Goal: Task Accomplishment & Management: Manage account settings

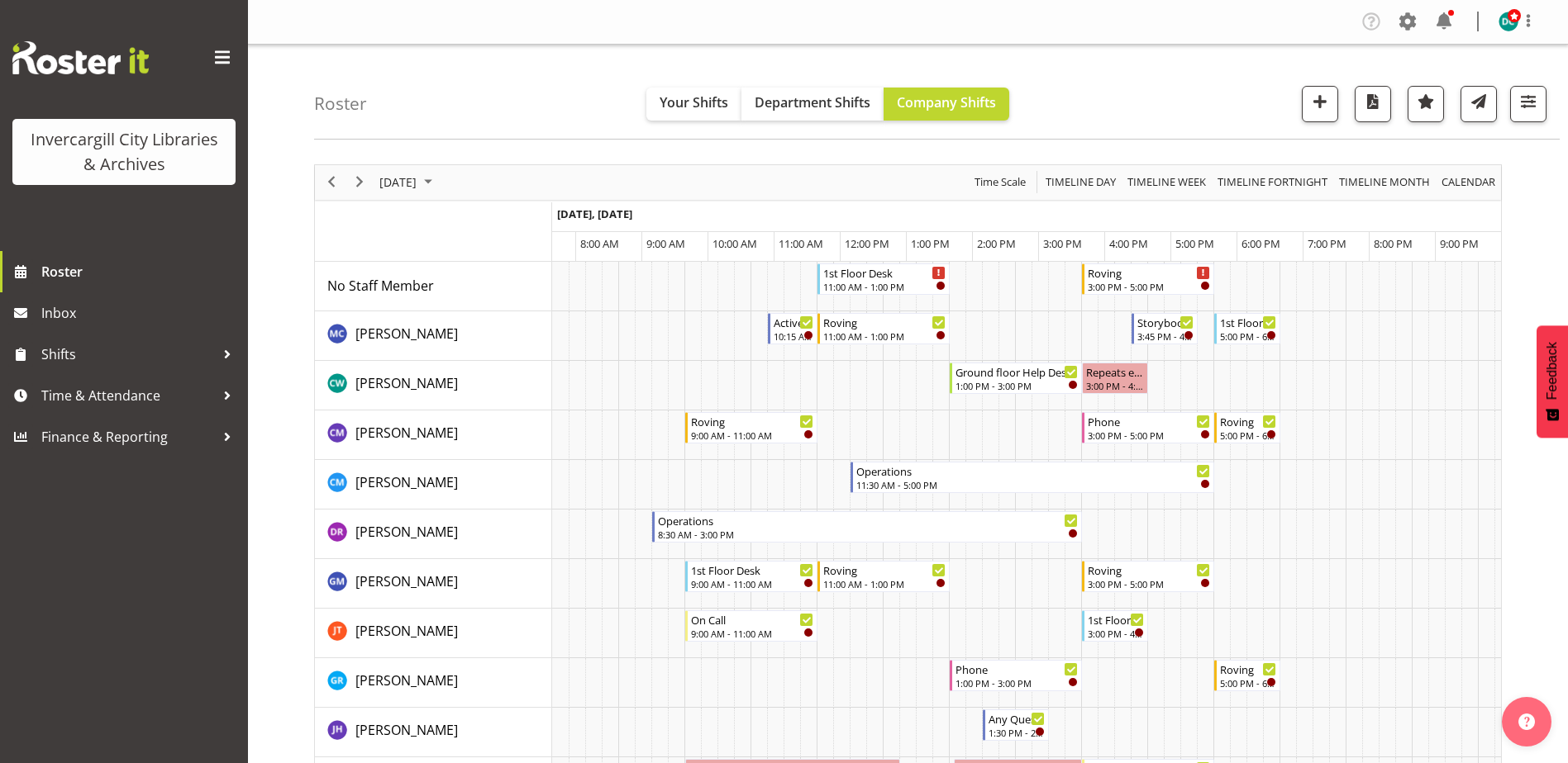
scroll to position [0, 44]
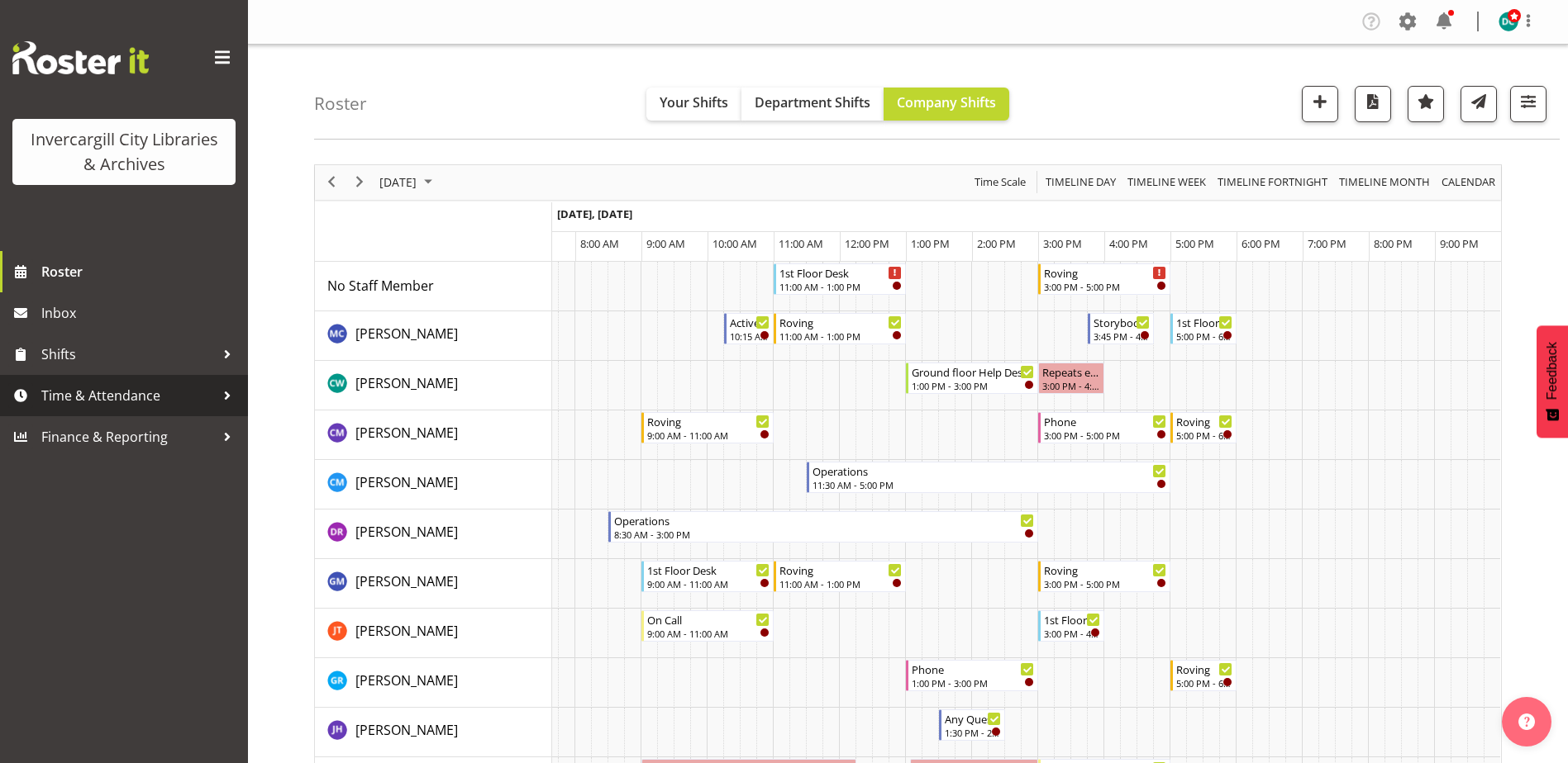
click at [121, 395] on span "Time & Attendance" at bounding box center [128, 395] width 174 height 25
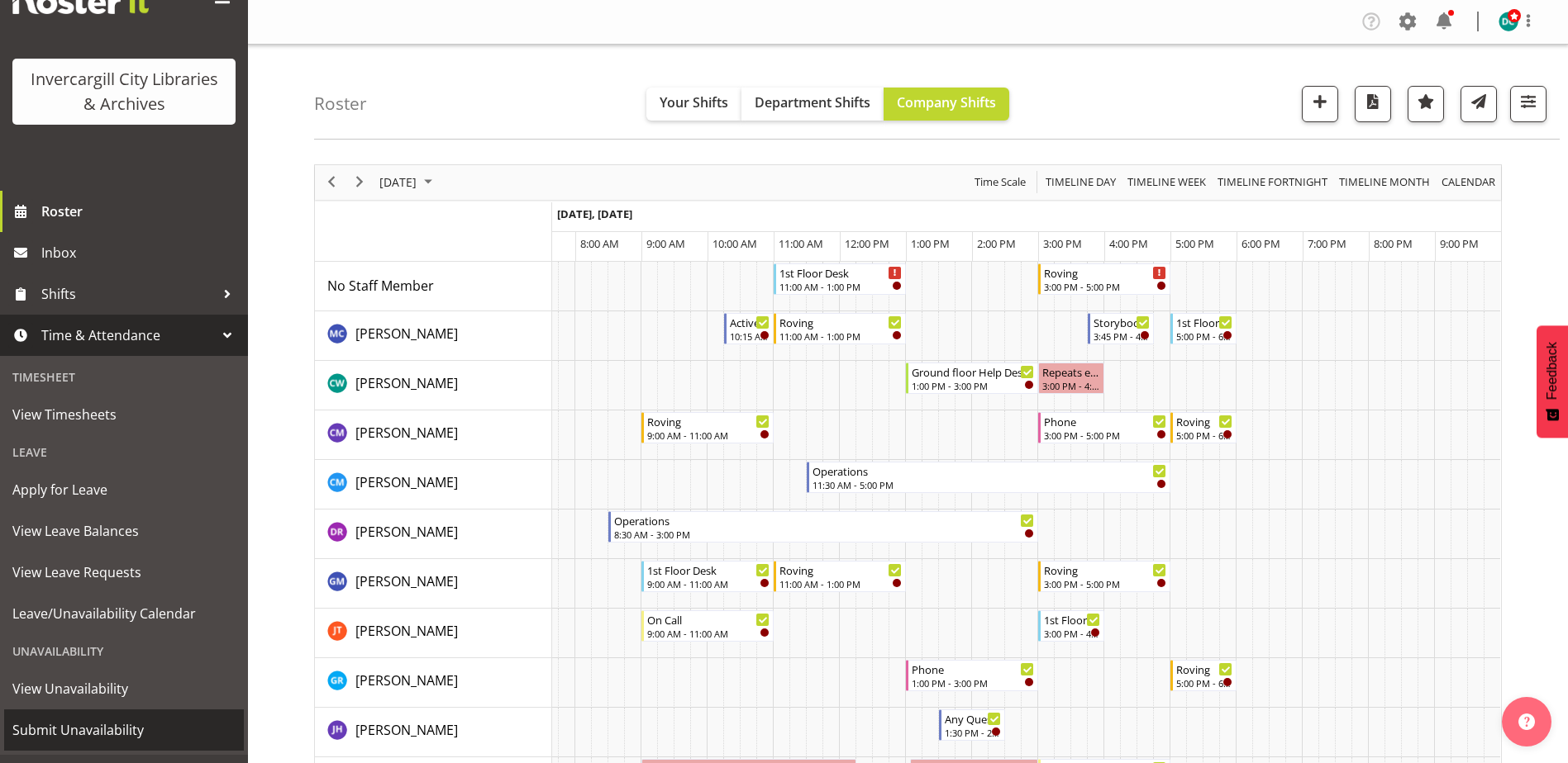
scroll to position [94, 0]
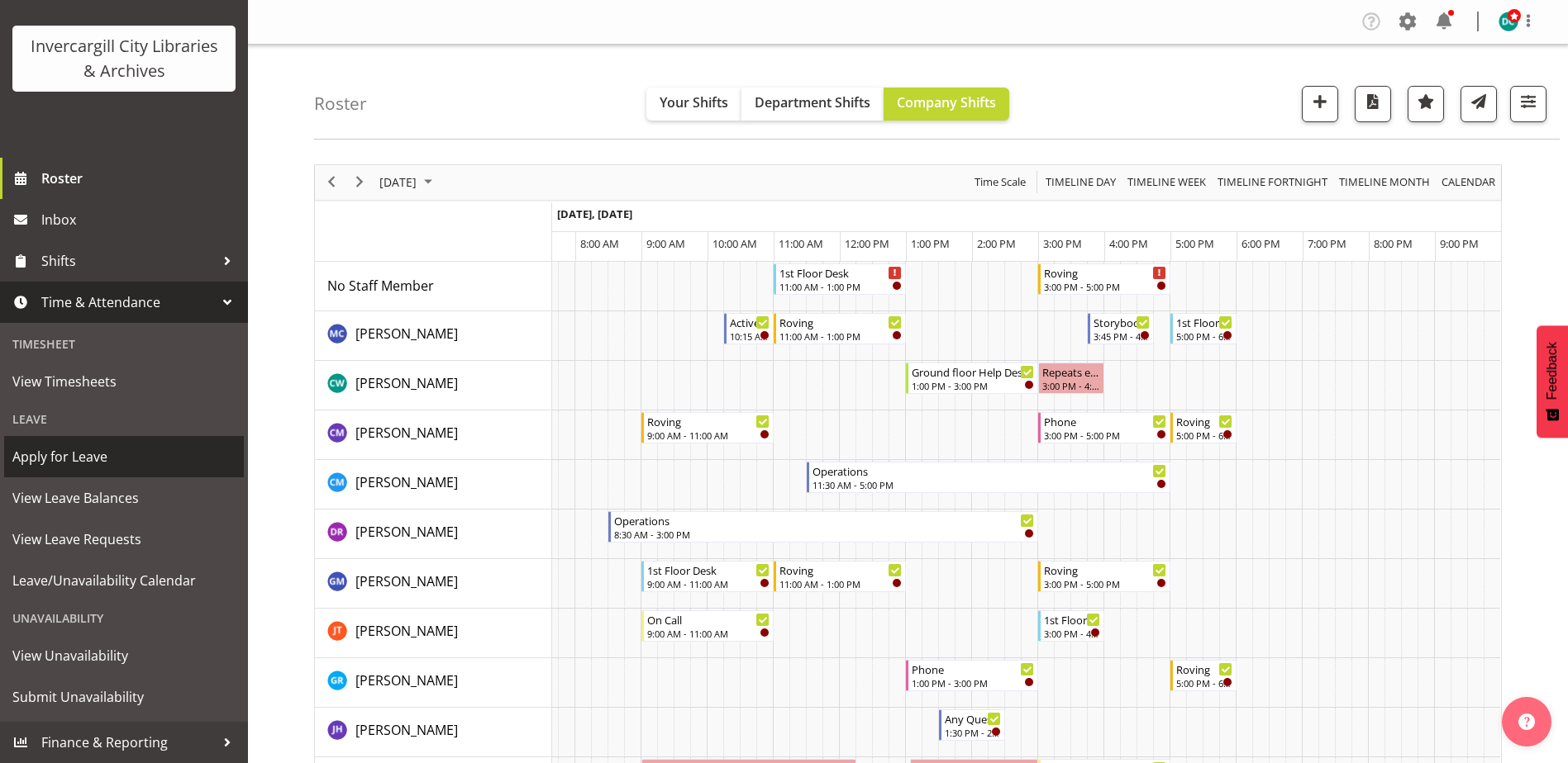
click at [59, 466] on span "Apply for Leave" at bounding box center [124, 456] width 224 height 25
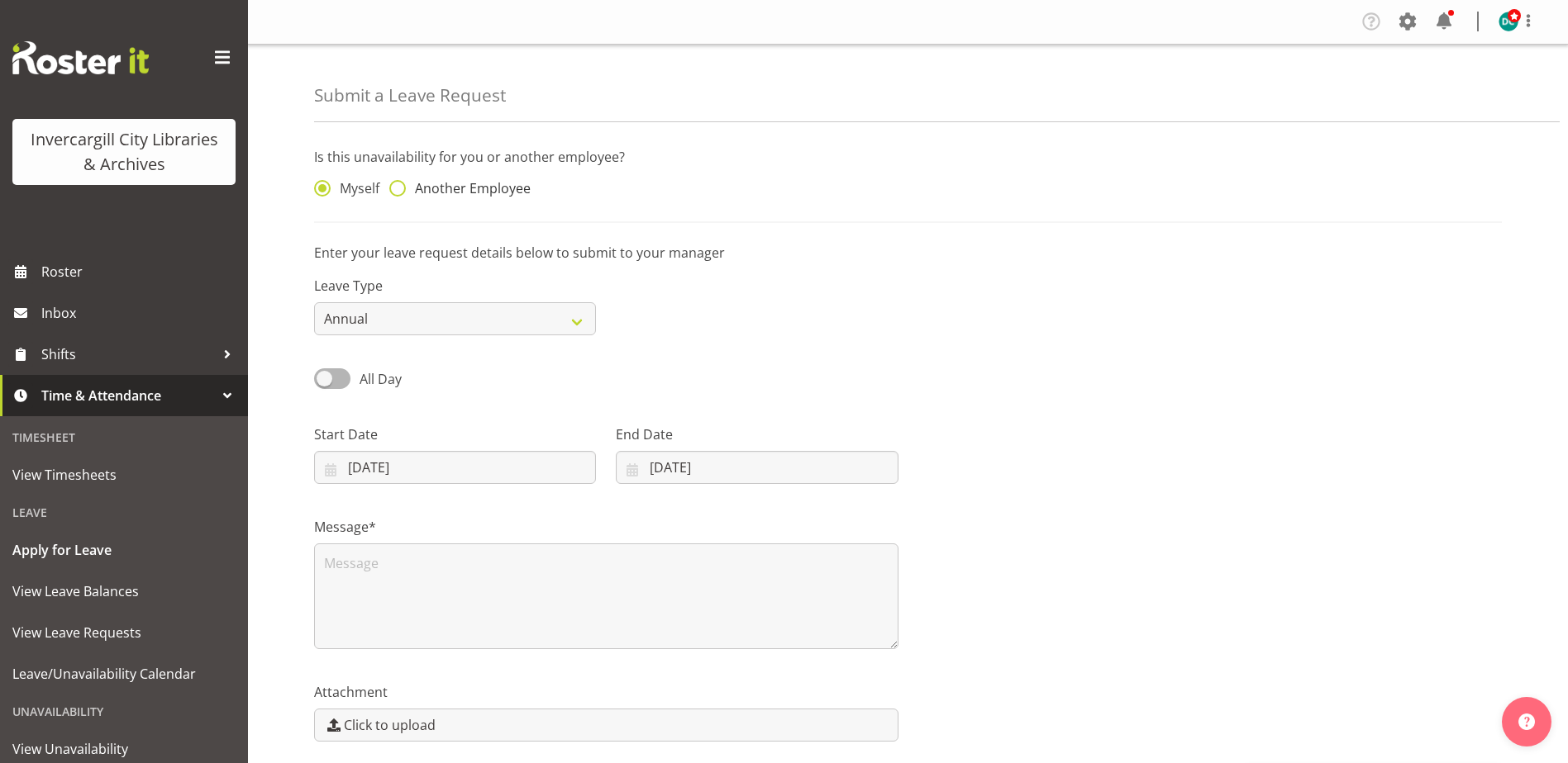
click at [400, 189] on span at bounding box center [397, 188] width 16 height 16
click at [400, 189] on input "Another Employee" at bounding box center [395, 188] width 10 height 10
radio input "true"
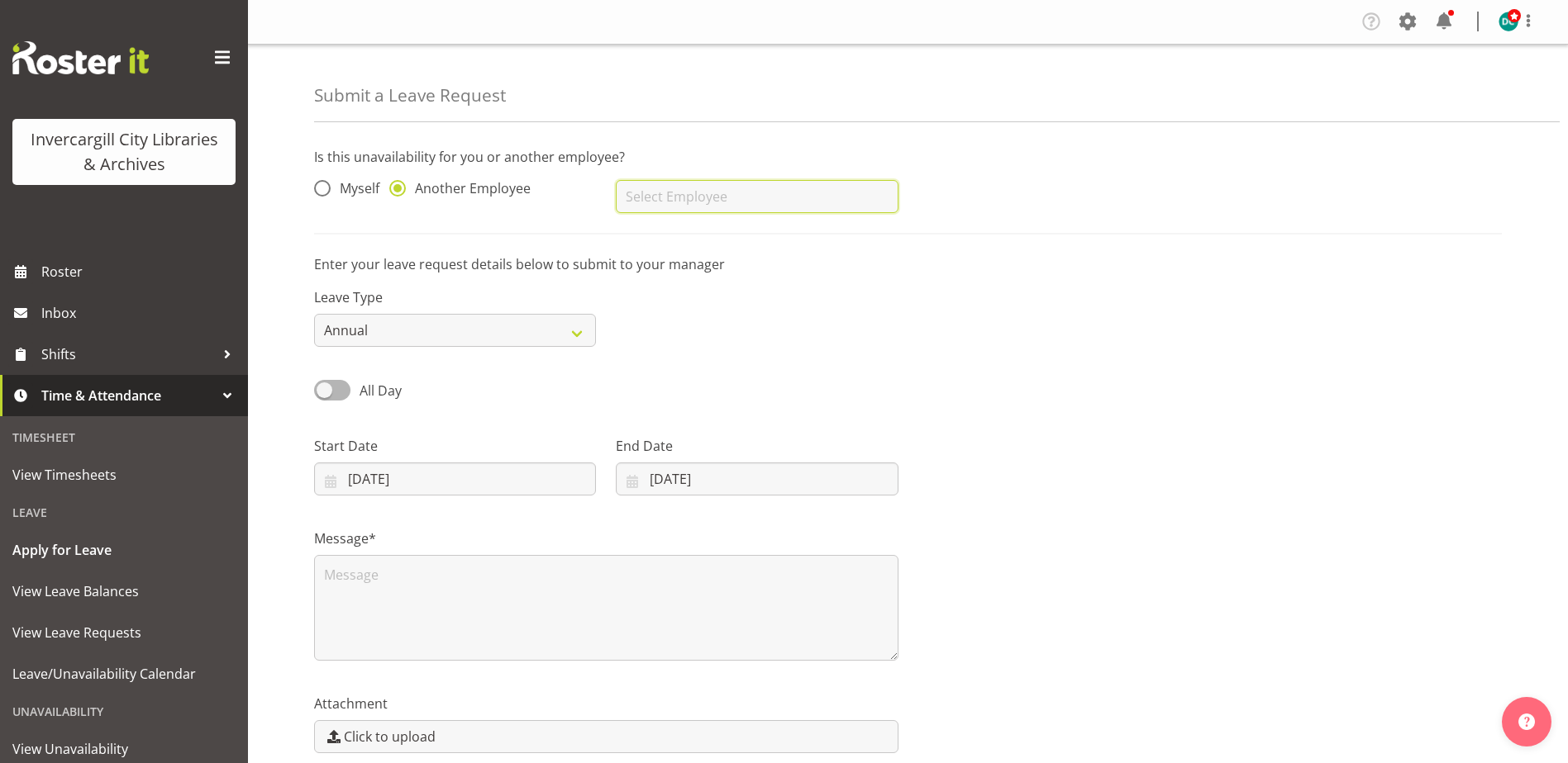
click at [668, 198] on input "text" at bounding box center [756, 197] width 282 height 33
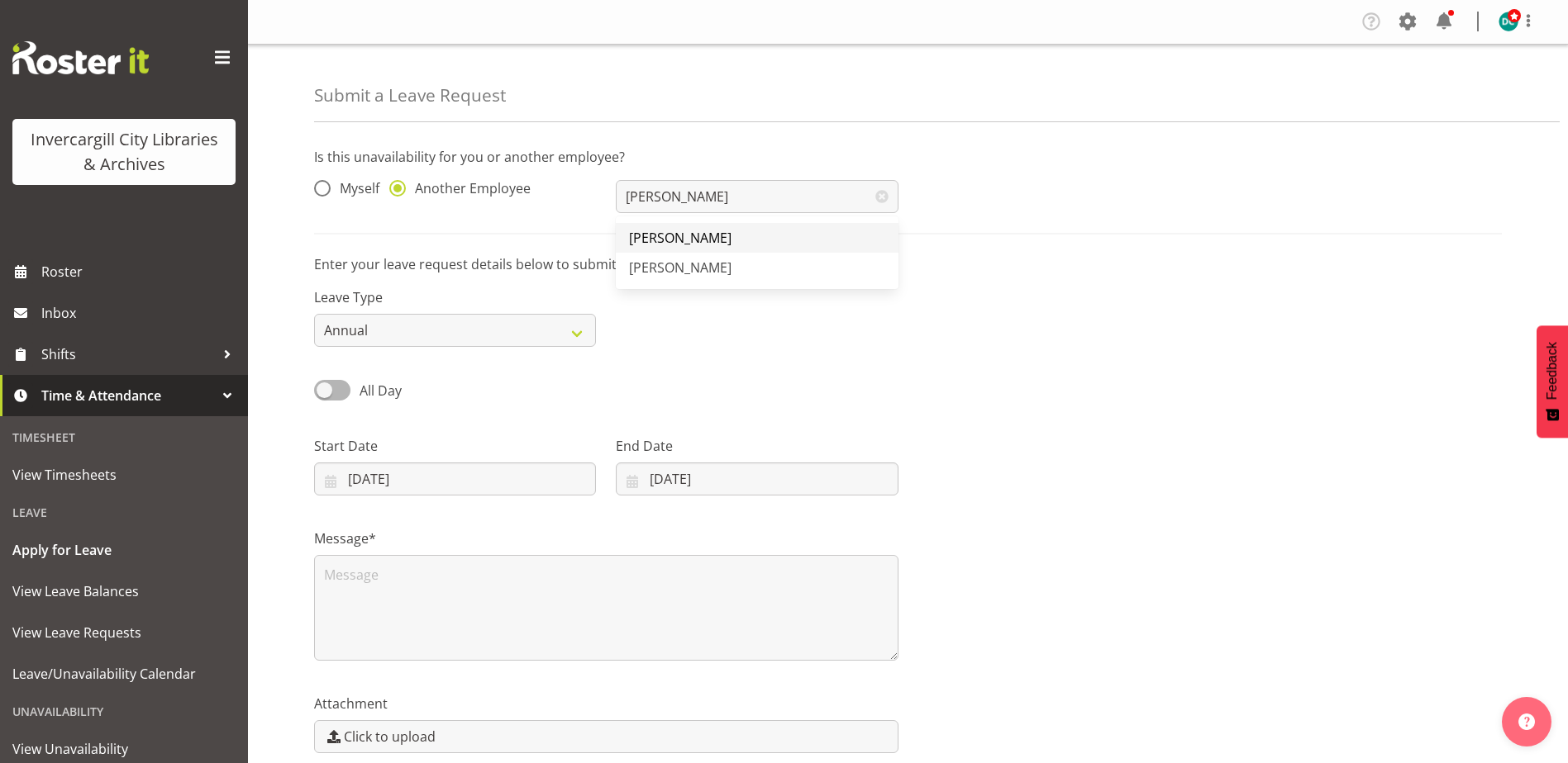
click at [683, 239] on span "[PERSON_NAME]" at bounding box center [680, 237] width 102 height 18
type input "[PERSON_NAME]"
click at [383, 334] on select "Annual Sick Leave Without Pay Bereavement Domestic Violence Parental Jury Servi…" at bounding box center [455, 330] width 282 height 33
select select "Sick"
click at [314, 314] on select "Annual Sick Leave Without Pay Bereavement Domestic Violence Parental Jury Servi…" at bounding box center [455, 330] width 282 height 33
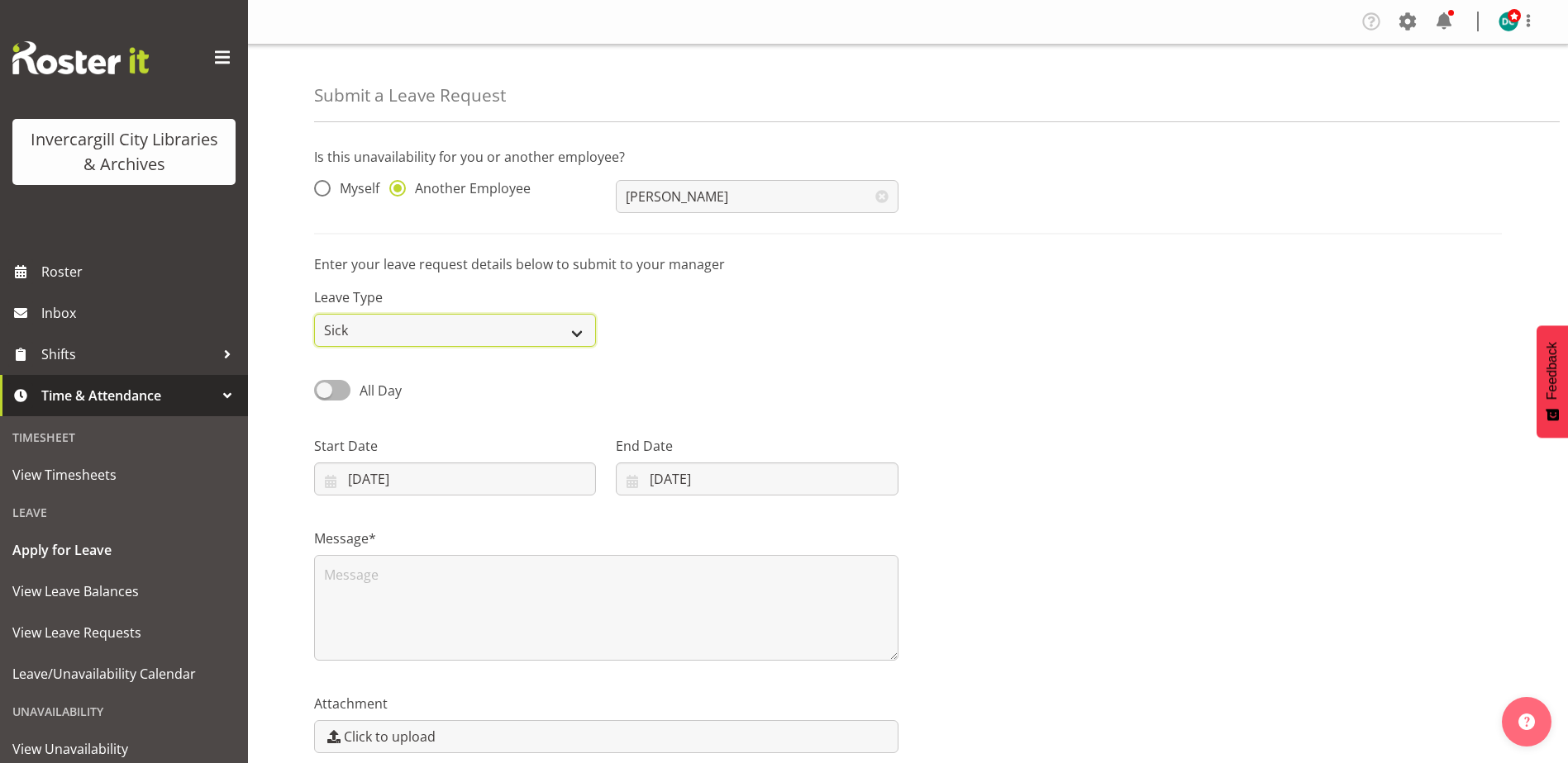
click at [400, 326] on select "Annual Sick Leave Without Pay Bereavement Domestic Violence Parental Jury Servi…" at bounding box center [455, 330] width 282 height 33
click at [397, 331] on select "Annual Sick Leave Without Pay Bereavement Domestic Violence Parental Jury Servi…" at bounding box center [455, 330] width 282 height 33
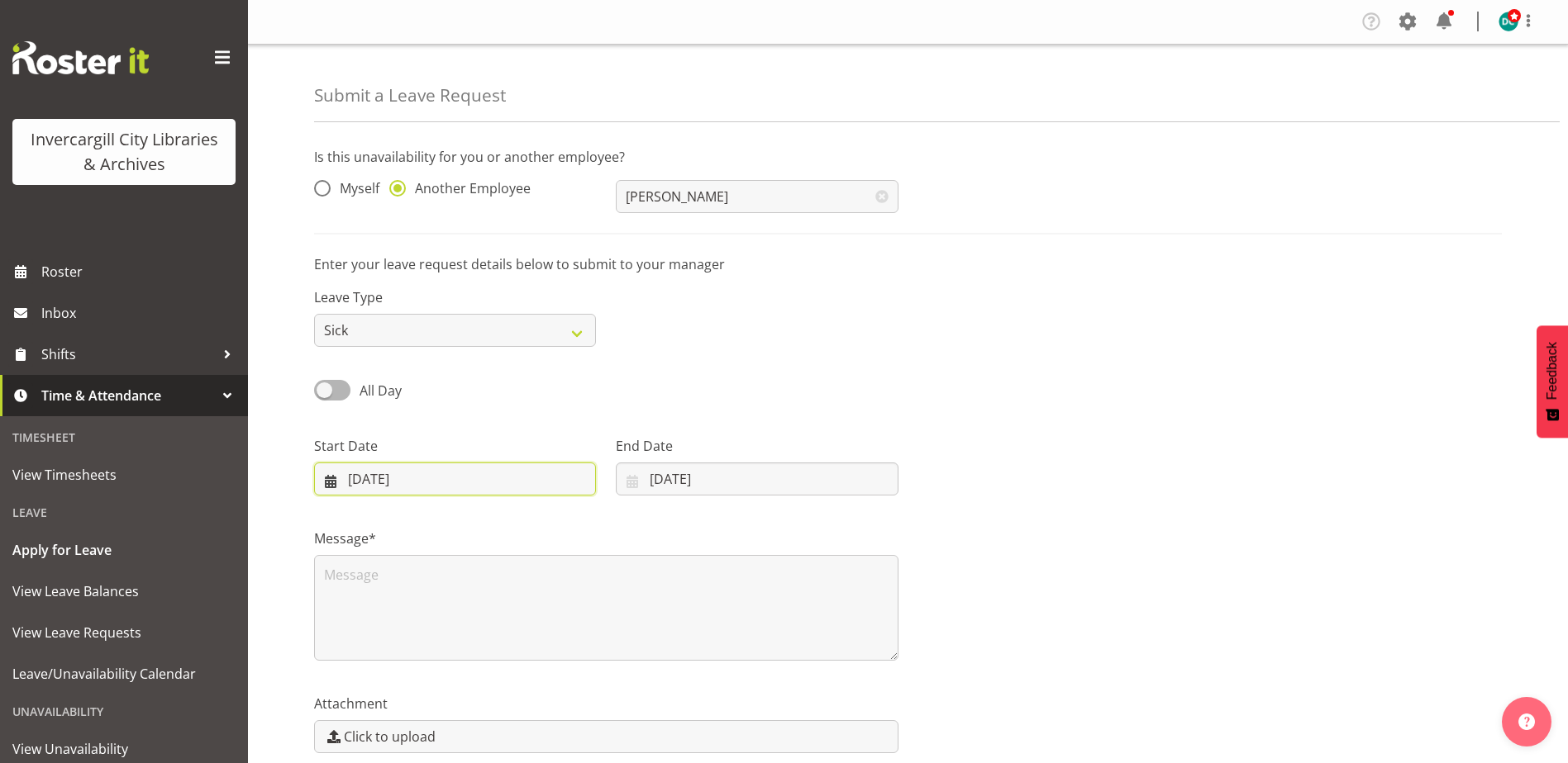
click at [417, 475] on input "11/09/2025" at bounding box center [455, 479] width 282 height 33
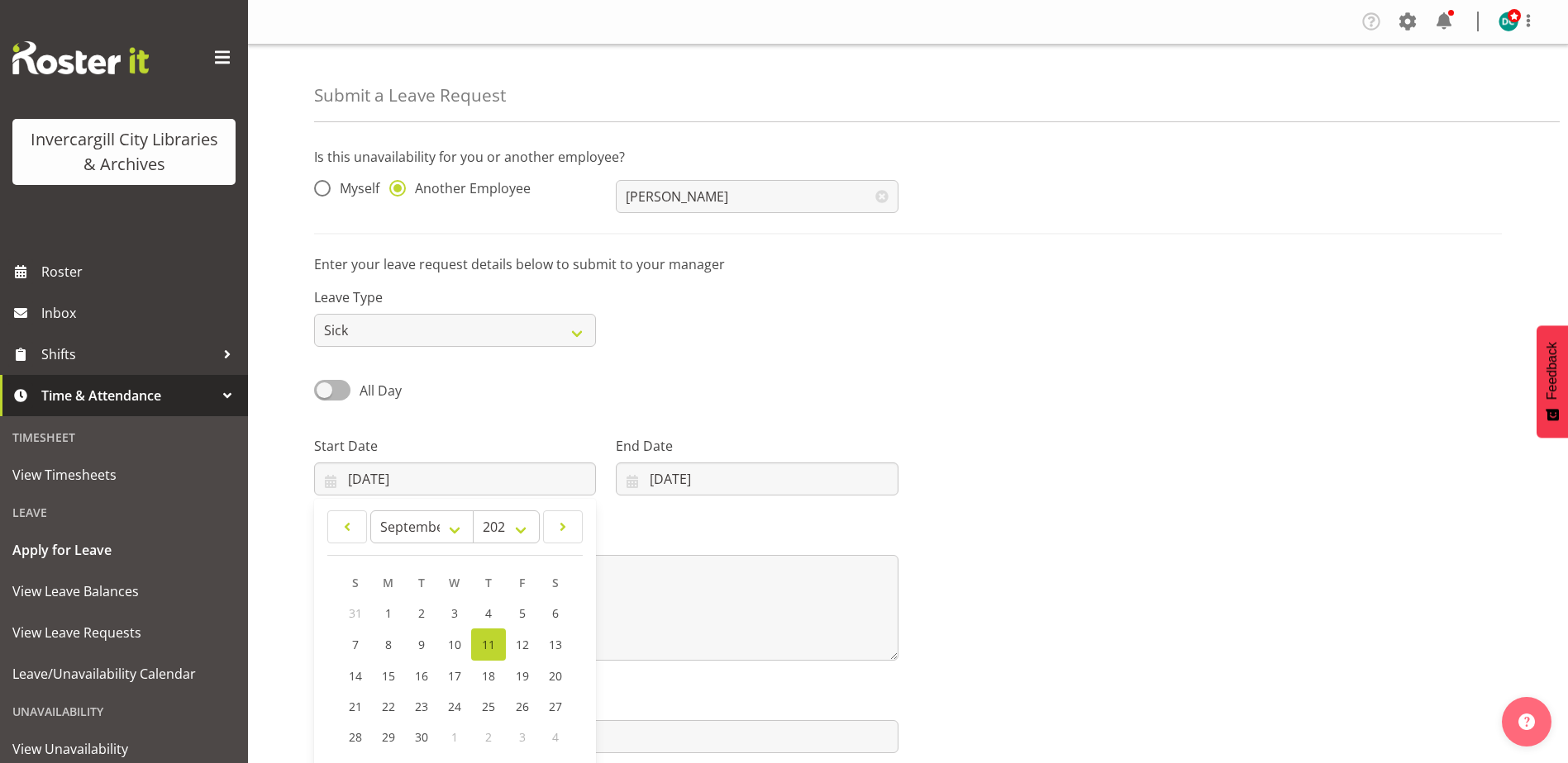
drag, startPoint x: 499, startPoint y: 421, endPoint x: 304, endPoint y: 383, distance: 198.7
click at [494, 418] on div "Start Date 11/09/2025 January February March April May June July August Septemb…" at bounding box center [455, 460] width 302 height 93
click at [326, 388] on span at bounding box center [332, 390] width 36 height 21
click at [325, 388] on input "All Day" at bounding box center [319, 390] width 10 height 10
checkbox input "true"
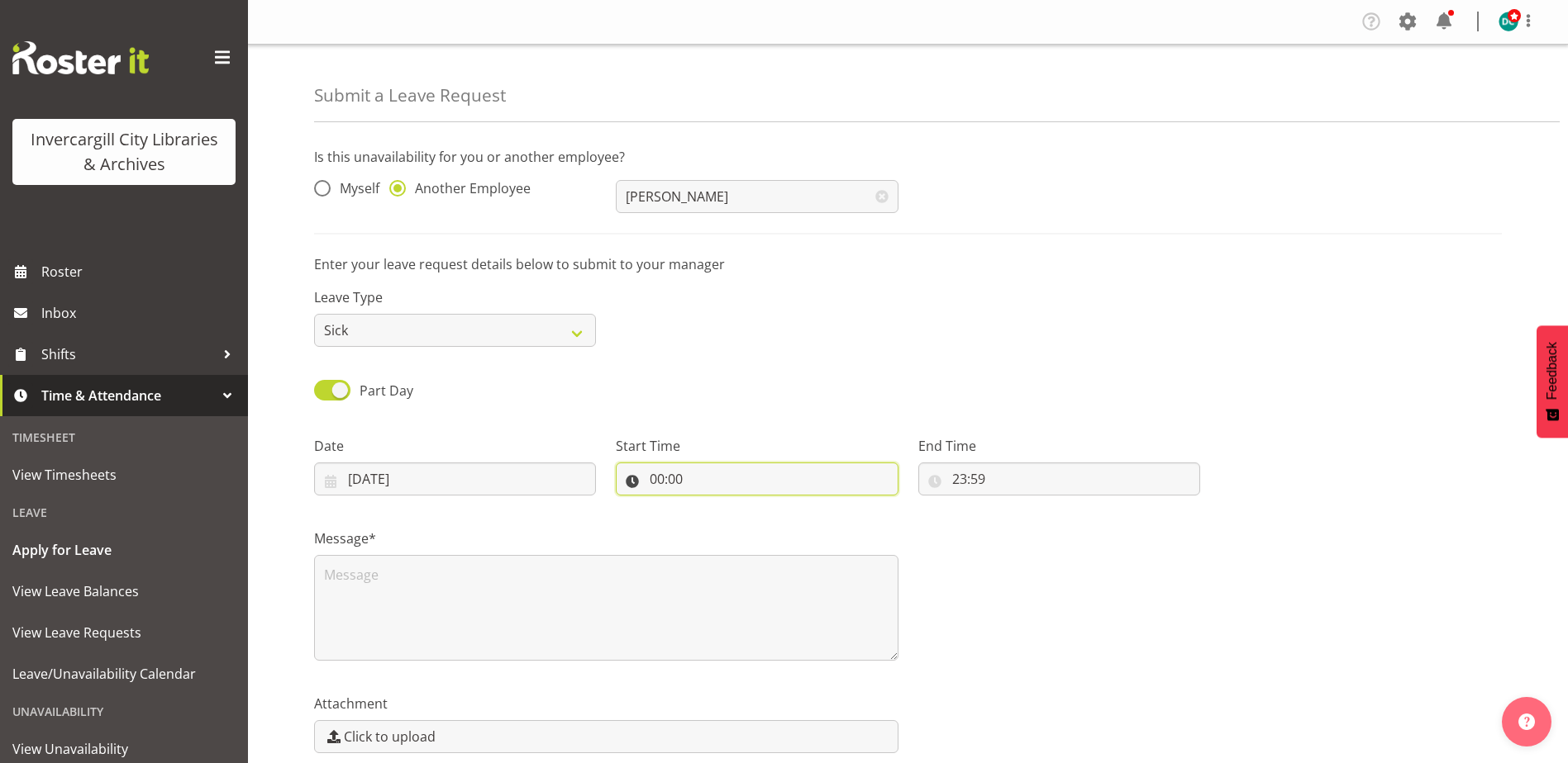
click at [695, 493] on input "00:00" at bounding box center [756, 479] width 282 height 33
click at [724, 519] on select "00 01 02 03 04 05 06 07 08 09 10 11 12 13 14 15 16 17 18 19 20 21 22 23" at bounding box center [728, 522] width 37 height 33
select select "12"
click at [710, 505] on select "00 01 02 03 04 05 06 07 08 09 10 11 12 13 14 15 16 17 18 19 20 21 22 23" at bounding box center [728, 522] width 37 height 33
type input "12:00"
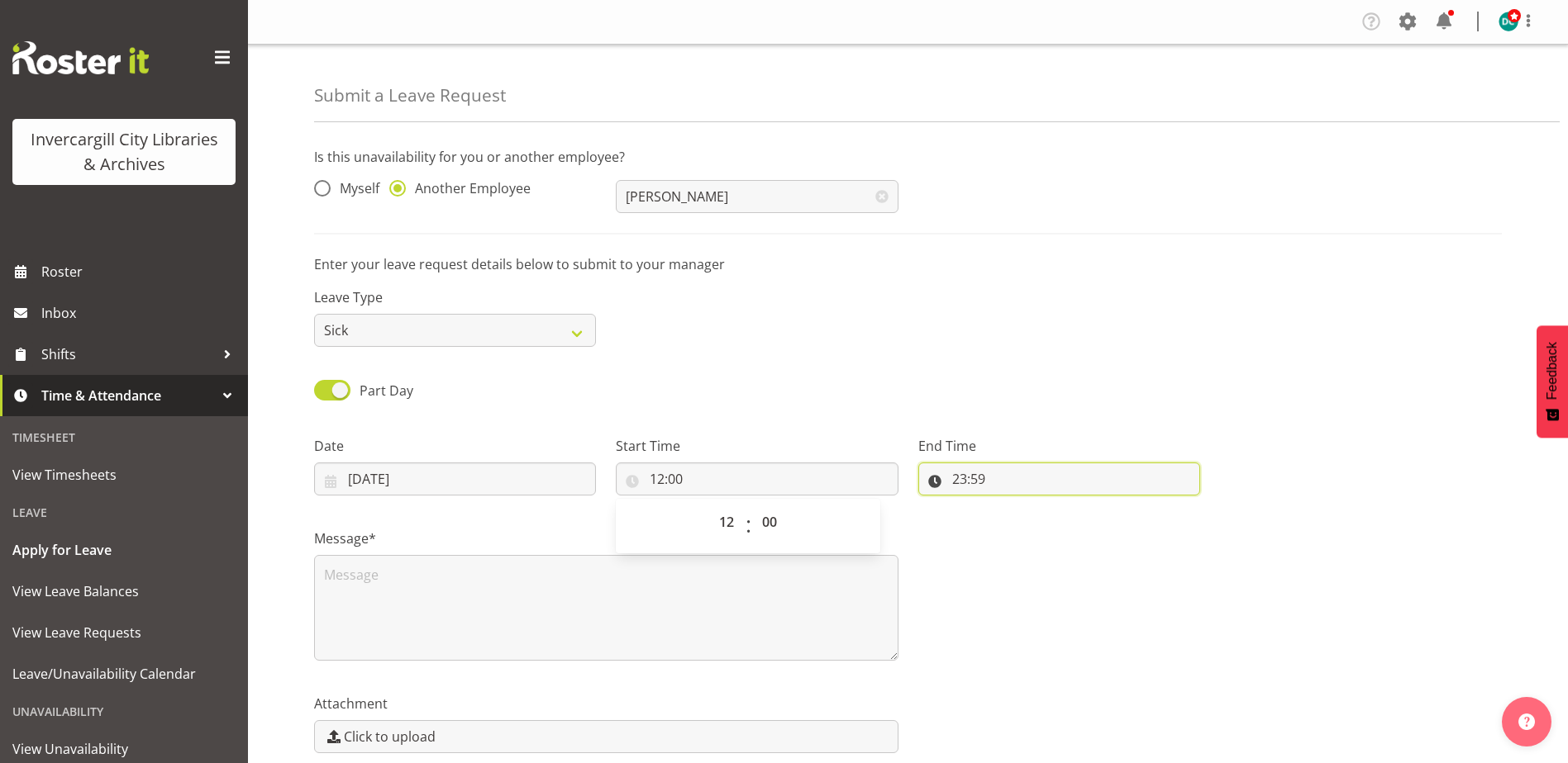
click at [999, 482] on input "23:59" at bounding box center [1059, 479] width 282 height 33
click at [1029, 532] on select "00 01 02 03 04 05 06 07 08 09 10 11 12 13 14 15 16 17 18 19 20 21 22 23" at bounding box center [1031, 522] width 37 height 33
select select "17"
click at [1013, 505] on select "00 01 02 03 04 05 06 07 08 09 10 11 12 13 14 15 16 17 18 19 20 21 22 23" at bounding box center [1031, 522] width 37 height 33
type input "17:59"
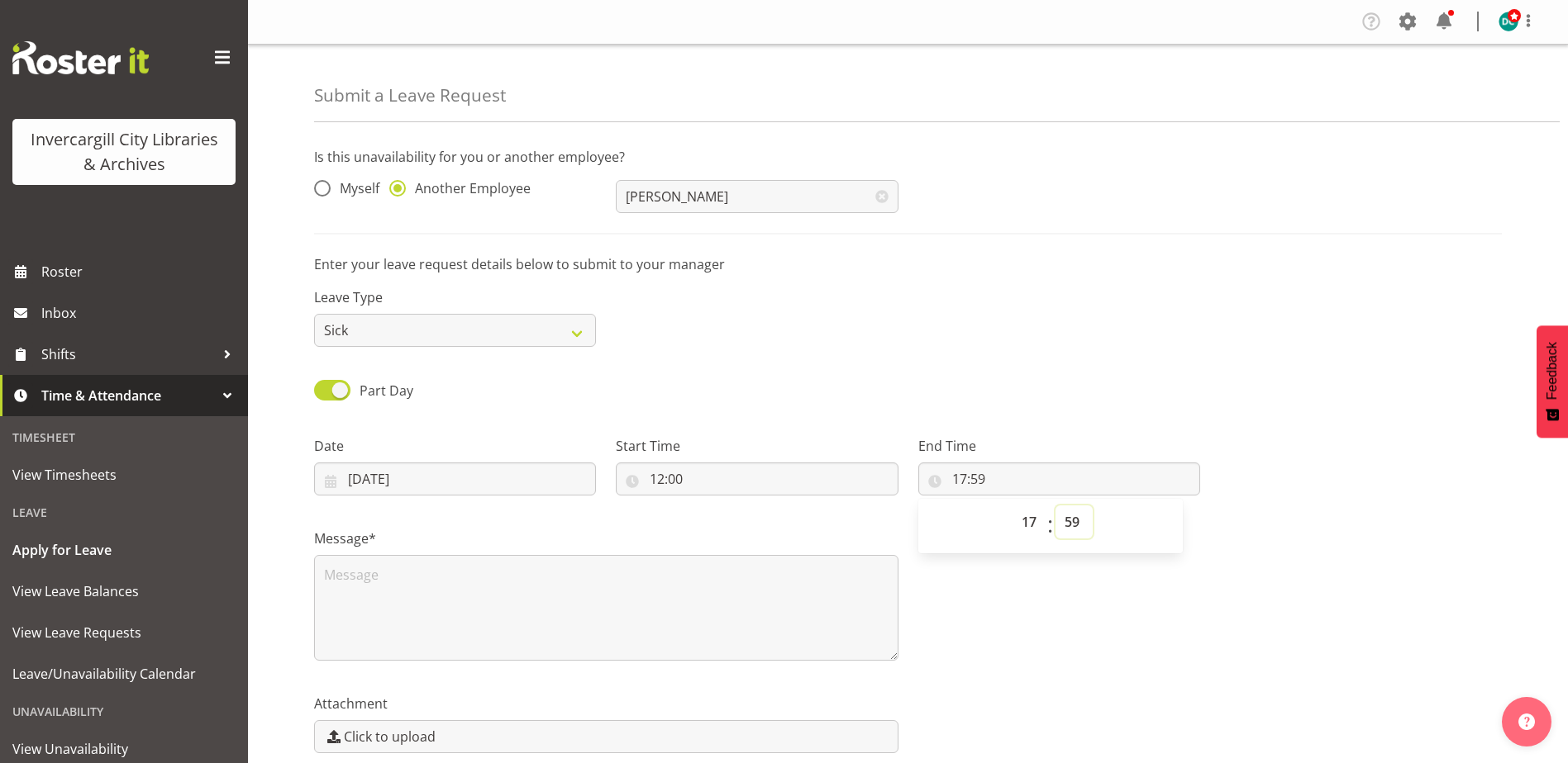
click at [1065, 530] on select "00 01 02 03 04 05 06 07 08 09 10 11 12 13 14 15 16 17 18 19 20 21 22 23 24 25 2…" at bounding box center [1074, 522] width 37 height 33
select select "0"
type input "17:00"
drag, startPoint x: 1097, startPoint y: 605, endPoint x: 1068, endPoint y: 615, distance: 30.7
click at [1097, 607] on div "Message*" at bounding box center [908, 588] width 1207 height 165
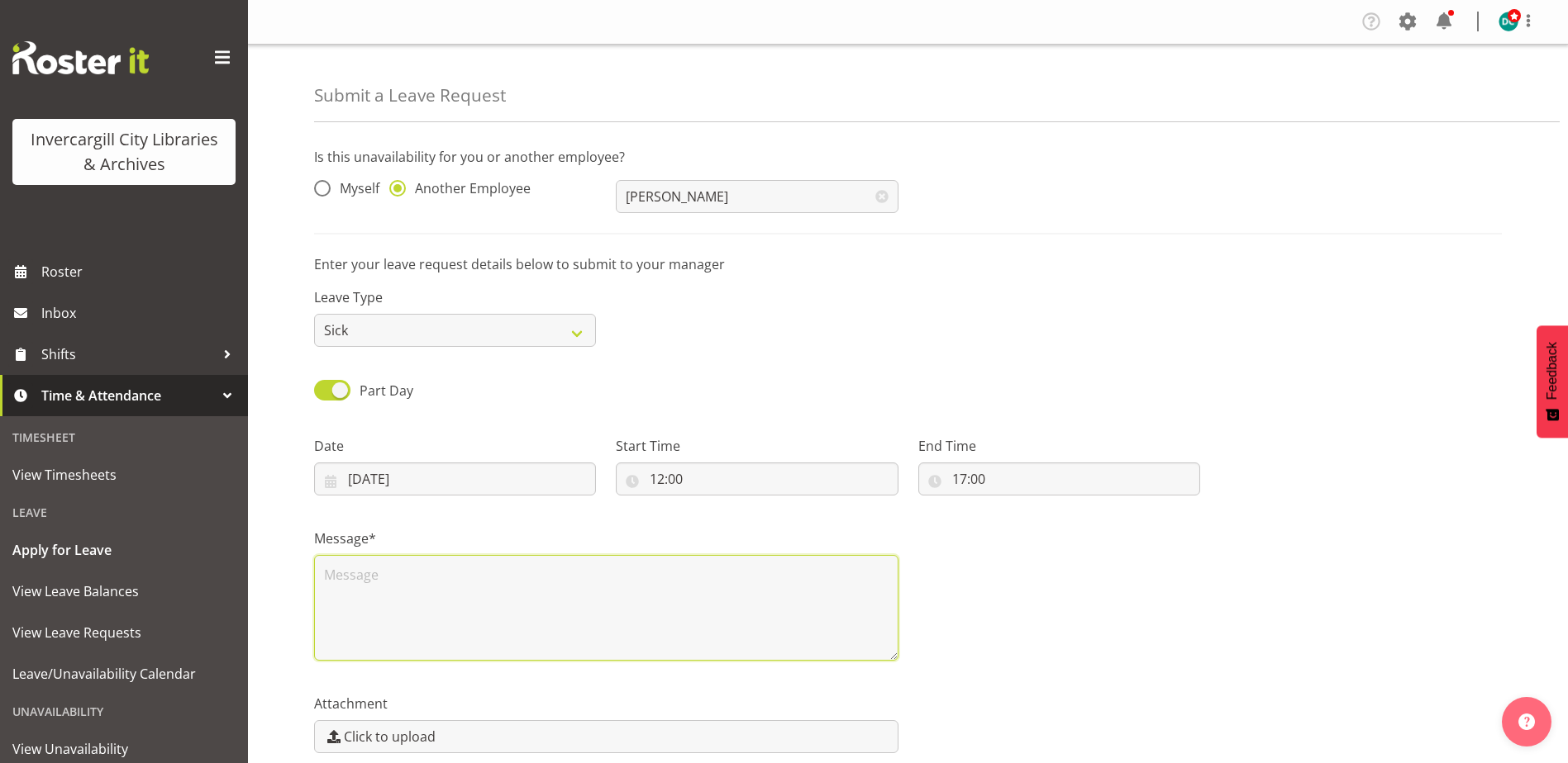
click at [490, 603] on textarea at bounding box center [606, 607] width 585 height 106
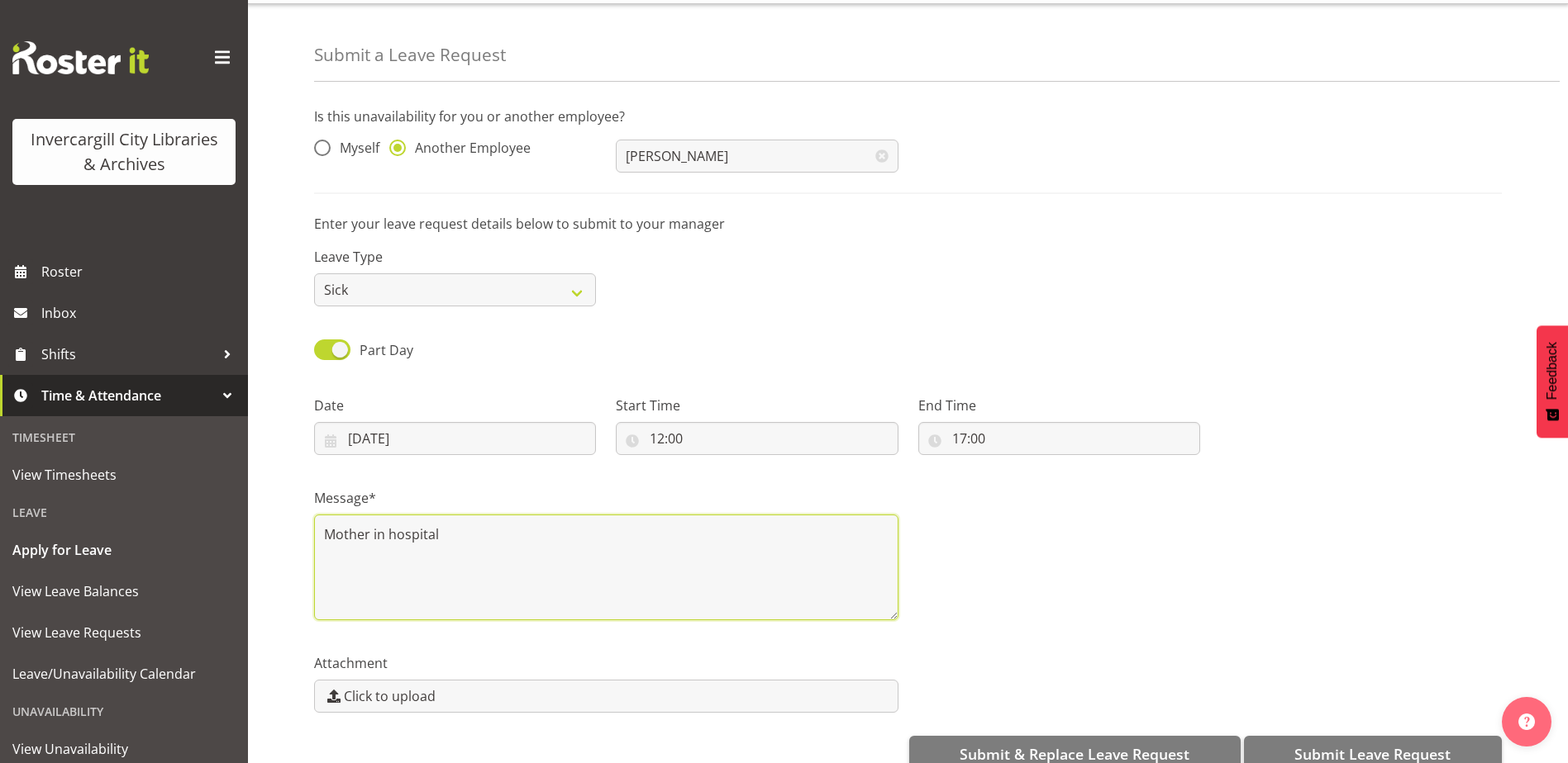
scroll to position [75, 0]
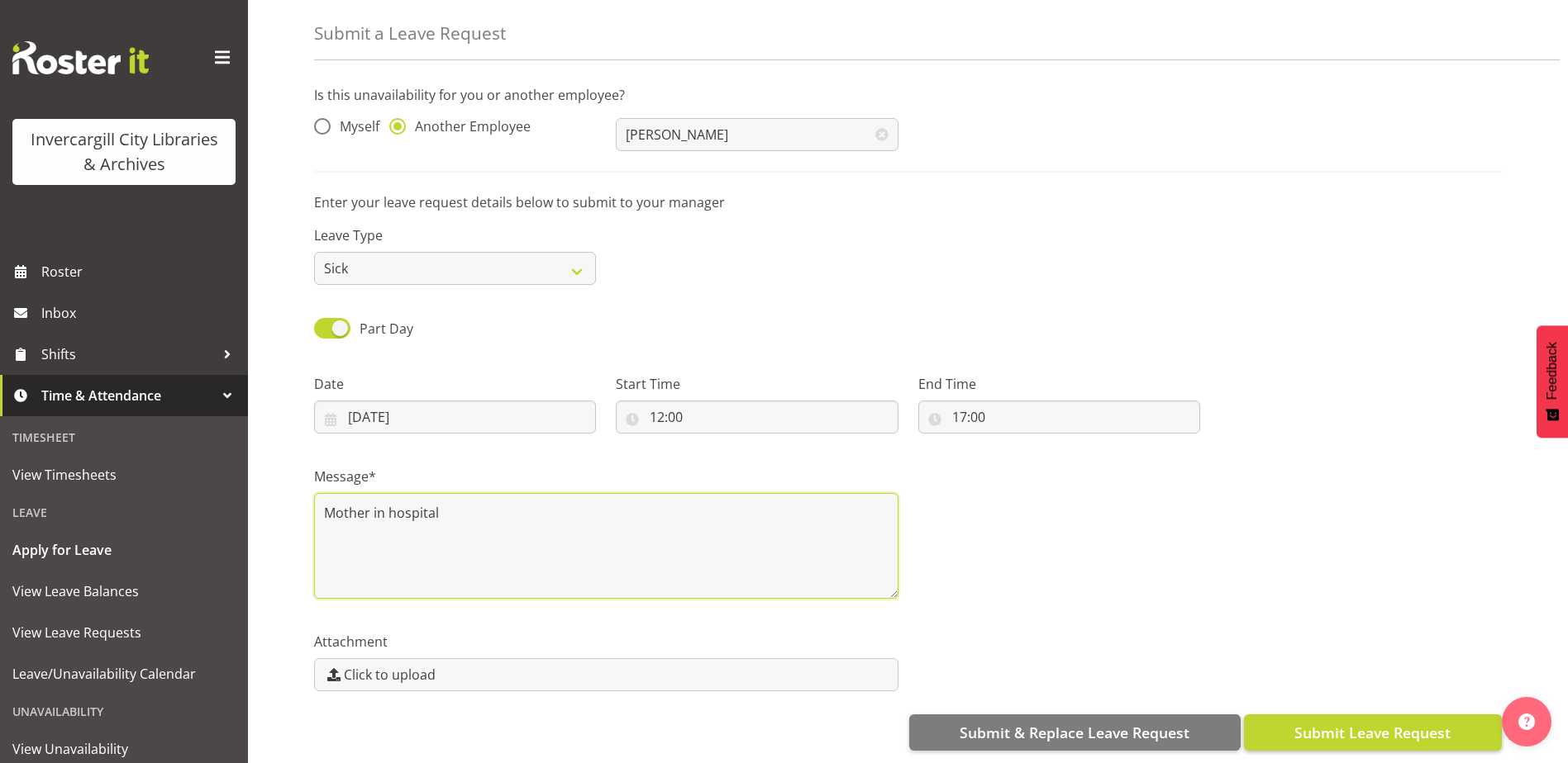
type textarea "Mother in hospital"
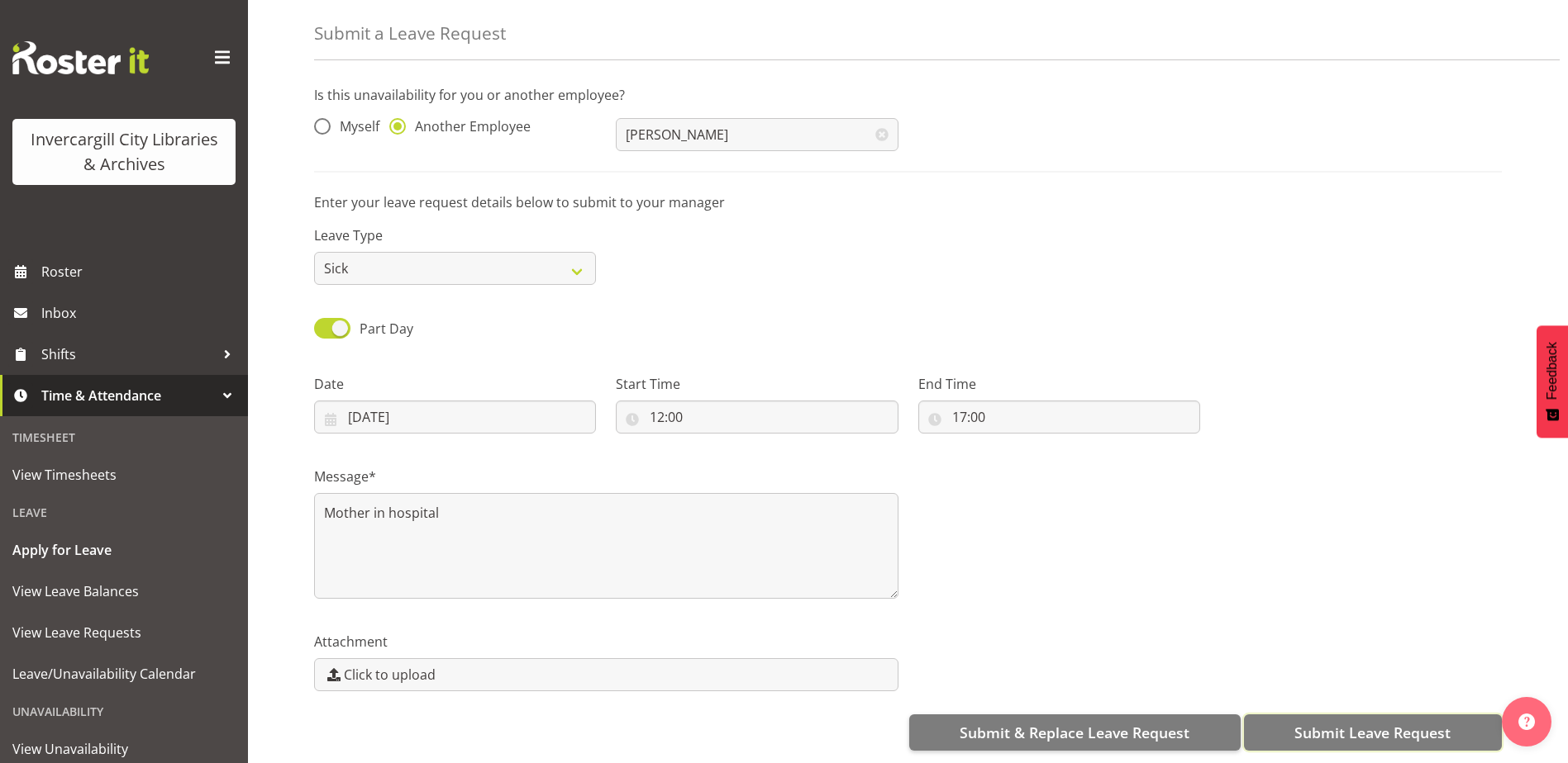
click at [1404, 724] on span "Submit Leave Request" at bounding box center [1372, 732] width 156 height 21
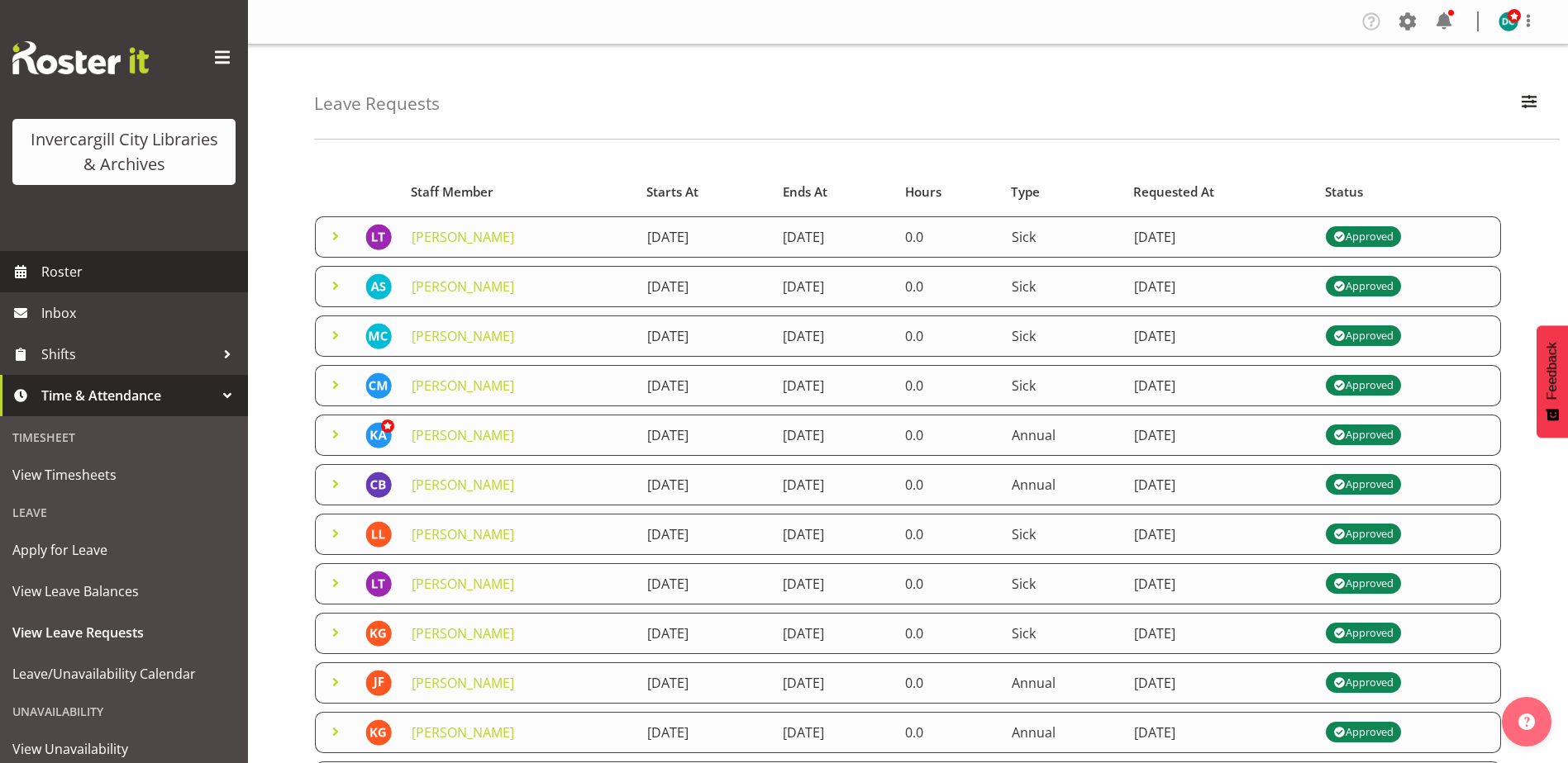
click at [50, 276] on span "Roster" at bounding box center [140, 272] width 199 height 25
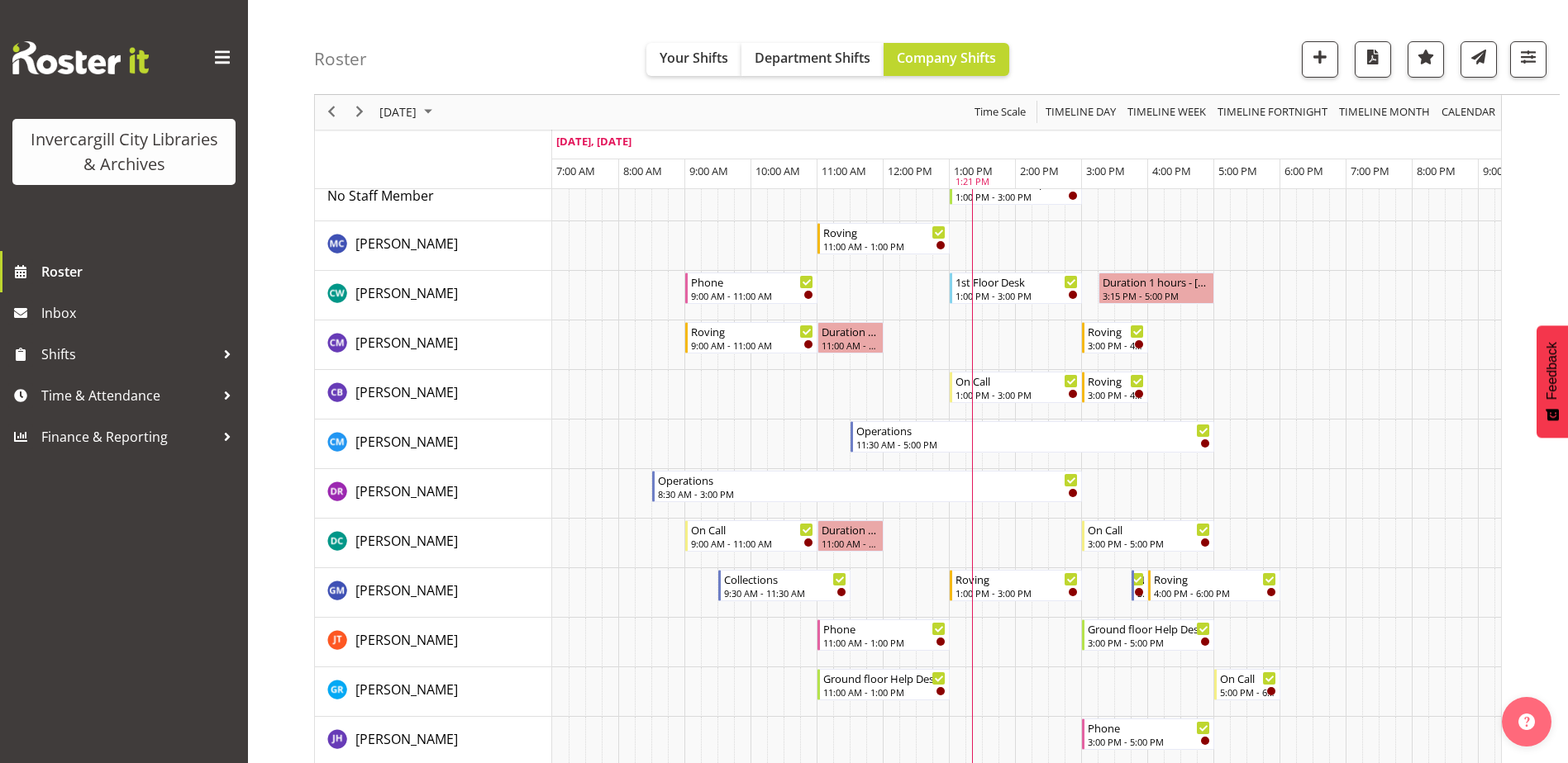
scroll to position [247, 0]
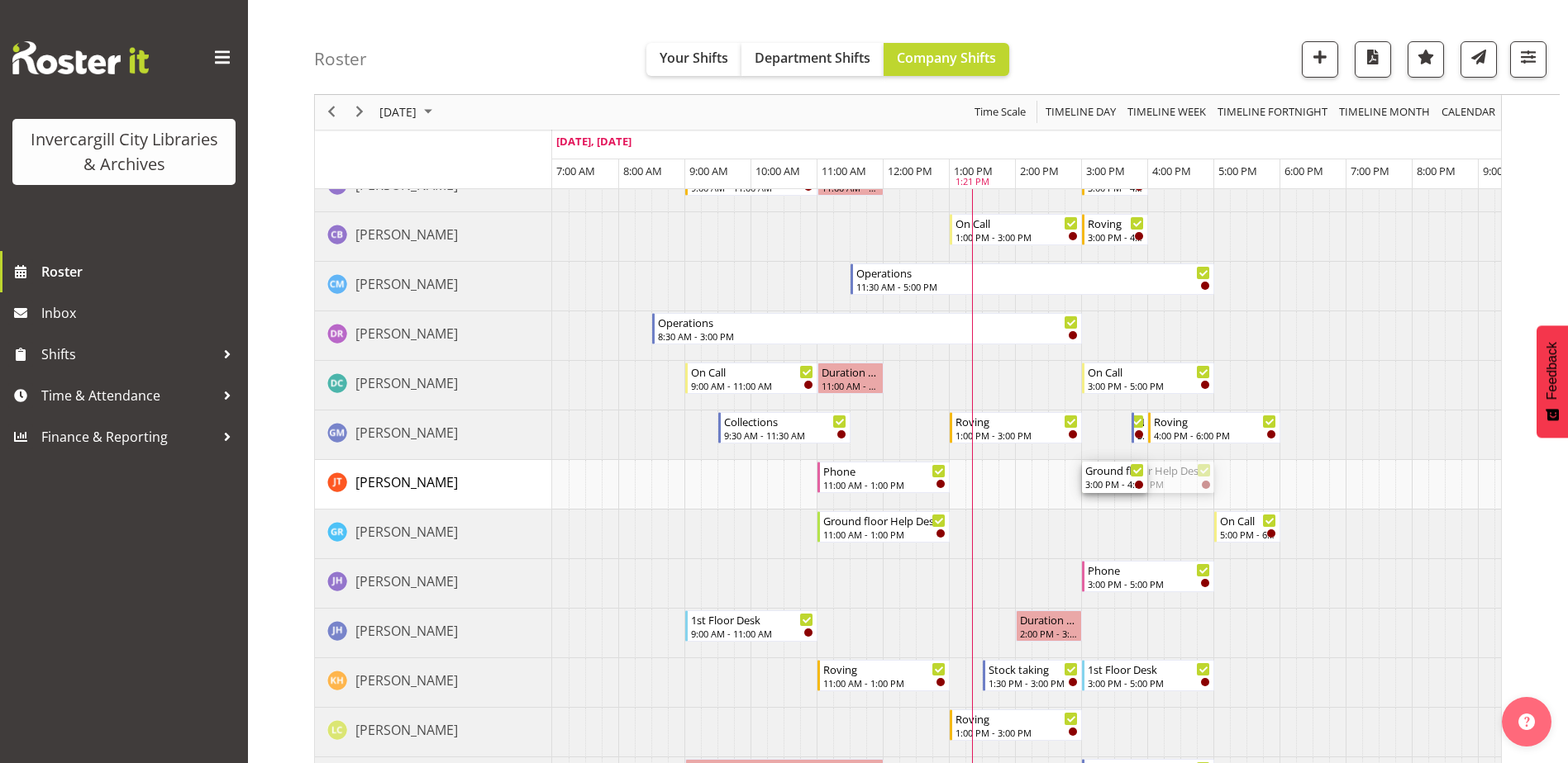
drag, startPoint x: 1200, startPoint y: 473, endPoint x: 1142, endPoint y: 472, distance: 58.0
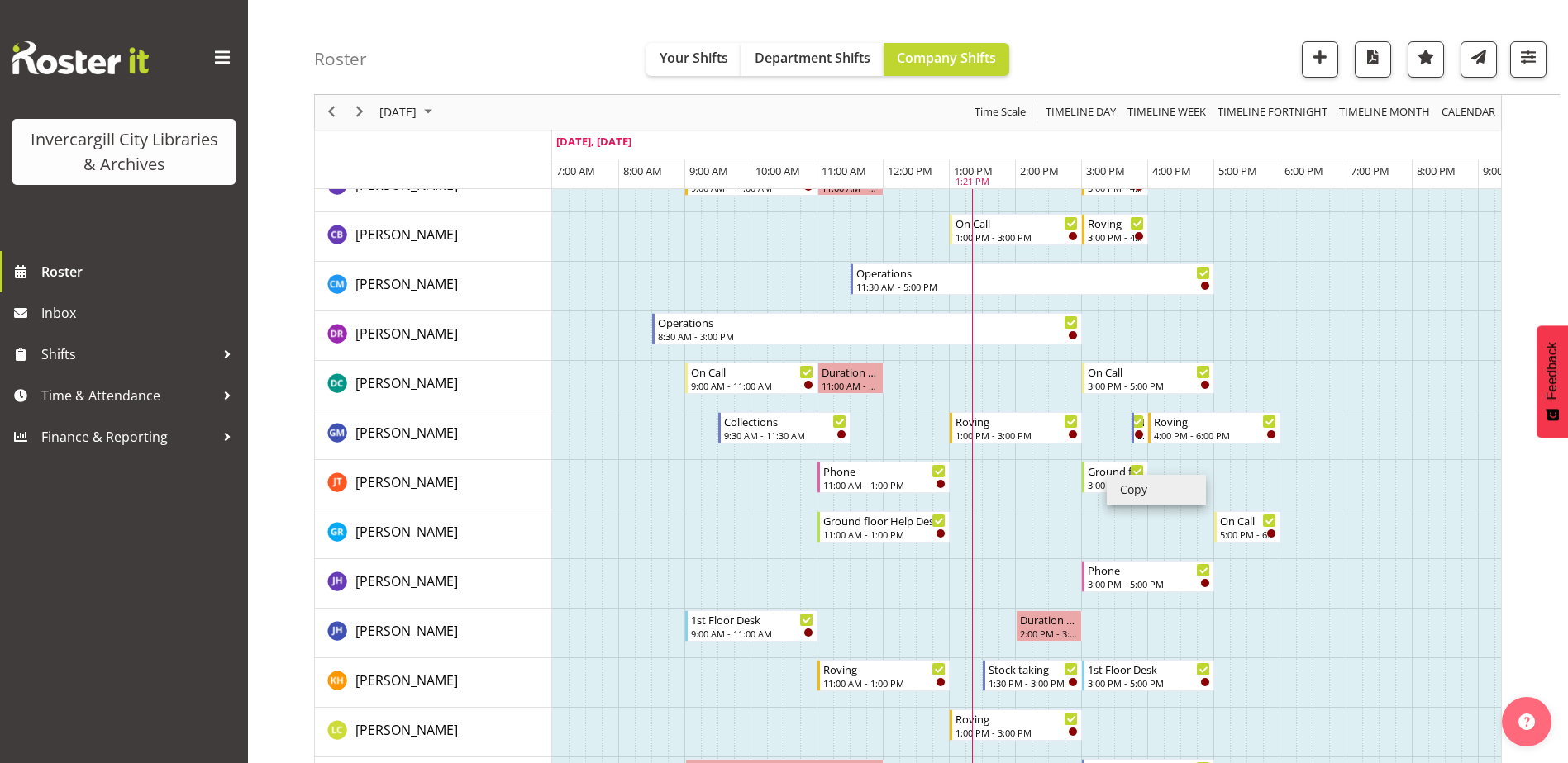
click at [1122, 488] on li "Copy" at bounding box center [1155, 490] width 99 height 30
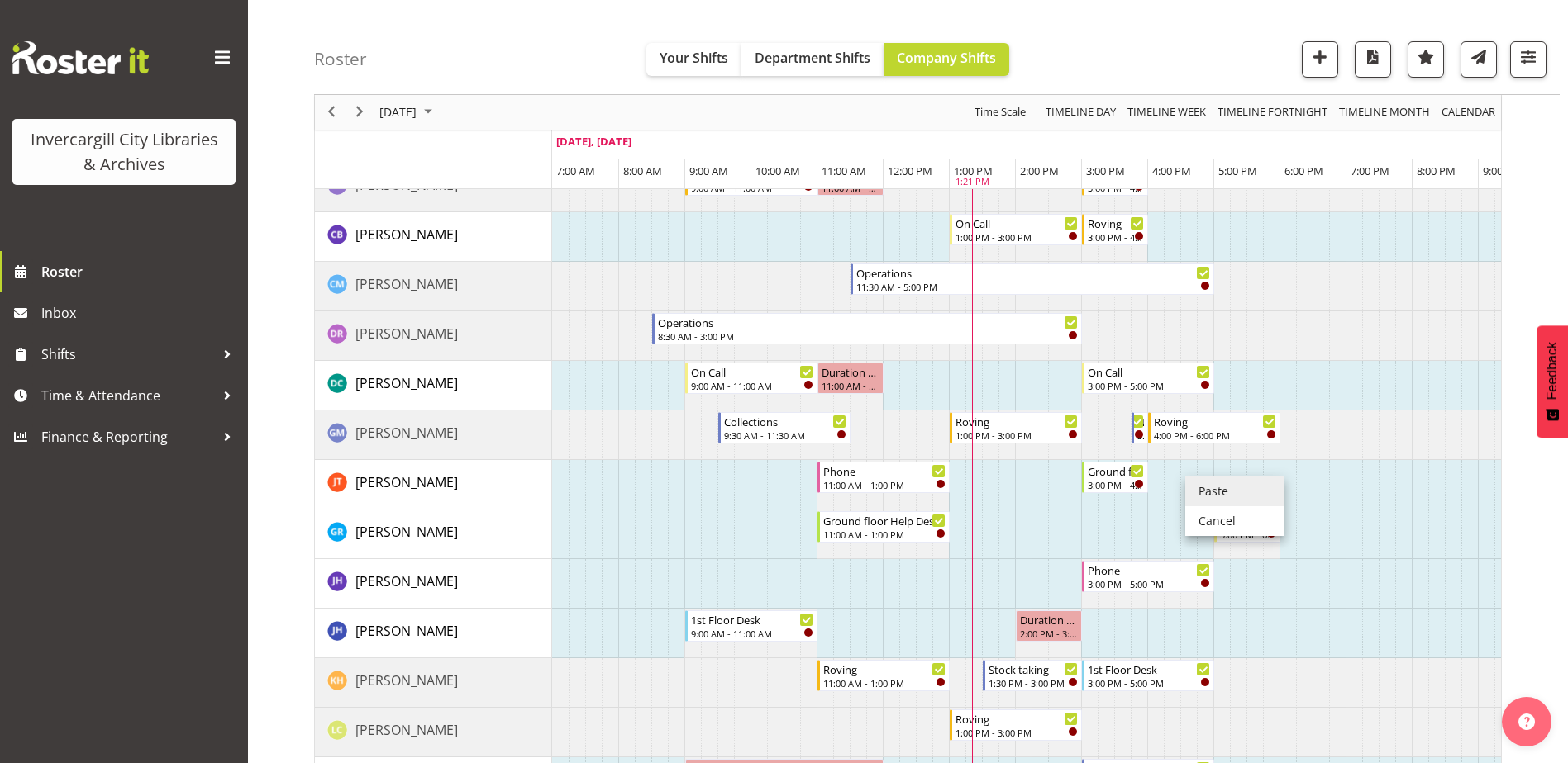
click at [1204, 493] on li "Paste" at bounding box center [1234, 491] width 99 height 30
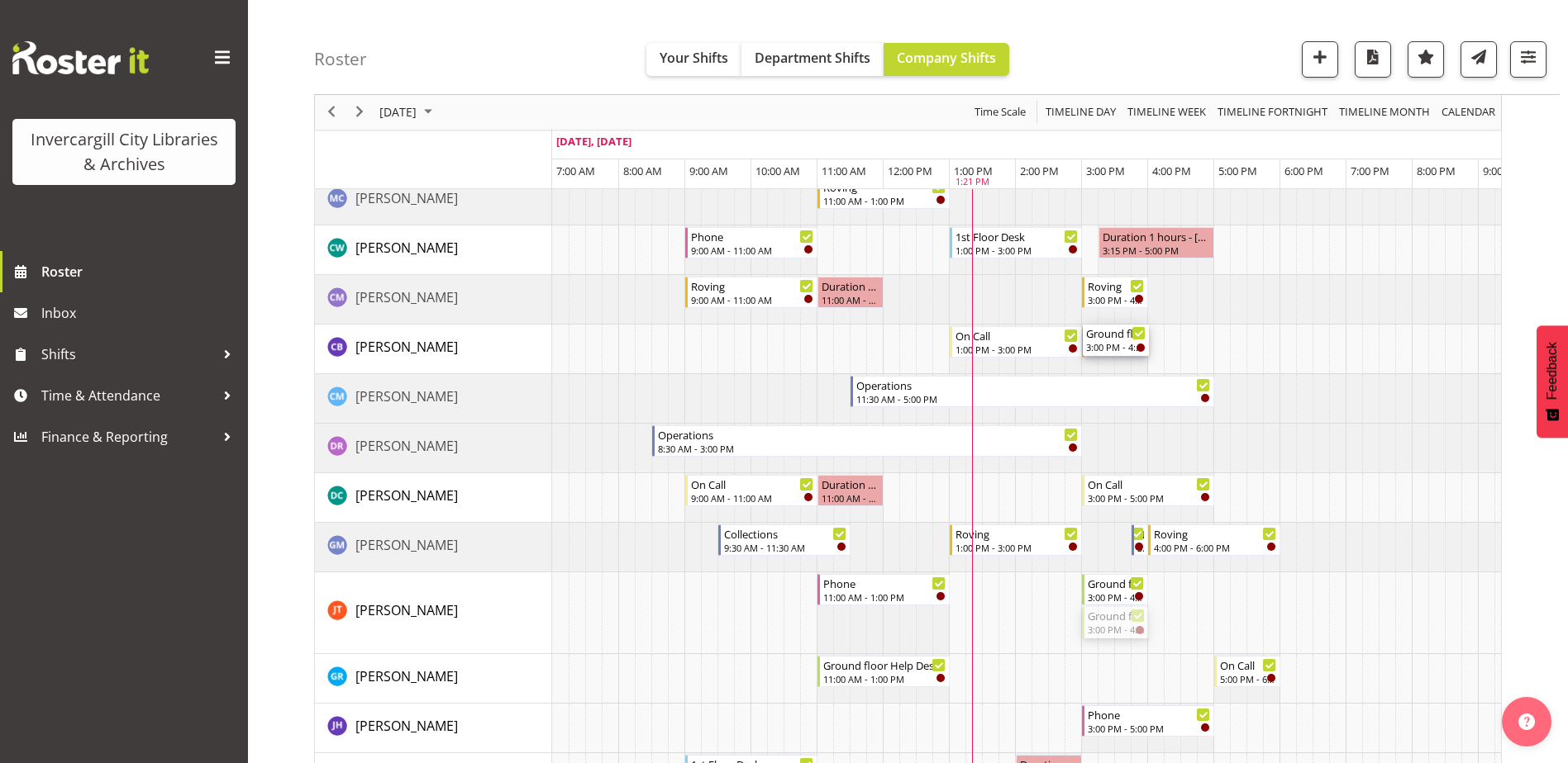
scroll to position [165, 0]
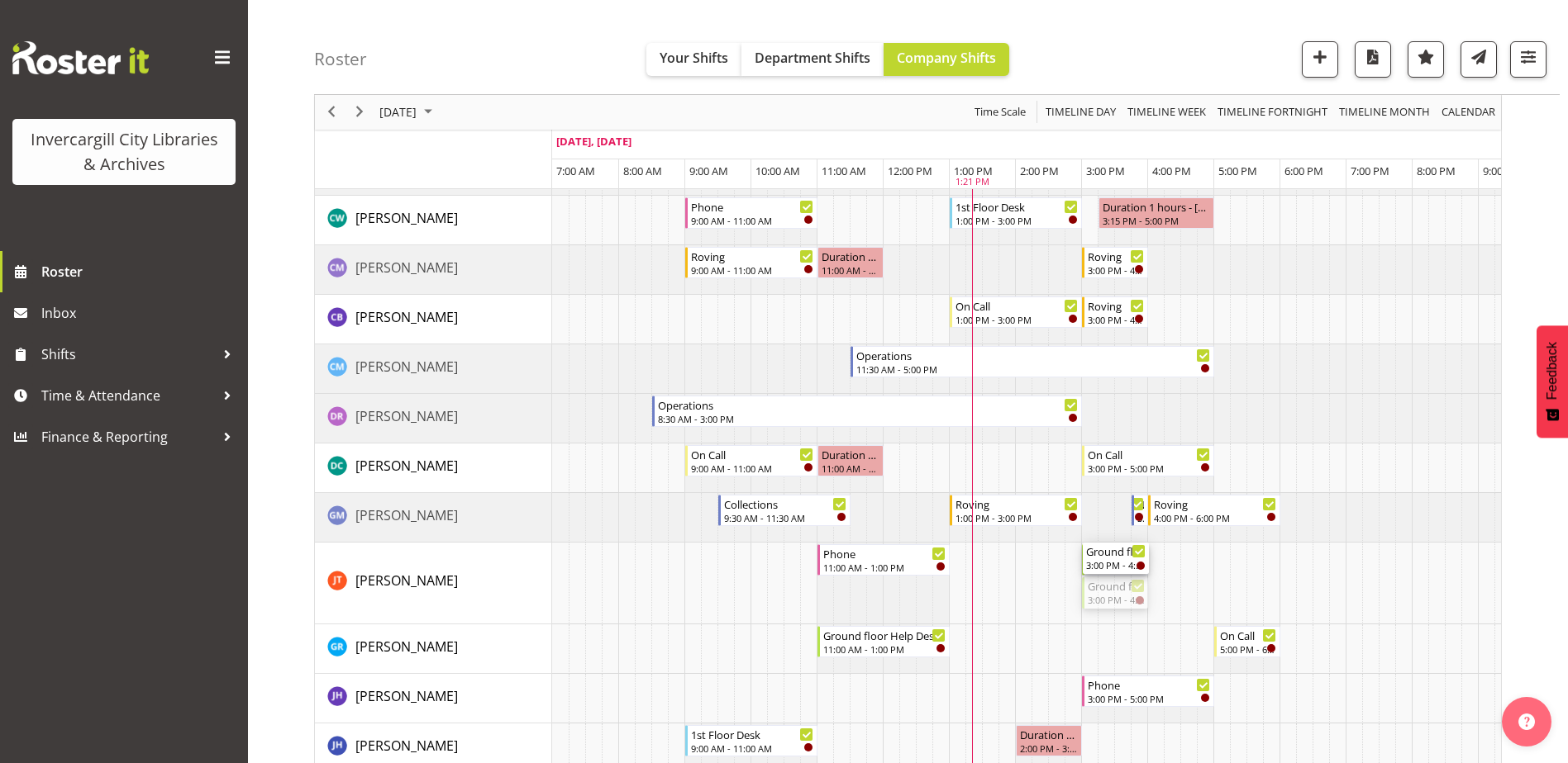
drag, startPoint x: 1093, startPoint y: 516, endPoint x: 1097, endPoint y: 589, distance: 73.1
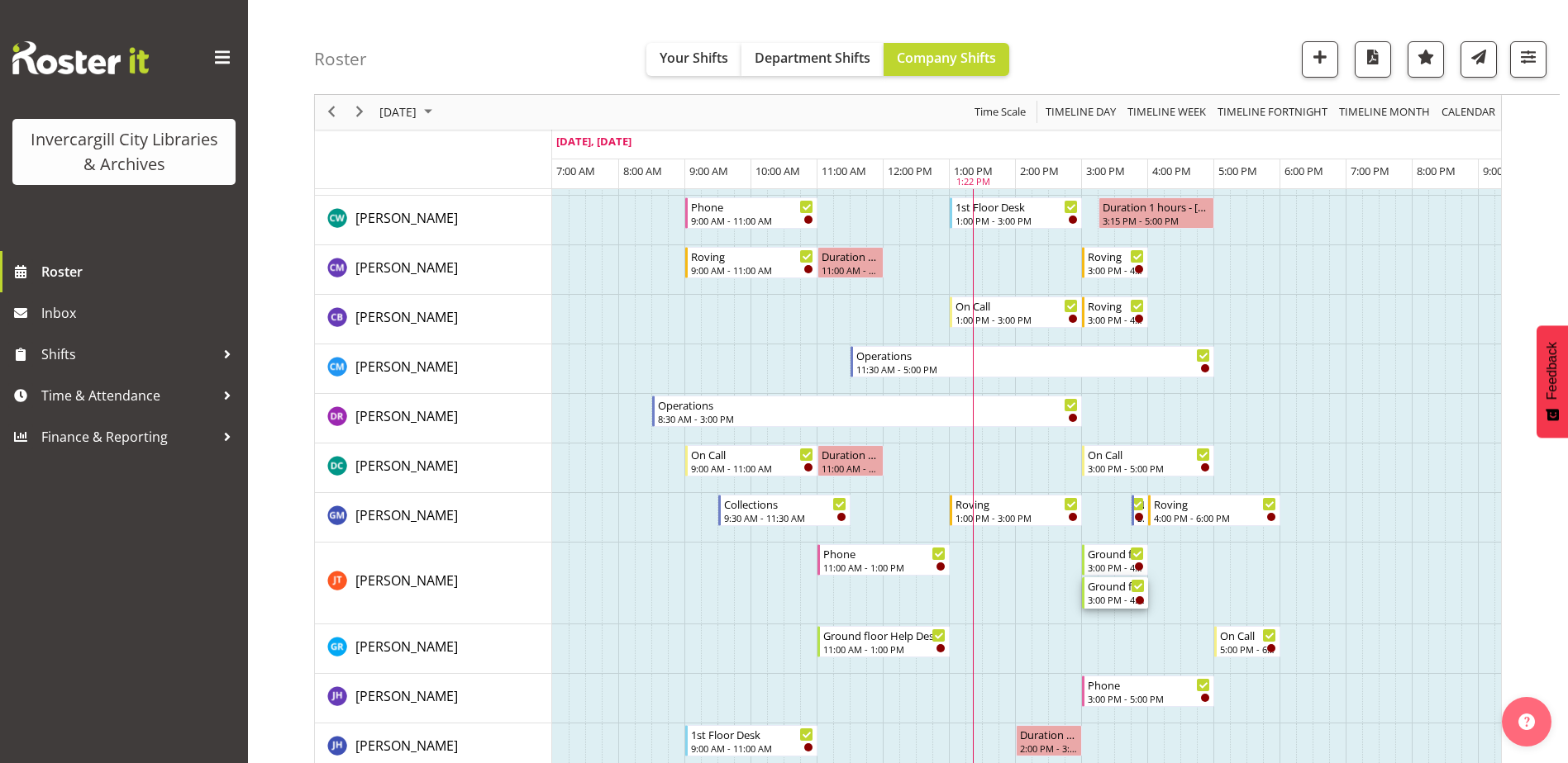
click at [1111, 593] on div "Ground floor Help Desk" at bounding box center [1116, 585] width 57 height 16
click at [0, 0] on div at bounding box center [0, 0] width 0 height 0
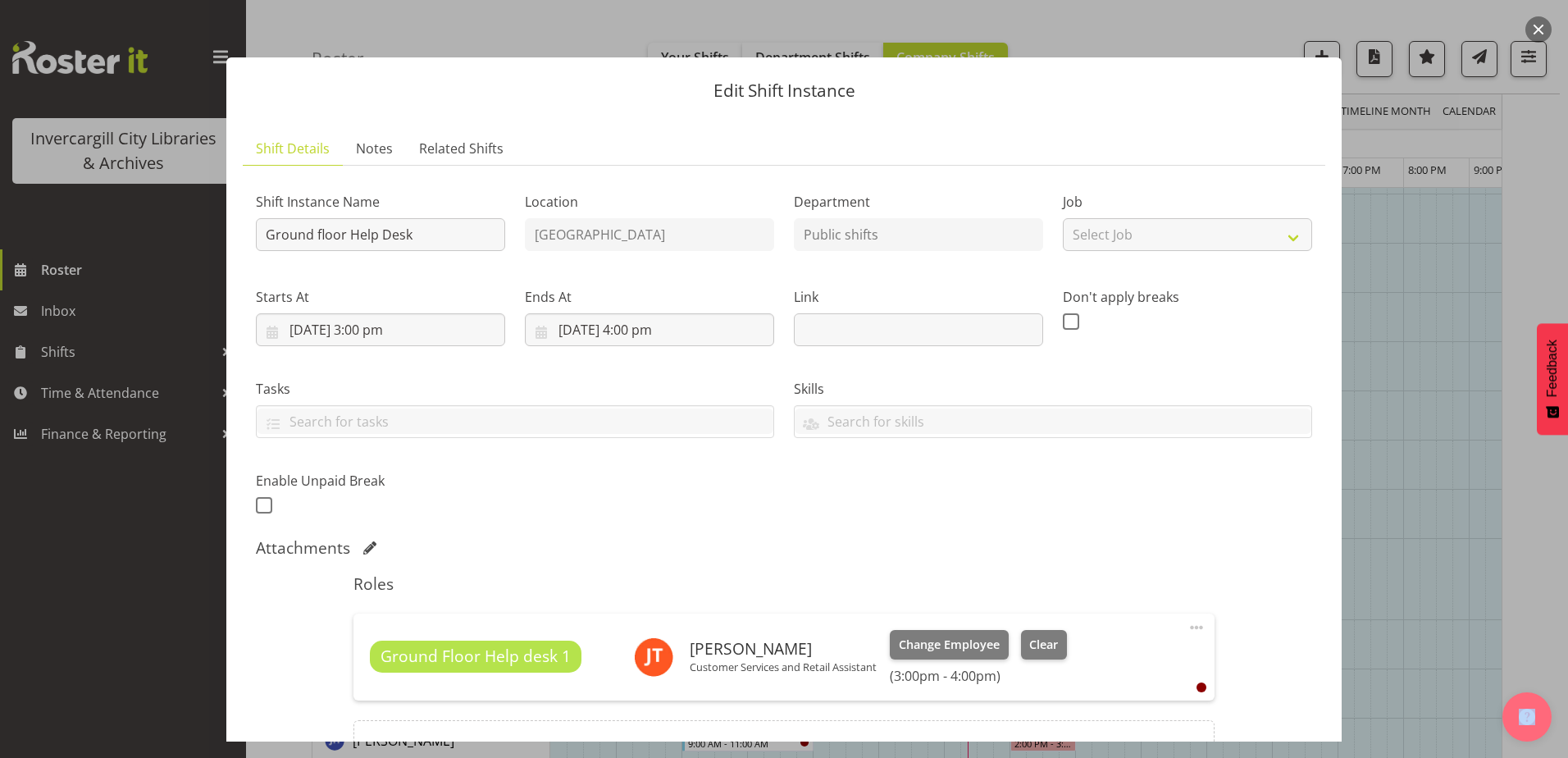
click at [1188, 625] on span at bounding box center [1196, 627] width 20 height 20
click at [1071, 726] on link "Delete" at bounding box center [1128, 723] width 158 height 30
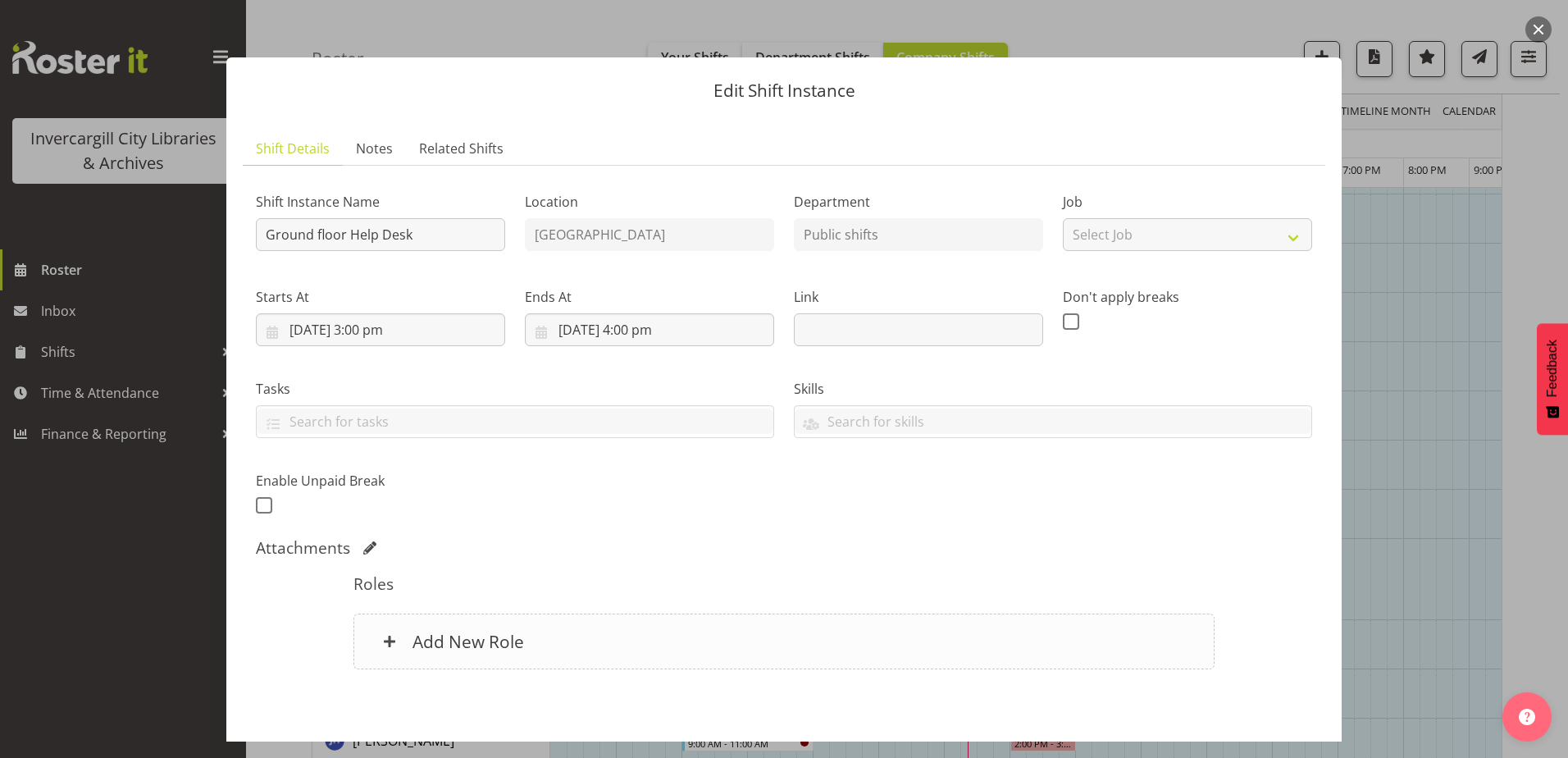
click at [689, 640] on div "Add New Role" at bounding box center [783, 641] width 860 height 55
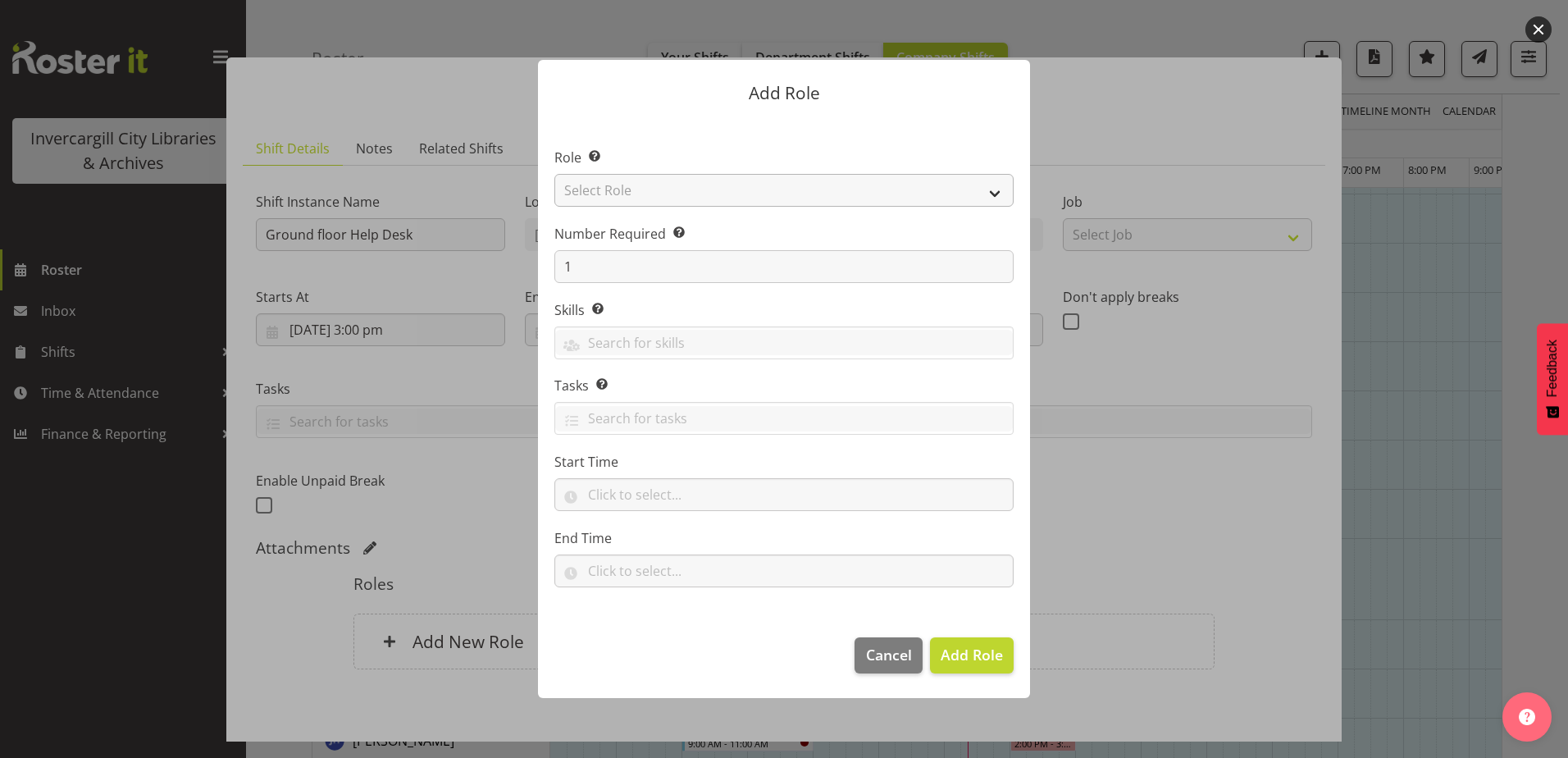
click at [647, 186] on section "Role Select the role you wish to add to the shift. Select Role 1st floor desk A…" at bounding box center [784, 369] width 492 height 502
click at [647, 190] on select "Select Role 1st floor desk AQ operator Business Support Team member Casual Cust…" at bounding box center [784, 190] width 459 height 32
select select "1527"
click at [555, 174] on select "Select Role 1st floor desk AQ operator Business Support Team member Casual Cust…" at bounding box center [784, 190] width 459 height 32
drag, startPoint x: 970, startPoint y: 666, endPoint x: 1010, endPoint y: 706, distance: 56.6
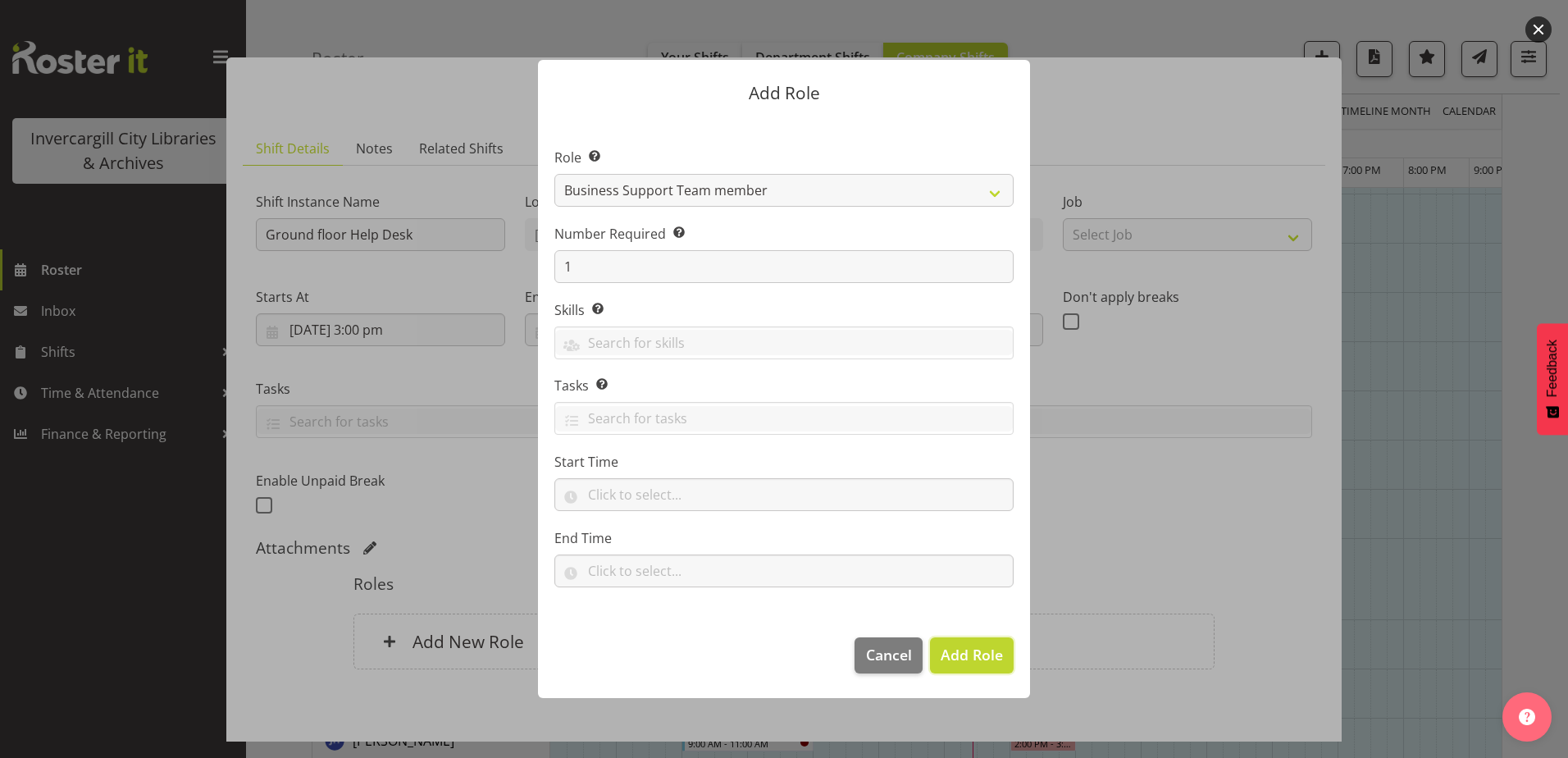
click at [970, 665] on span "Add Role" at bounding box center [972, 655] width 62 height 21
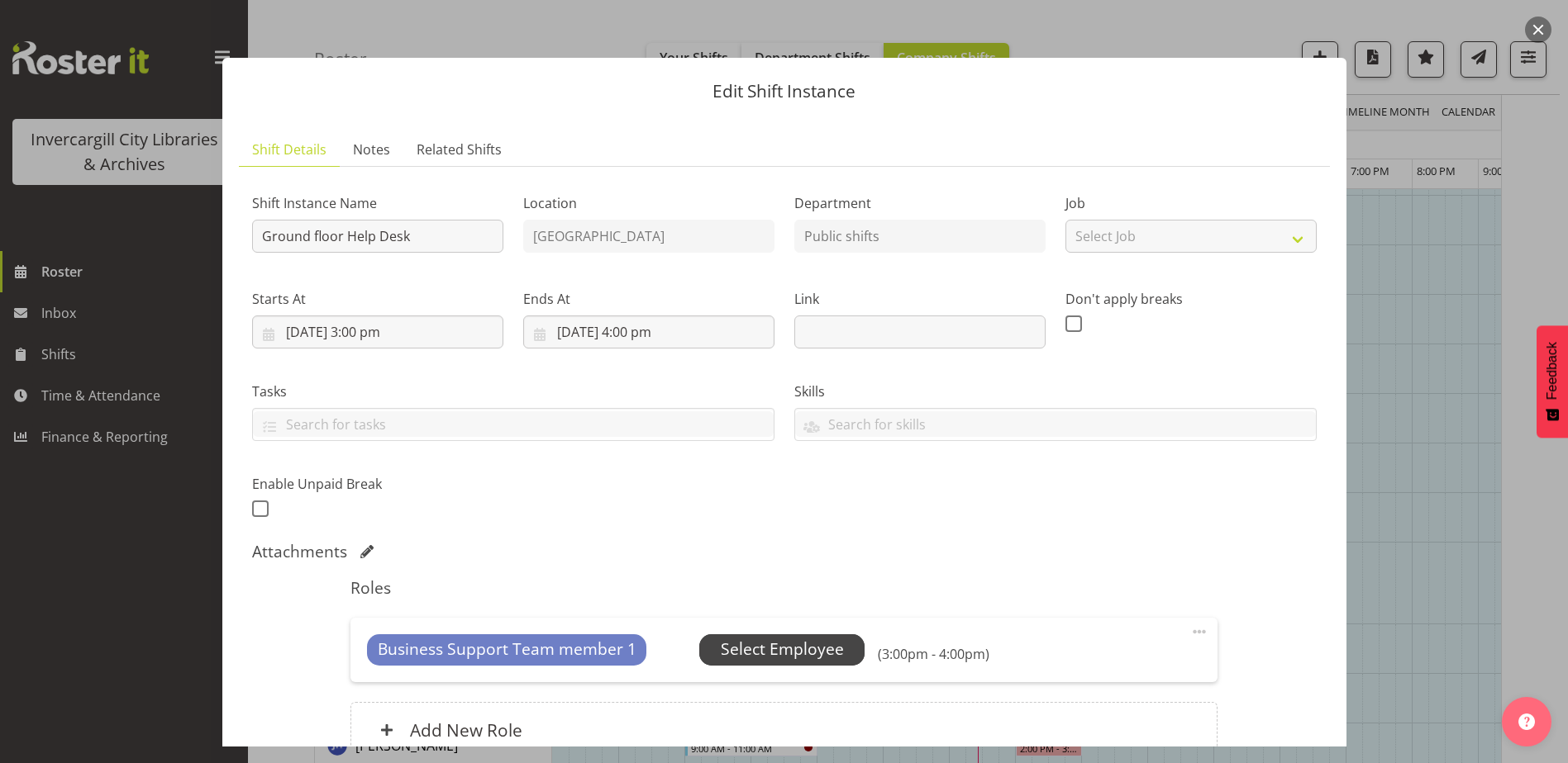
click at [775, 635] on span "Select Employee" at bounding box center [781, 650] width 165 height 32
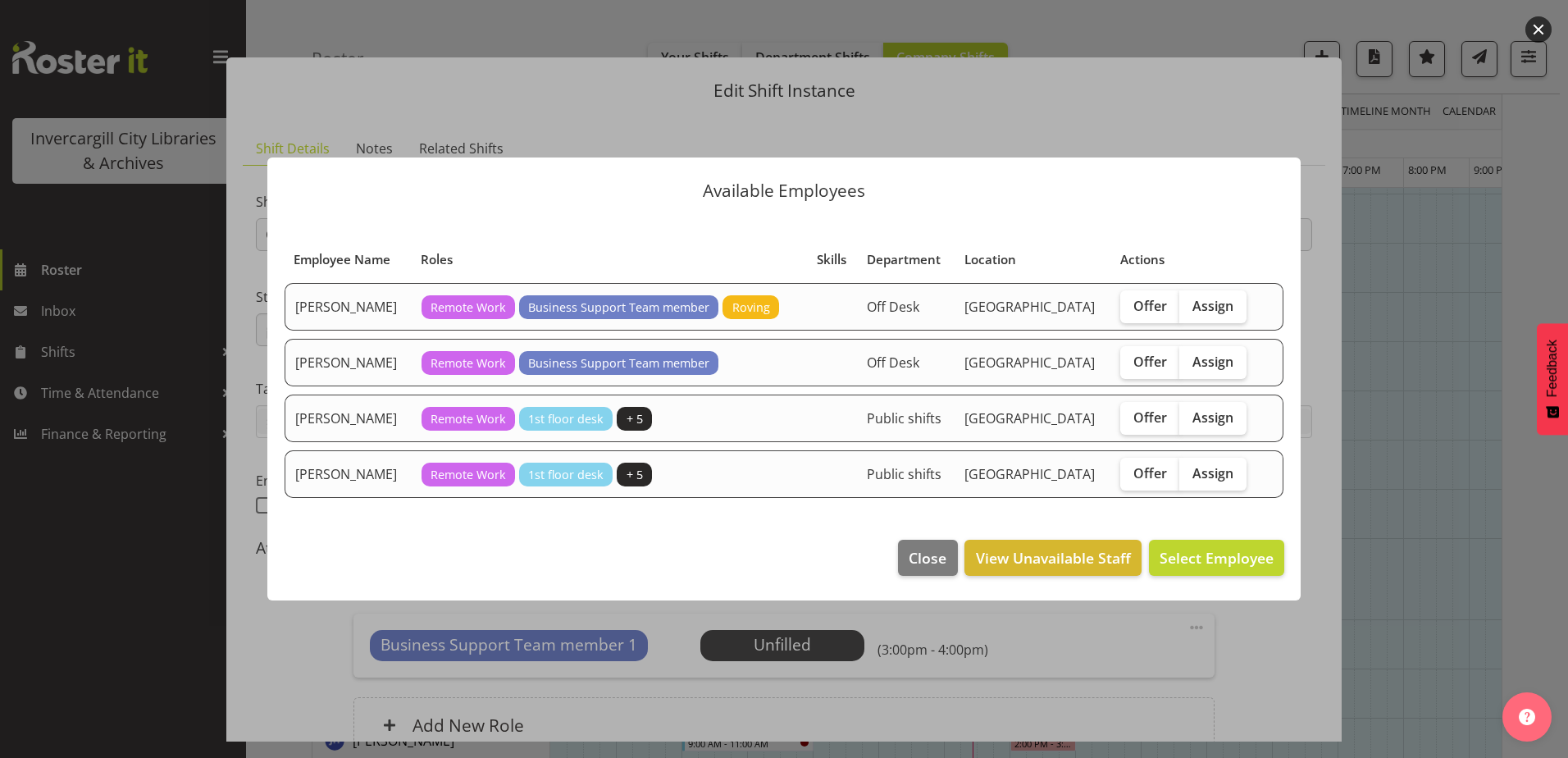
click at [366, 300] on td "[PERSON_NAME]" at bounding box center [348, 307] width 127 height 48
click at [1207, 306] on span "Assign" at bounding box center [1213, 306] width 41 height 16
click at [1190, 306] on input "Assign" at bounding box center [1184, 306] width 10 height 10
checkbox input "true"
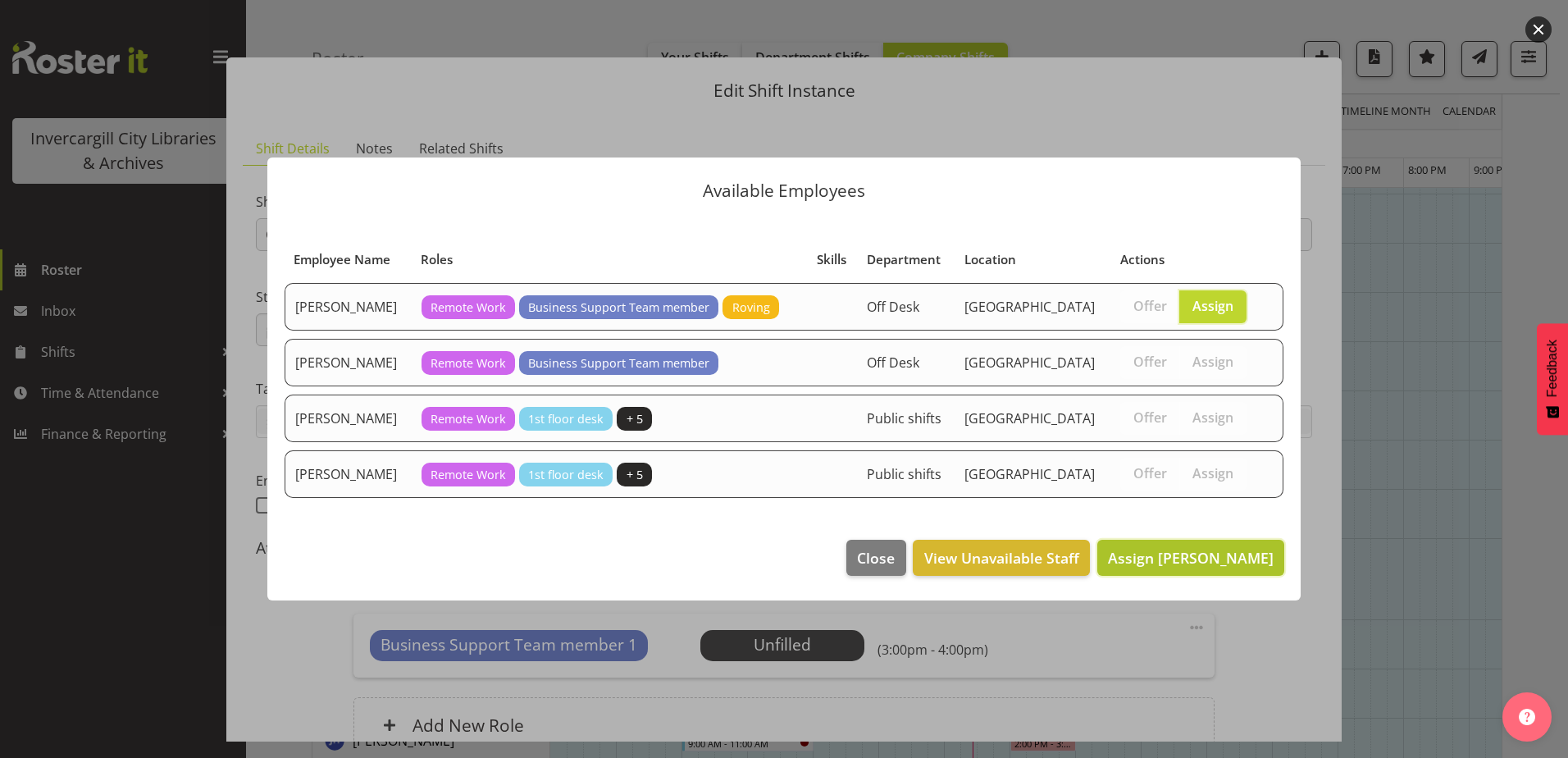
click at [1223, 550] on span "Assign Cindy Mulrooney" at bounding box center [1191, 557] width 166 height 20
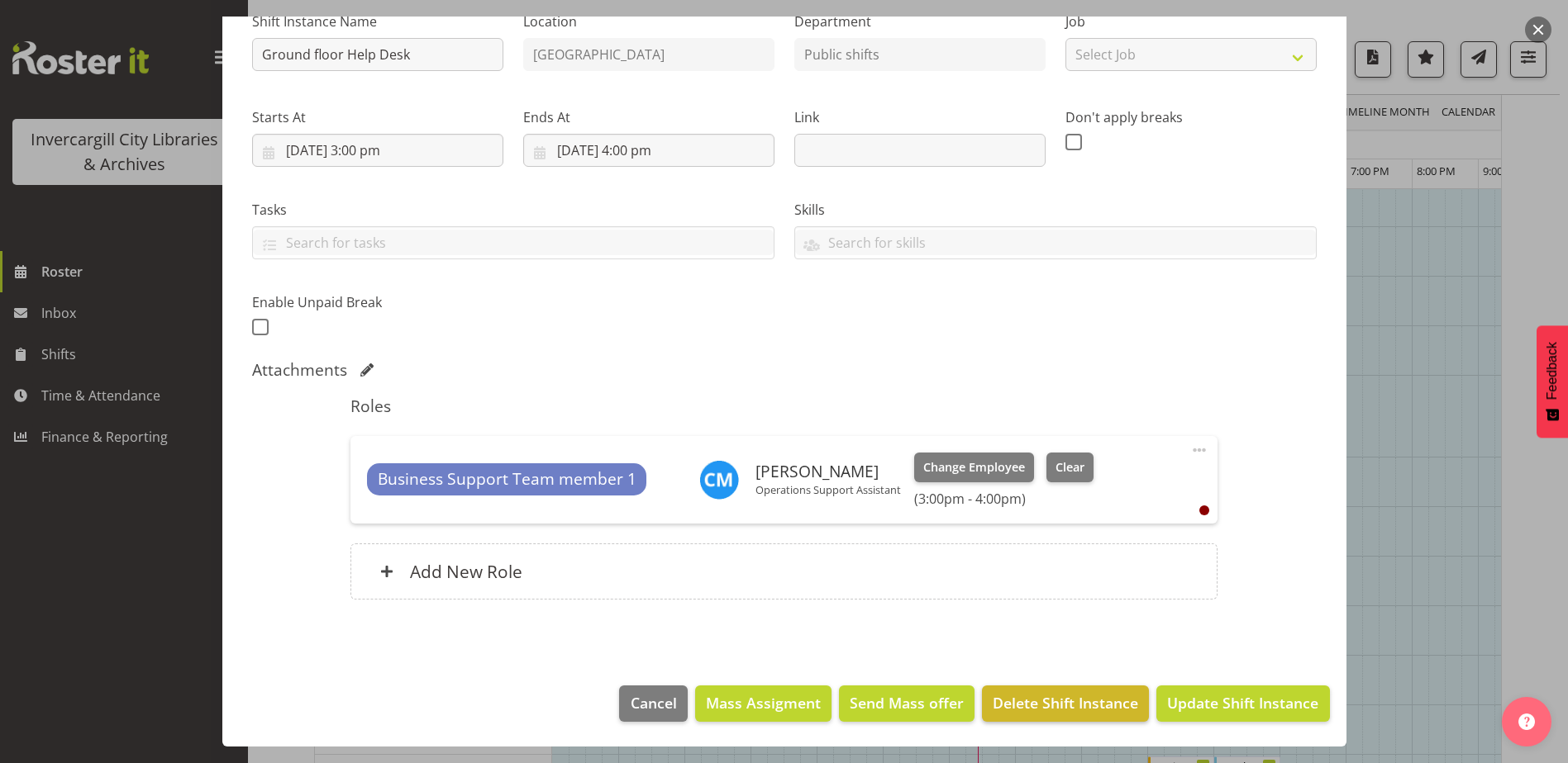
scroll to position [413, 0]
click at [1263, 700] on span "Update Shift Instance" at bounding box center [1242, 703] width 151 height 21
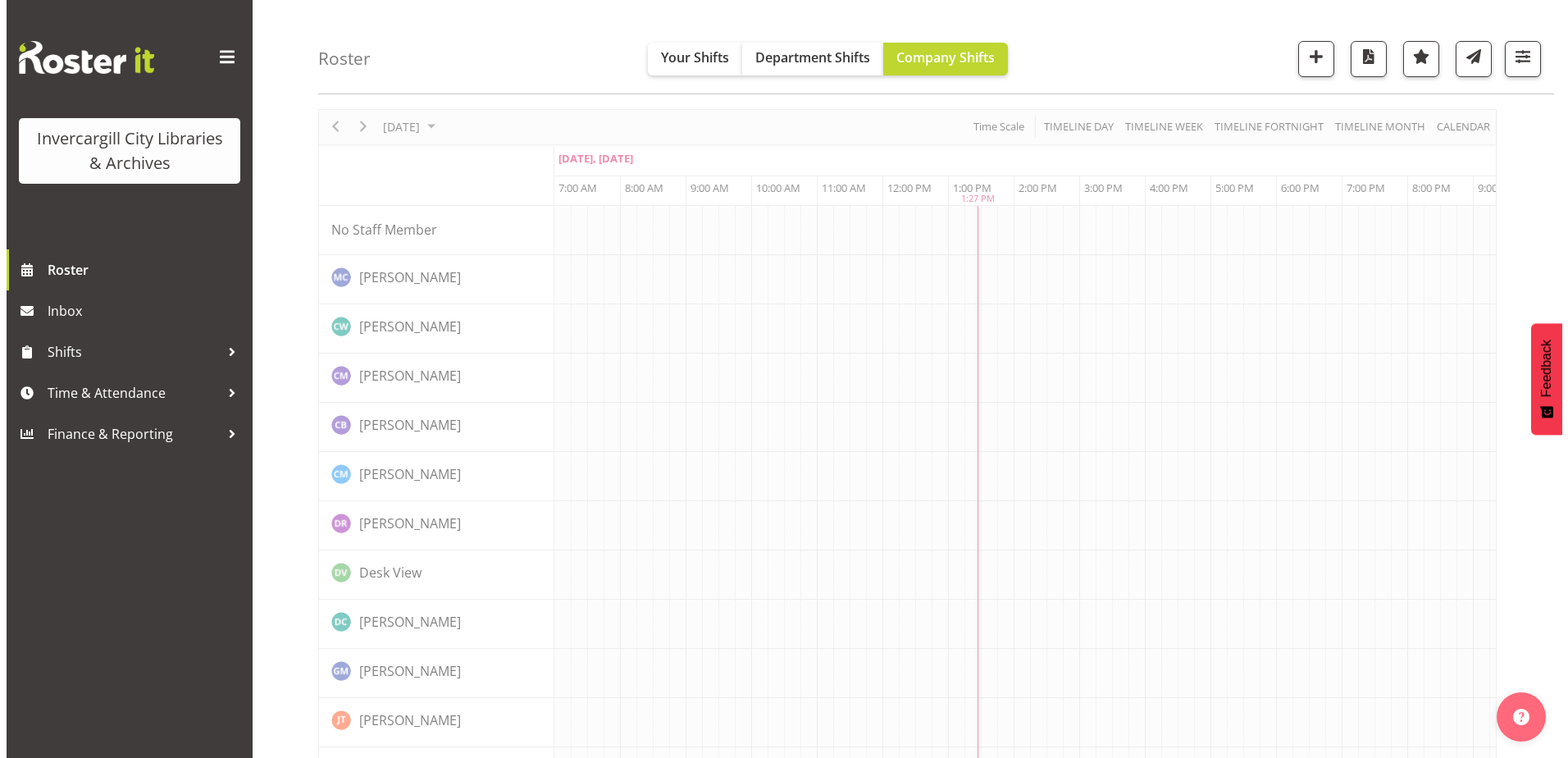
scroll to position [0, 0]
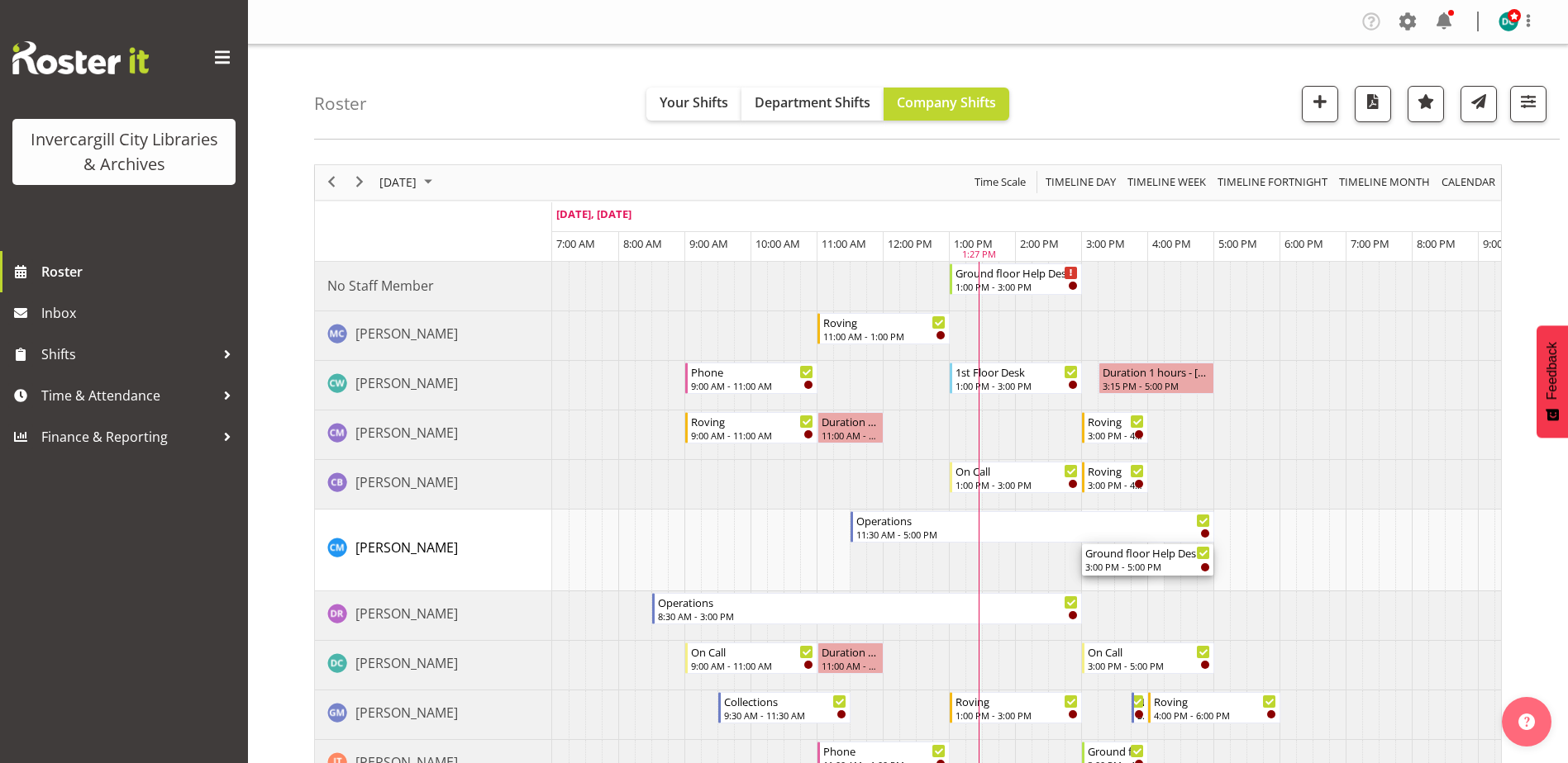
drag, startPoint x: 1144, startPoint y: 558, endPoint x: 1206, endPoint y: 554, distance: 62.1
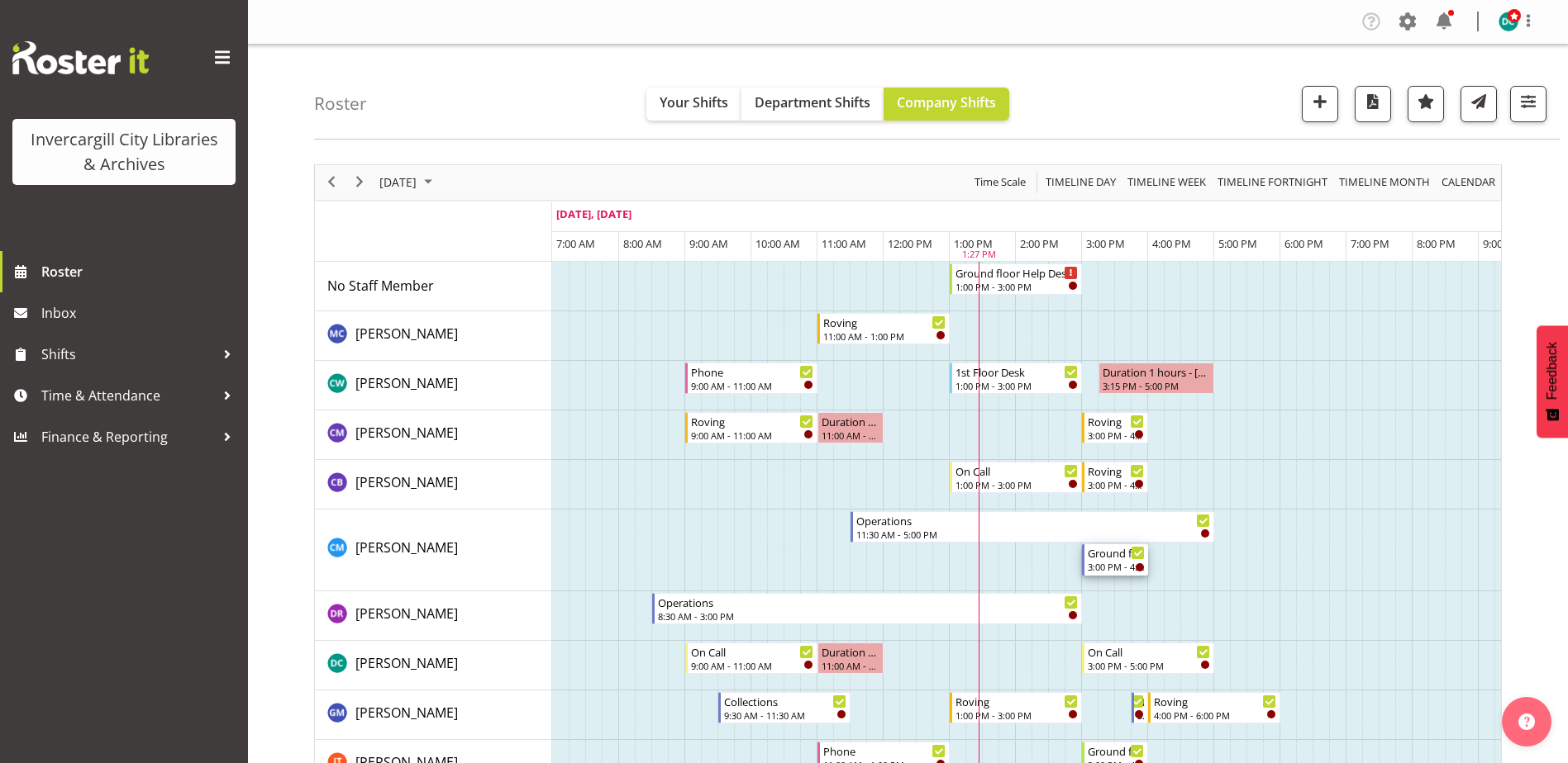
click at [1111, 561] on div "3:00 PM - 4:00 PM" at bounding box center [1116, 566] width 57 height 13
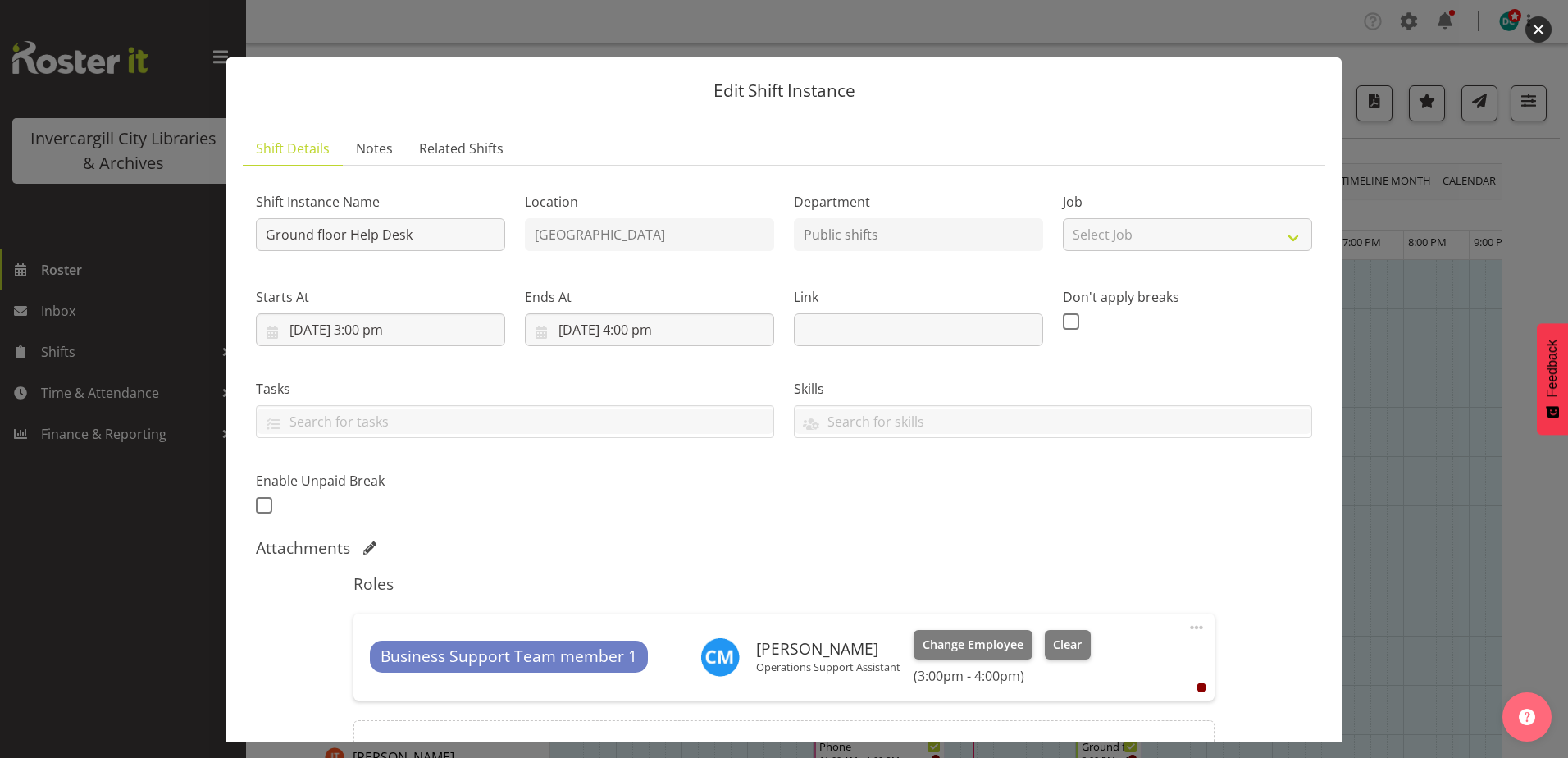
click at [1187, 624] on span at bounding box center [1196, 627] width 20 height 20
click at [1096, 668] on link "Edit" at bounding box center [1128, 663] width 158 height 30
select select "8"
select select "2025"
select select "15"
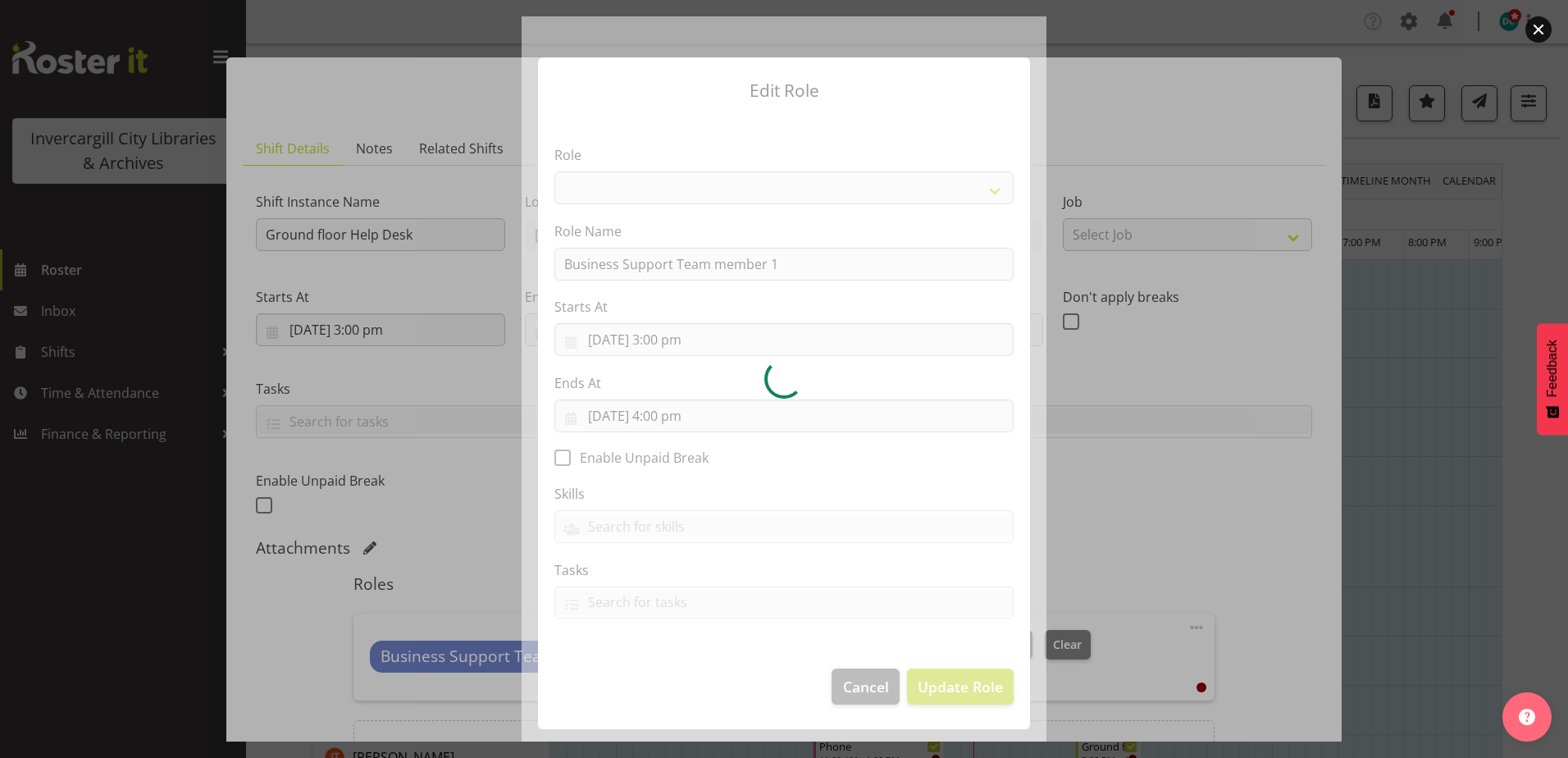
select select "1527"
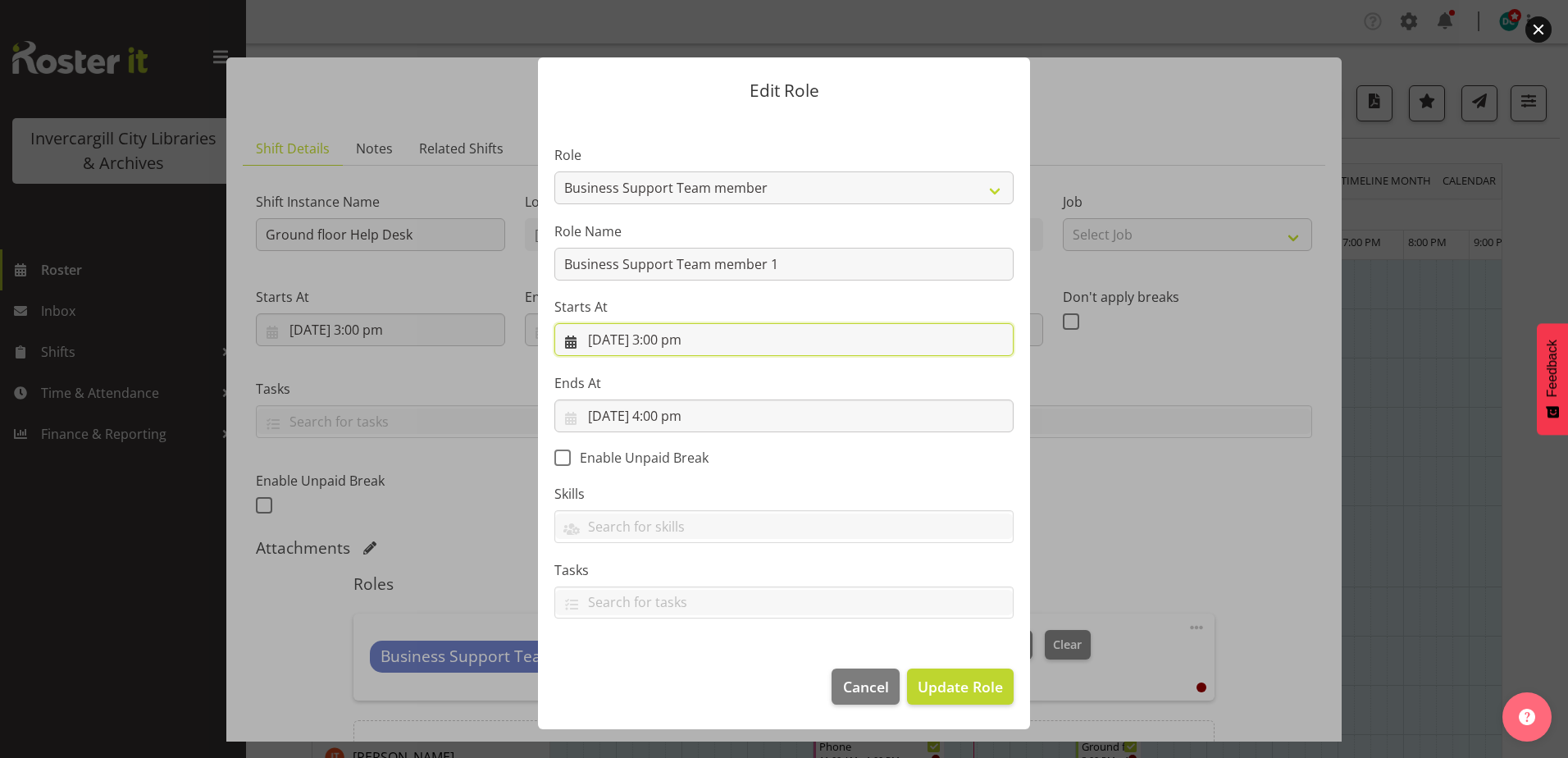
click at [778, 343] on input "11/09/2025, 3:00 pm" at bounding box center [784, 340] width 459 height 32
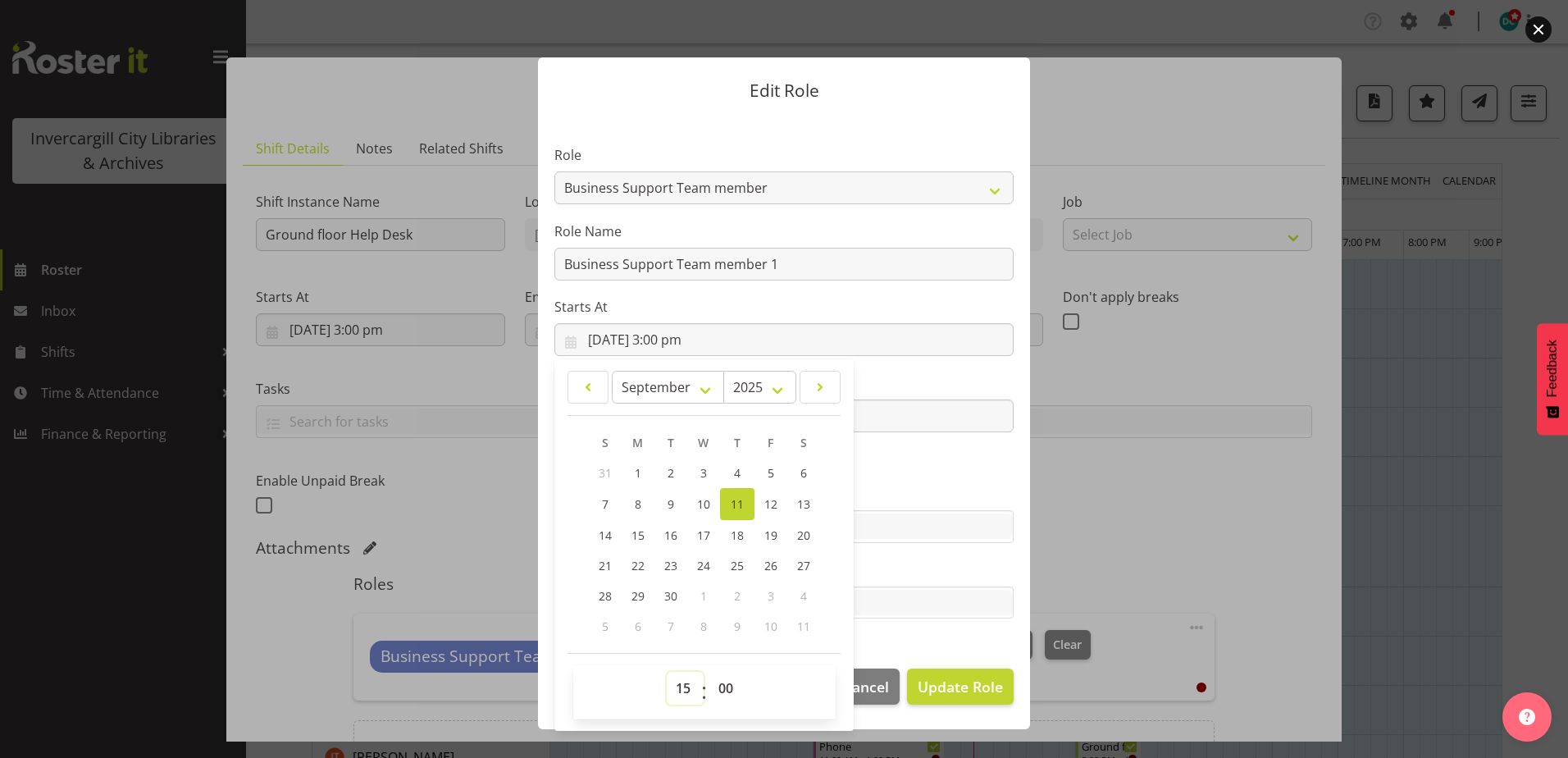
click at [687, 685] on select "00 01 02 03 04 05 06 07 08 09 10 11 12 13 14 15 16 17 18 19 20 21 22 23" at bounding box center [685, 688] width 37 height 32
select select "16"
click at [667, 672] on select "00 01 02 03 04 05 06 07 08 09 10 11 12 13 14 15 16 17 18 19 20 21 22 23" at bounding box center [685, 688] width 37 height 32
type input "11/09/2025, 4:00 pm"
click at [922, 584] on div "Tasks" at bounding box center [784, 590] width 459 height 59
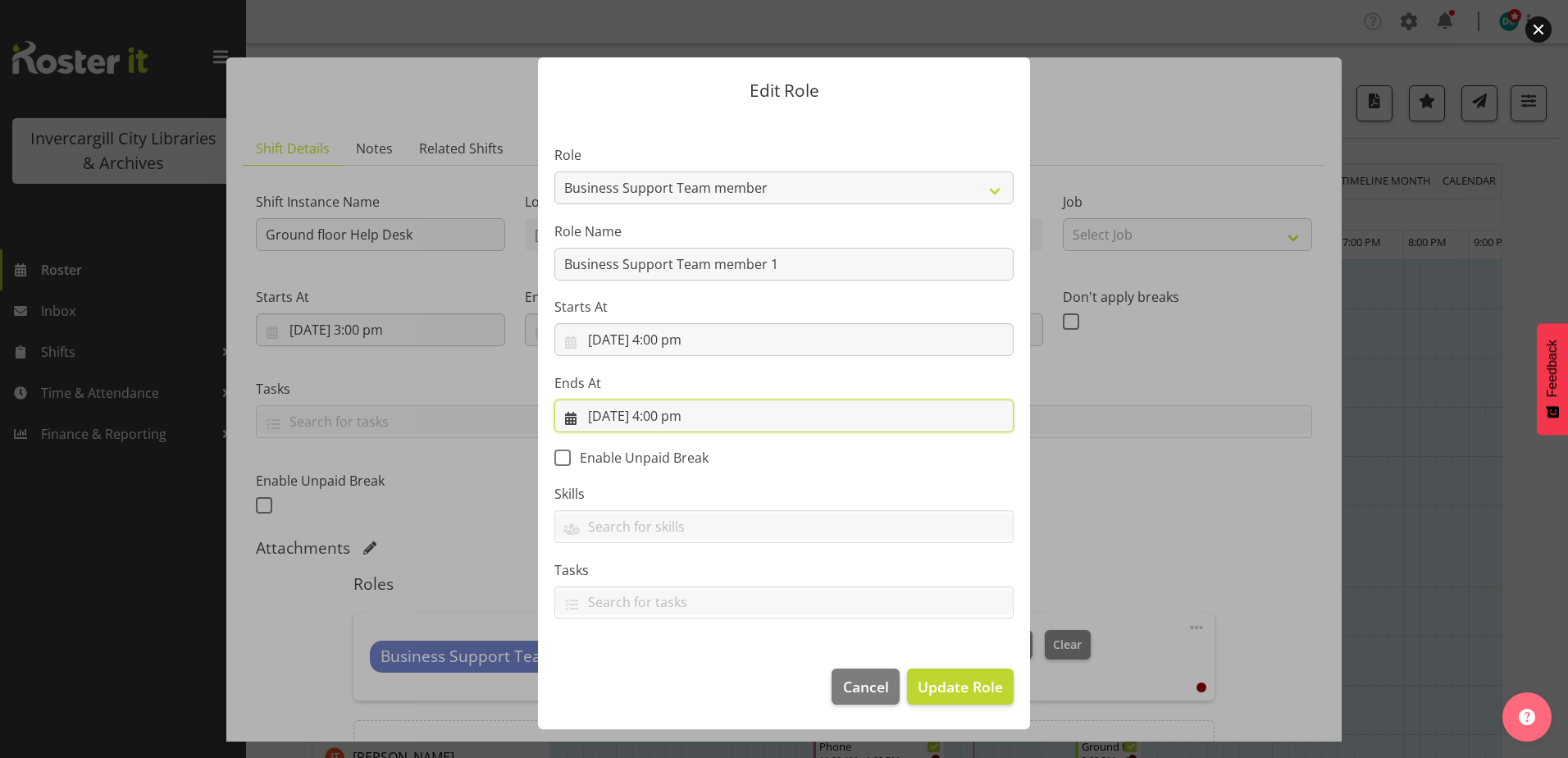
click at [636, 411] on input "11/09/2025, 4:00 pm" at bounding box center [784, 416] width 459 height 32
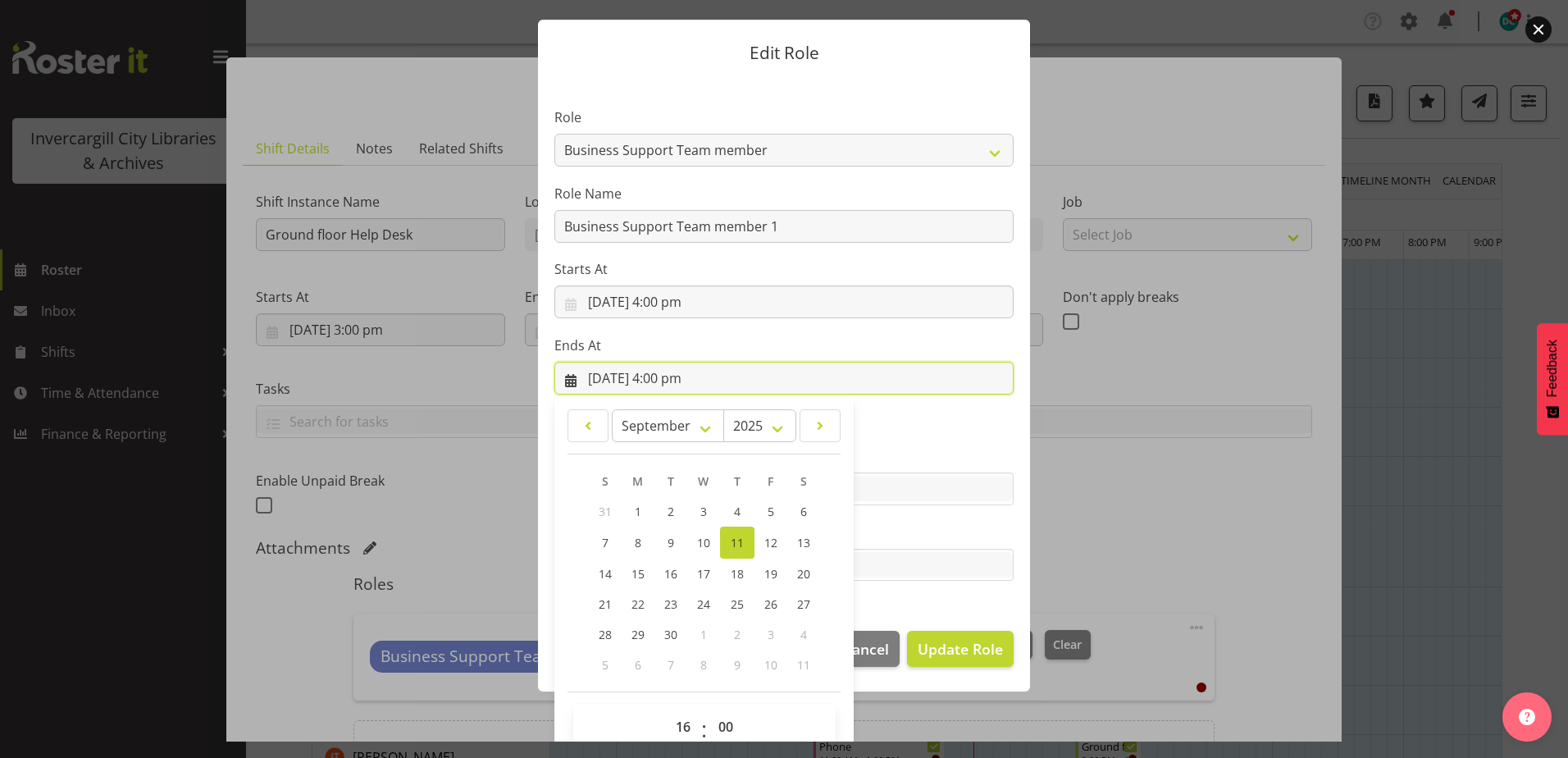
scroll to position [66, 0]
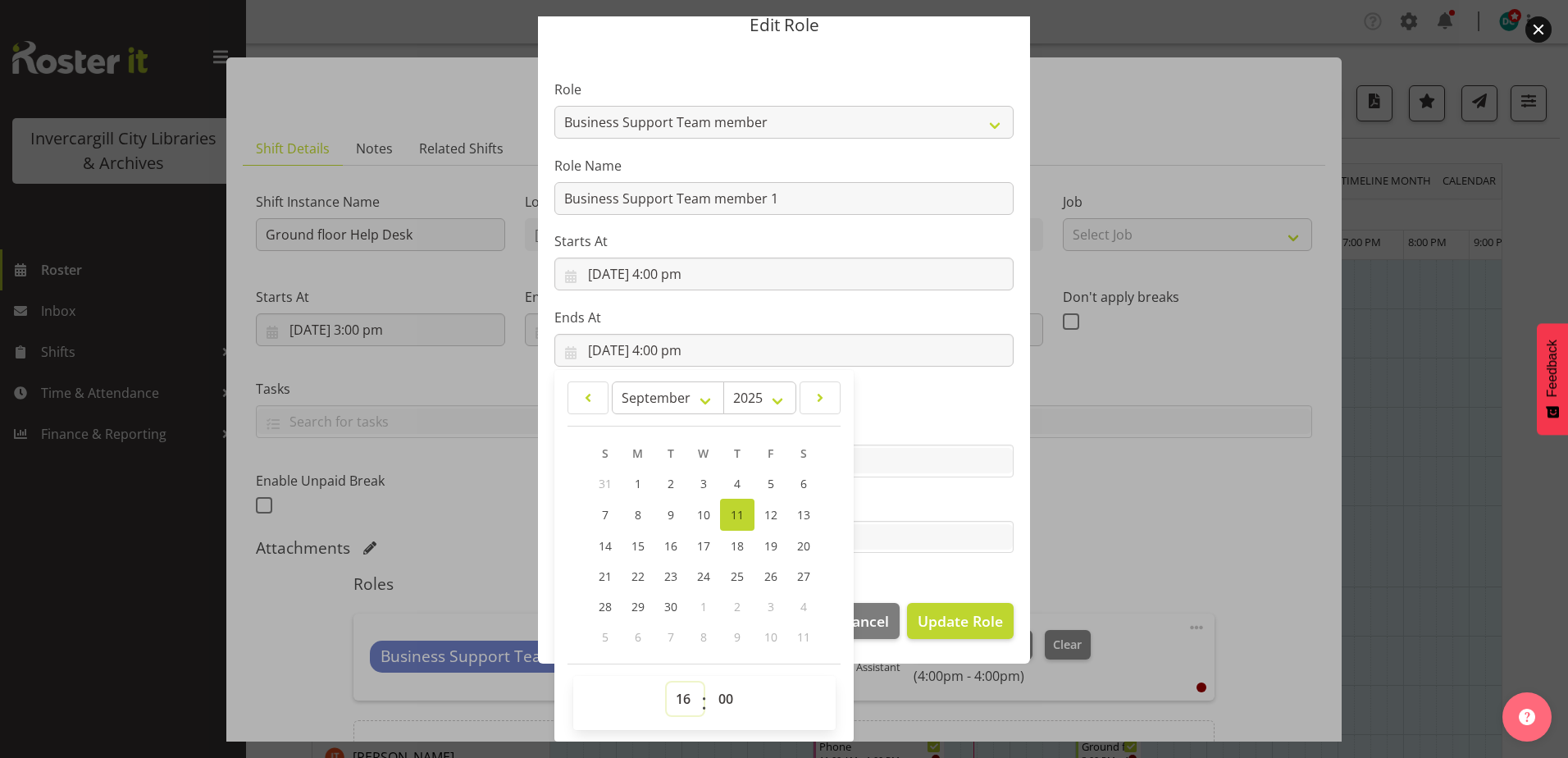
click at [681, 702] on select "00 01 02 03 04 05 06 07 08 09 10 11 12 13 14 15 16 17 18 19 20 21 22 23" at bounding box center [685, 699] width 37 height 32
select select "17"
click at [667, 683] on select "00 01 02 03 04 05 06 07 08 09 10 11 12 13 14 15 16 17 18 19 20 21 22 23" at bounding box center [685, 699] width 37 height 32
type input "11/09/2025, 5:00 pm"
click at [951, 574] on section "Role 1st floor desk AQ operator Business Support Team member Casual Customer Ex…" at bounding box center [784, 318] width 492 height 537
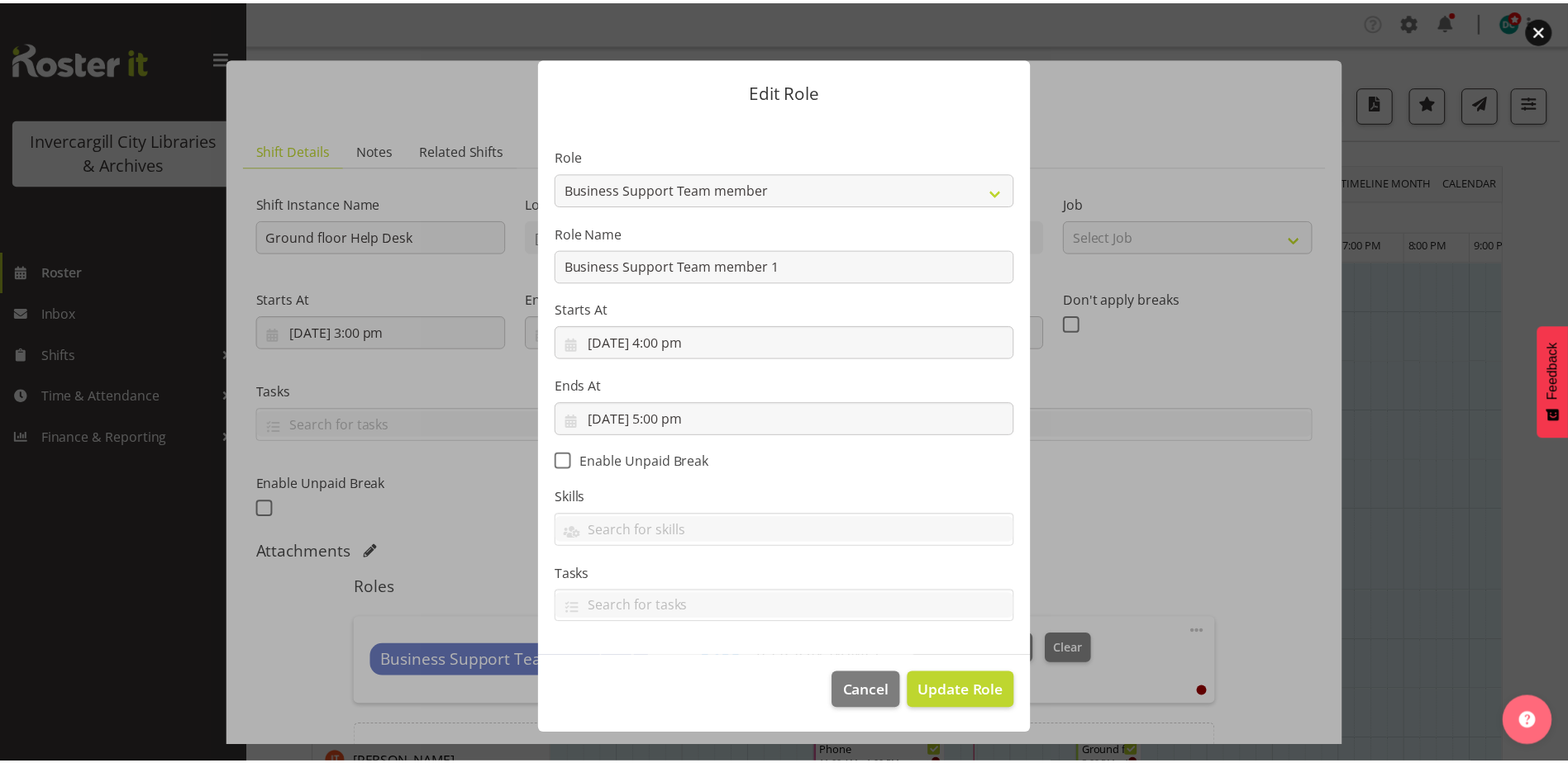
scroll to position [0, 0]
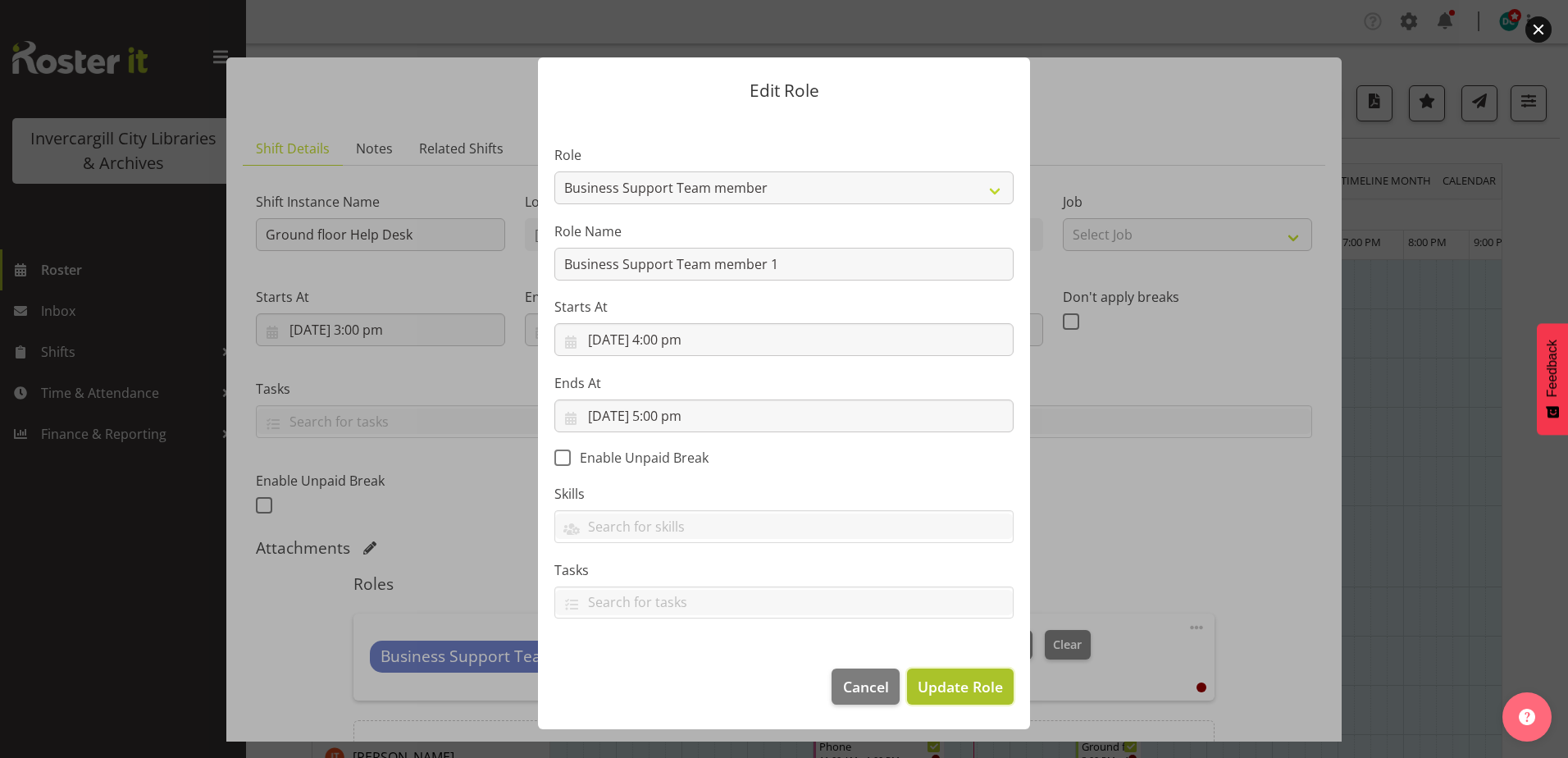
click at [961, 673] on button "Update Role" at bounding box center [960, 686] width 107 height 36
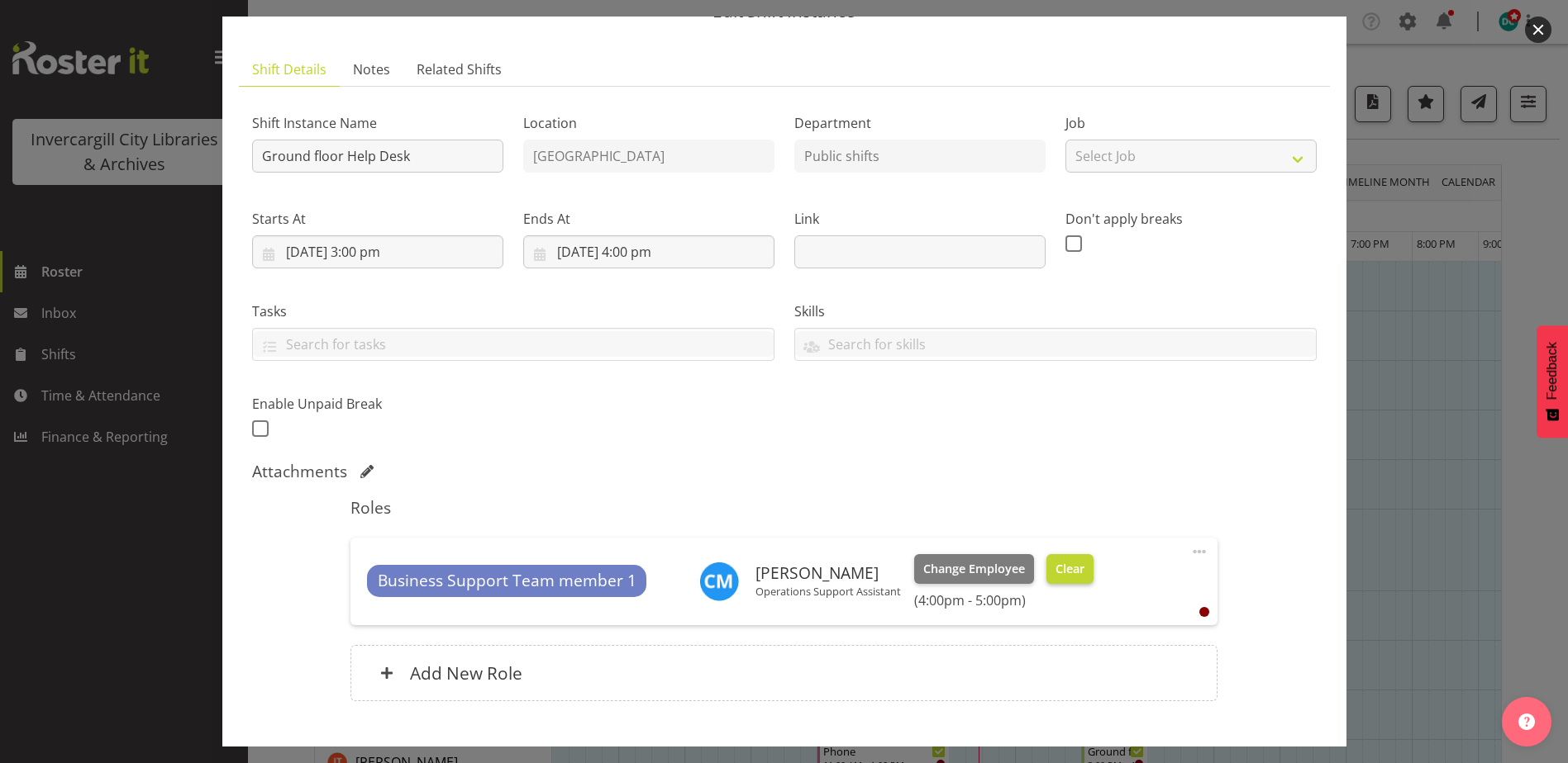
scroll to position [181, 0]
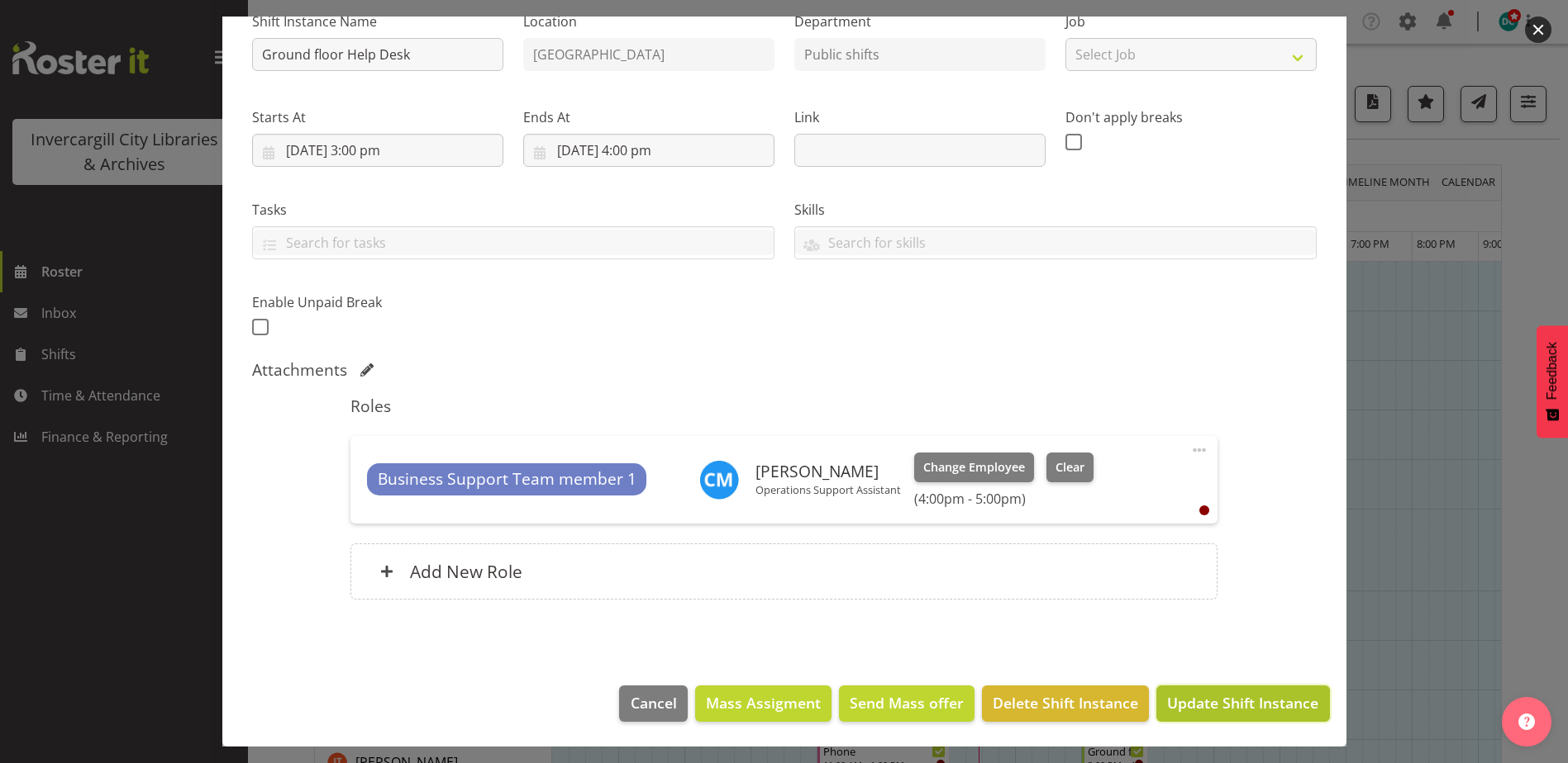
click at [1228, 711] on span "Update Shift Instance" at bounding box center [1242, 703] width 151 height 21
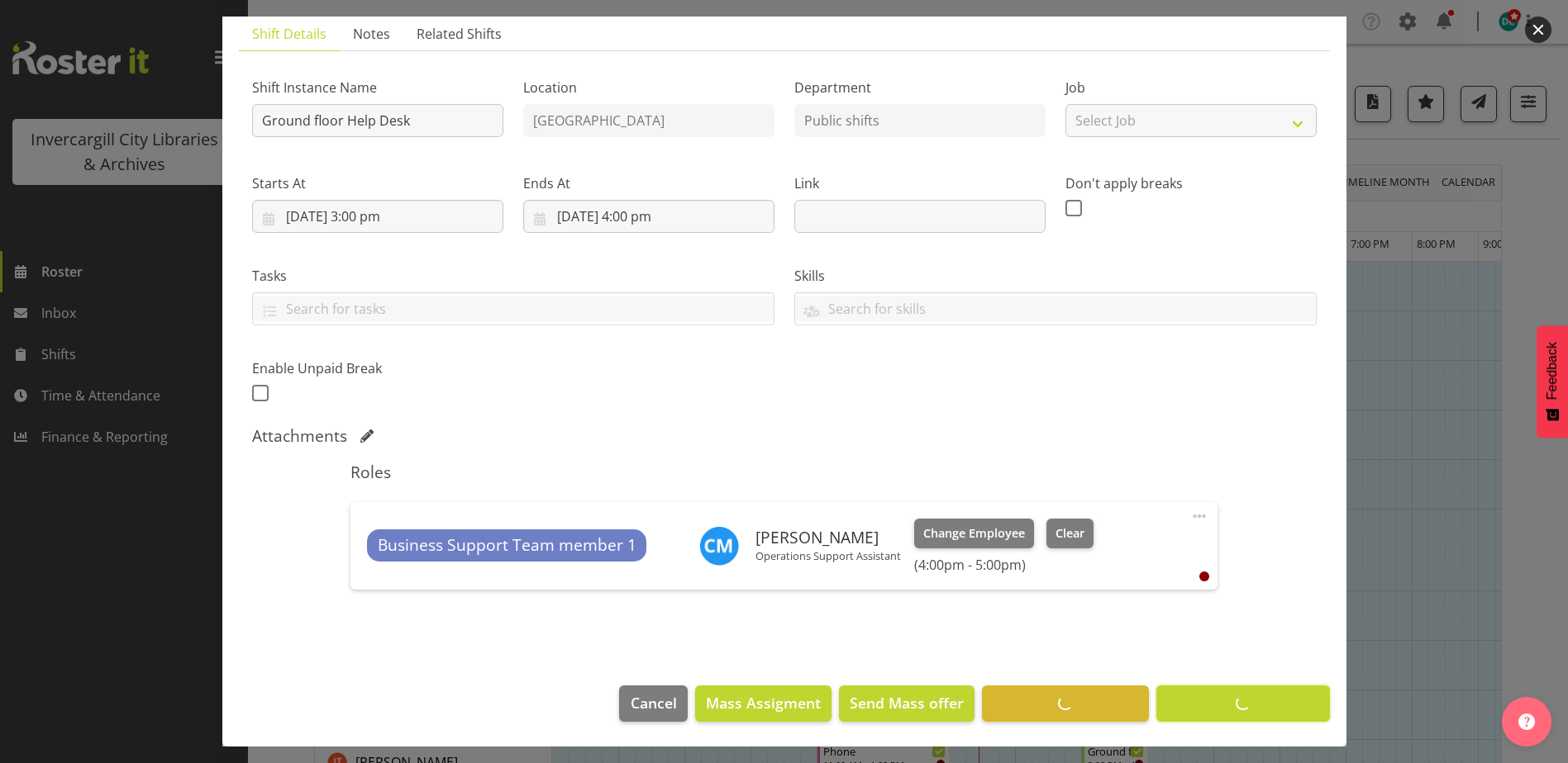
scroll to position [116, 0]
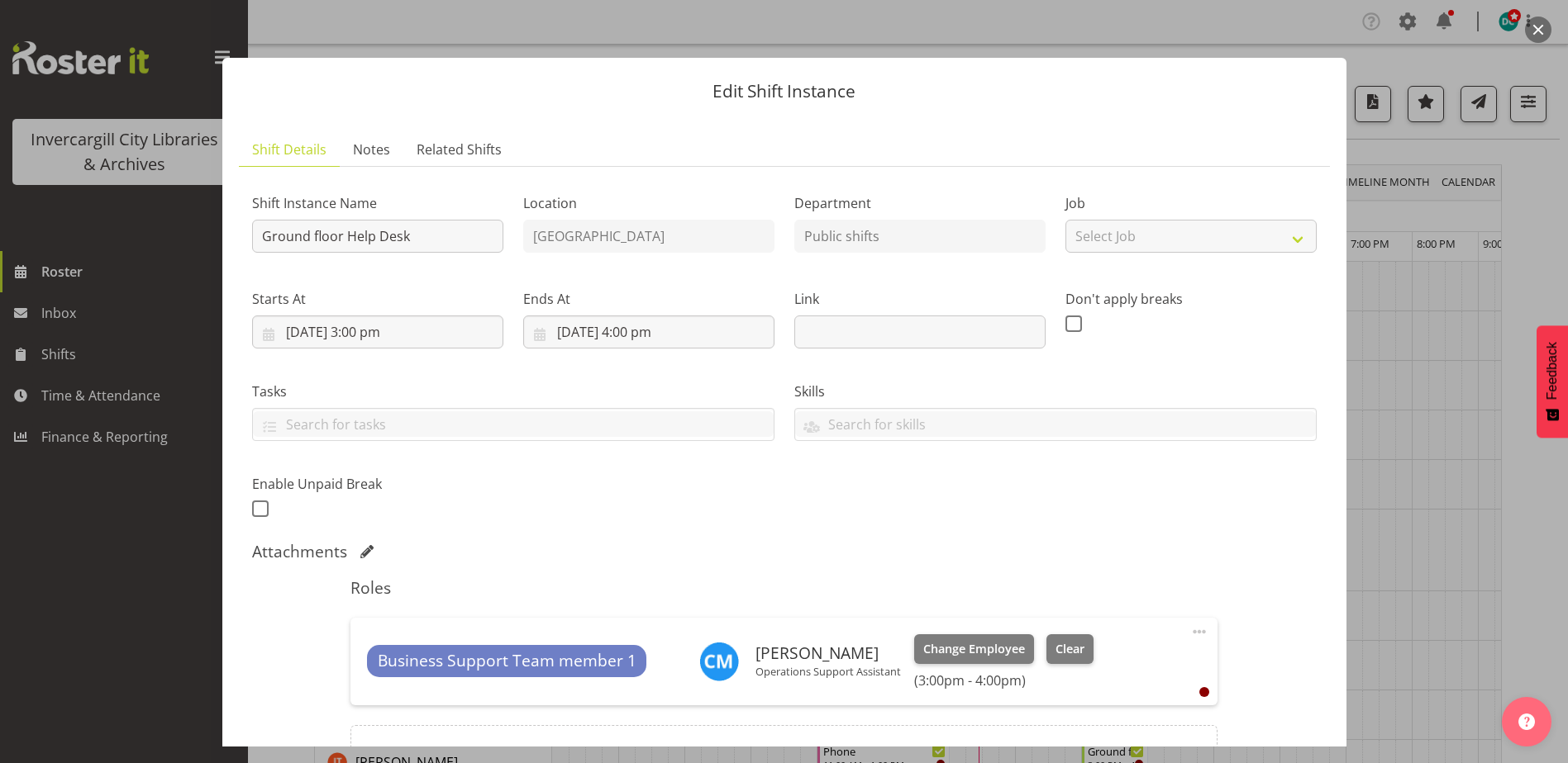
click at [1534, 34] on button "button" at bounding box center [1538, 29] width 27 height 27
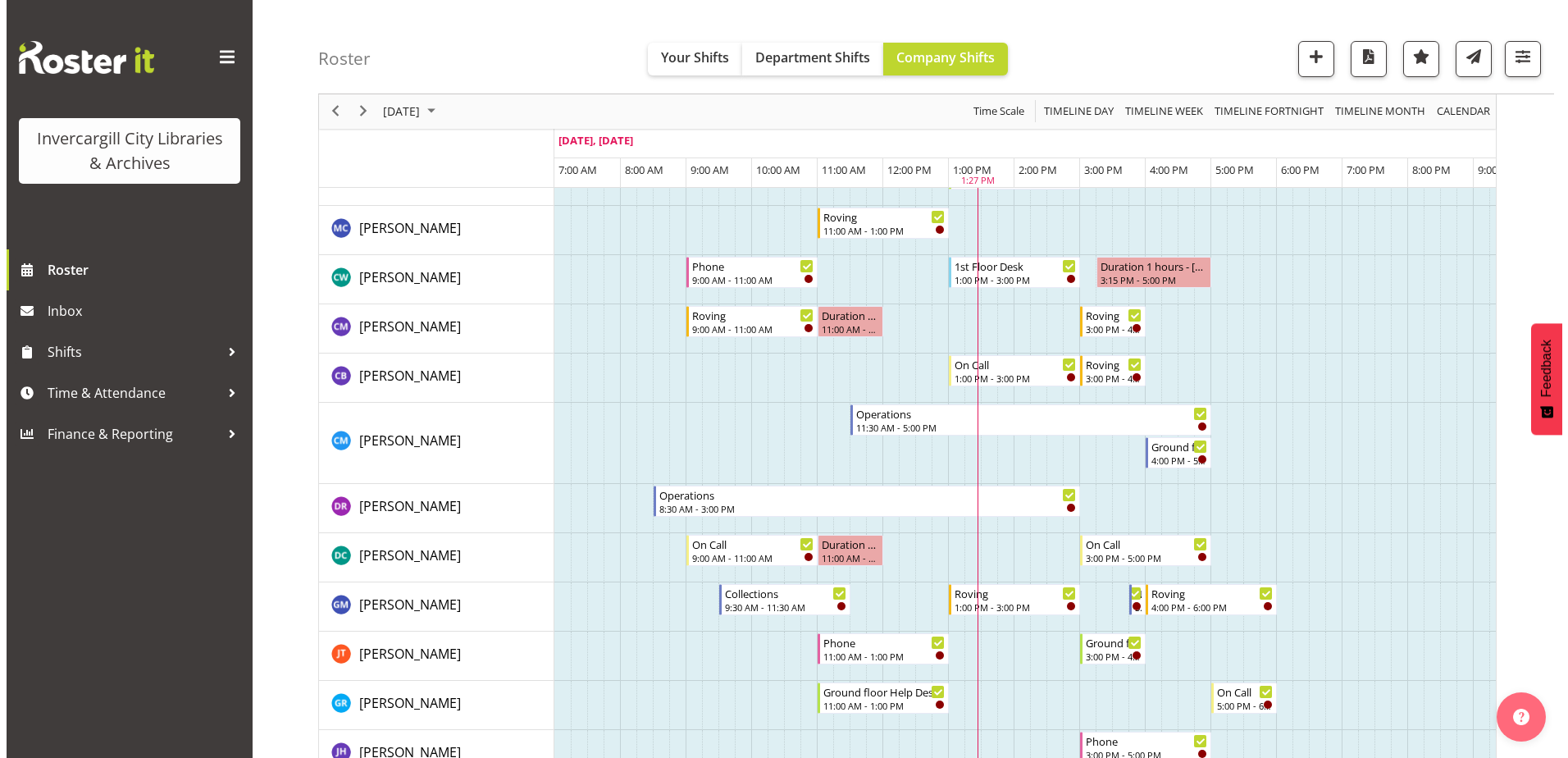
scroll to position [82, 0]
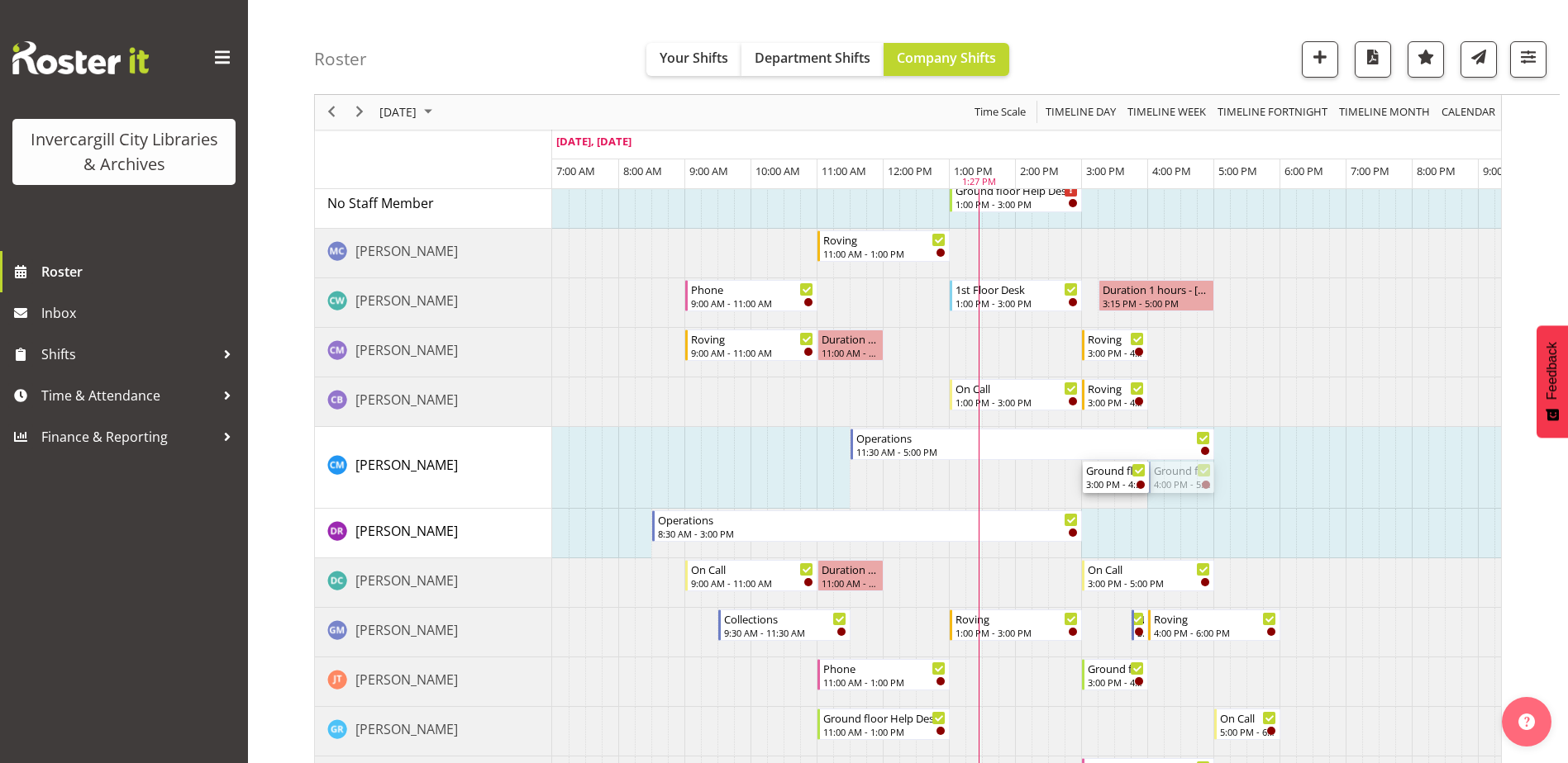
drag, startPoint x: 1167, startPoint y: 481, endPoint x: 1105, endPoint y: 480, distance: 62.0
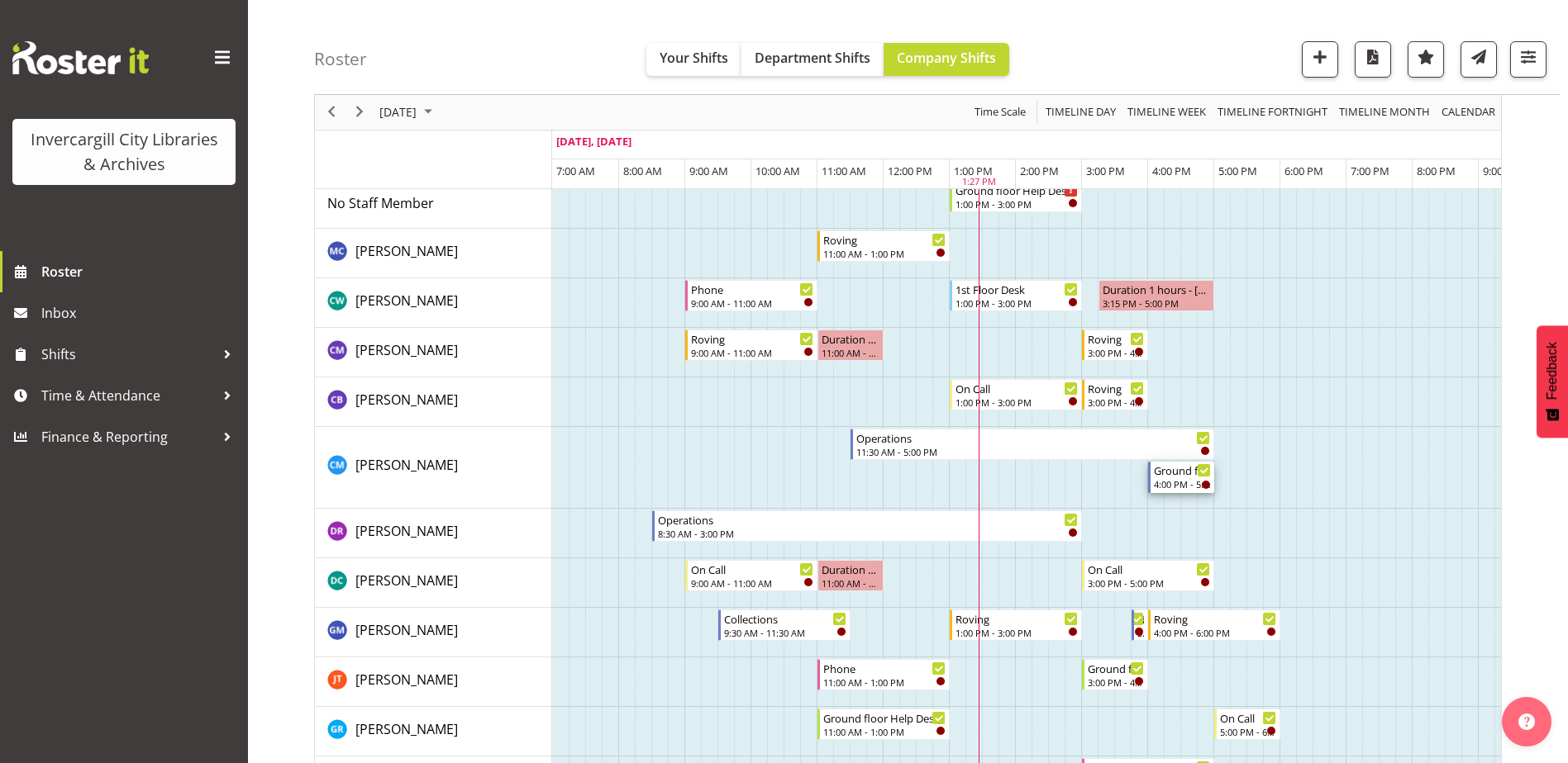
click at [1173, 474] on div "Ground floor Help Desk" at bounding box center [1182, 469] width 57 height 16
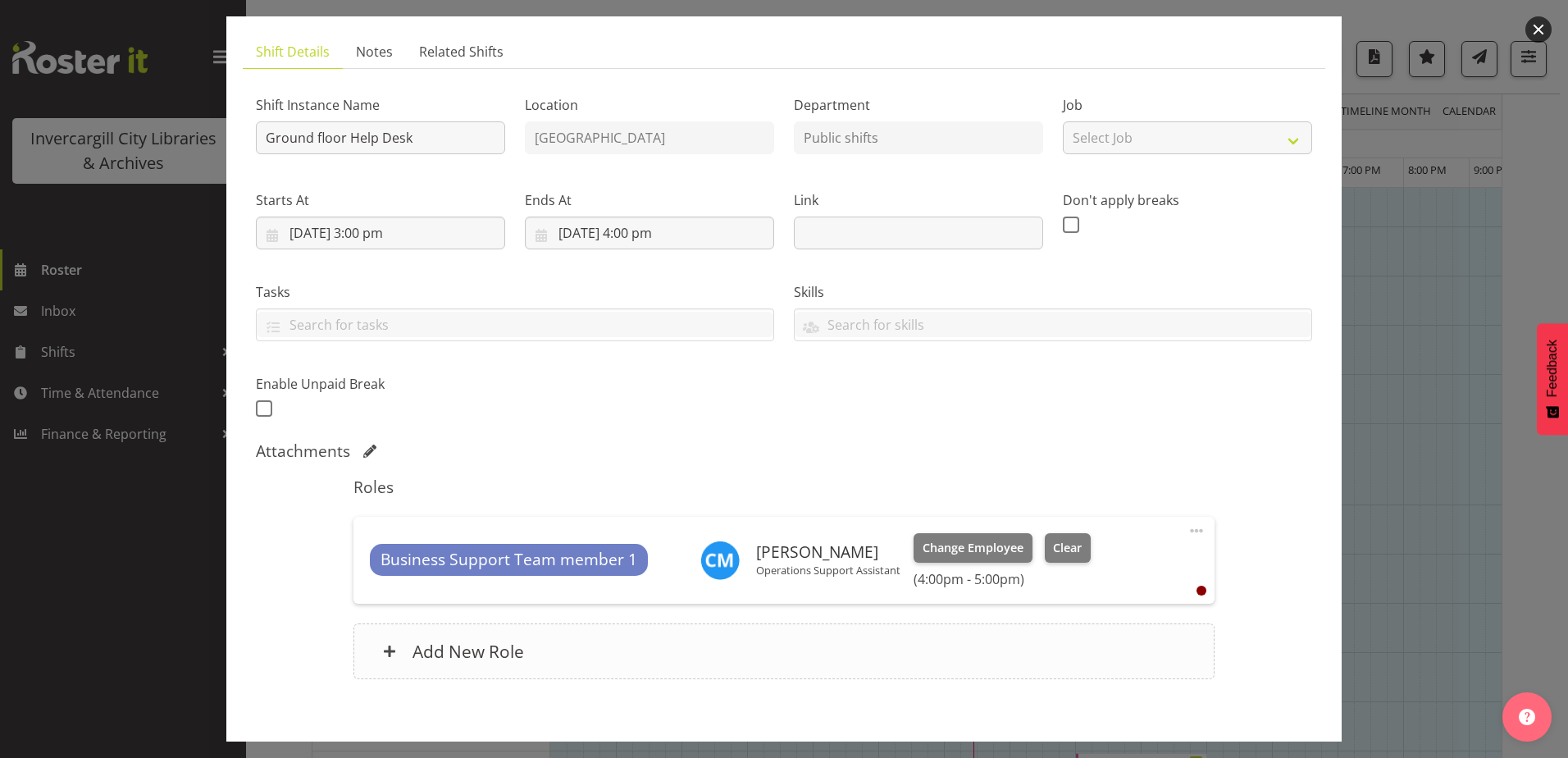
scroll to position [164, 0]
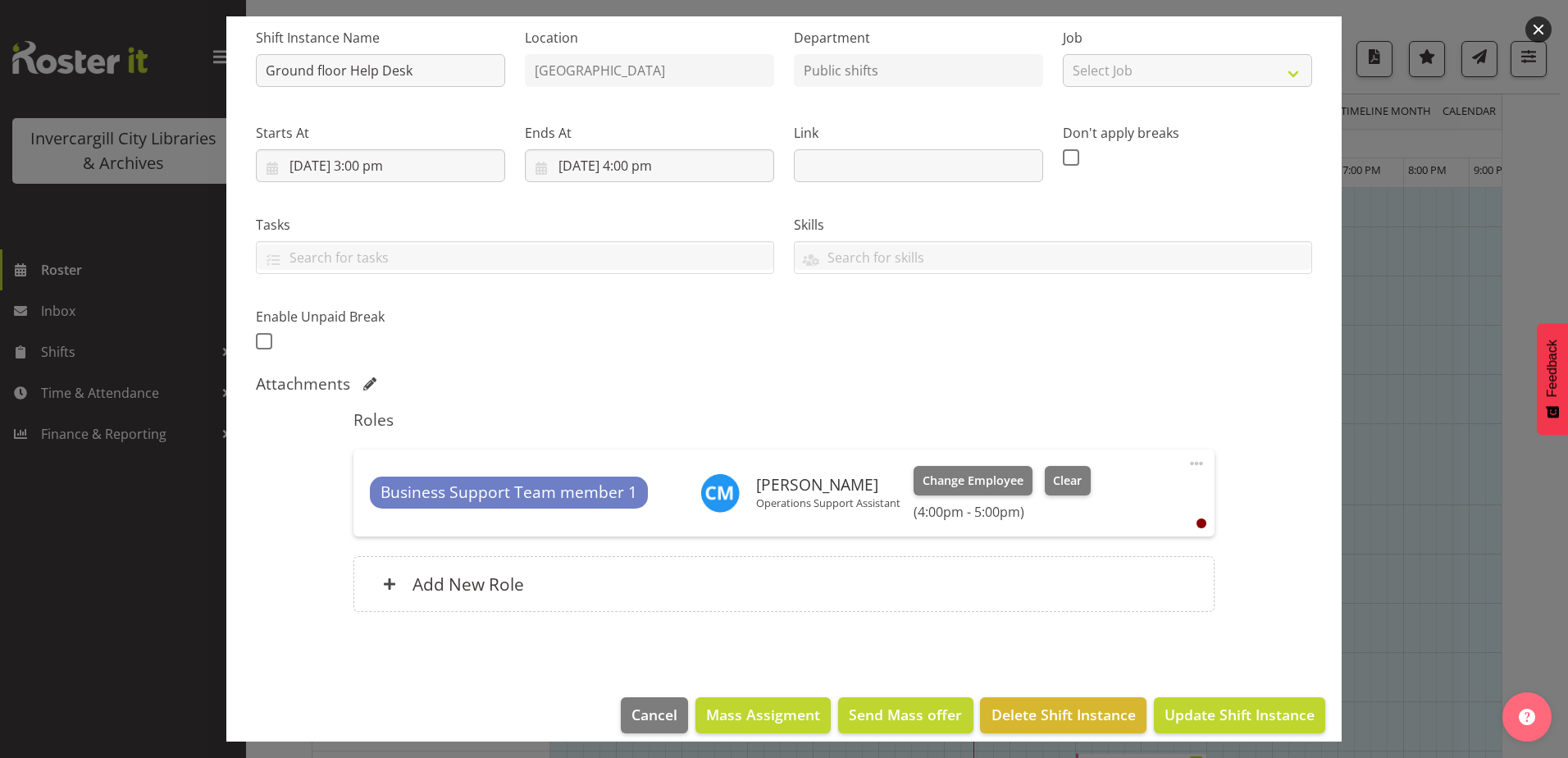
click at [1187, 466] on span at bounding box center [1196, 464] width 20 height 20
click at [1071, 499] on link "Edit" at bounding box center [1128, 499] width 158 height 30
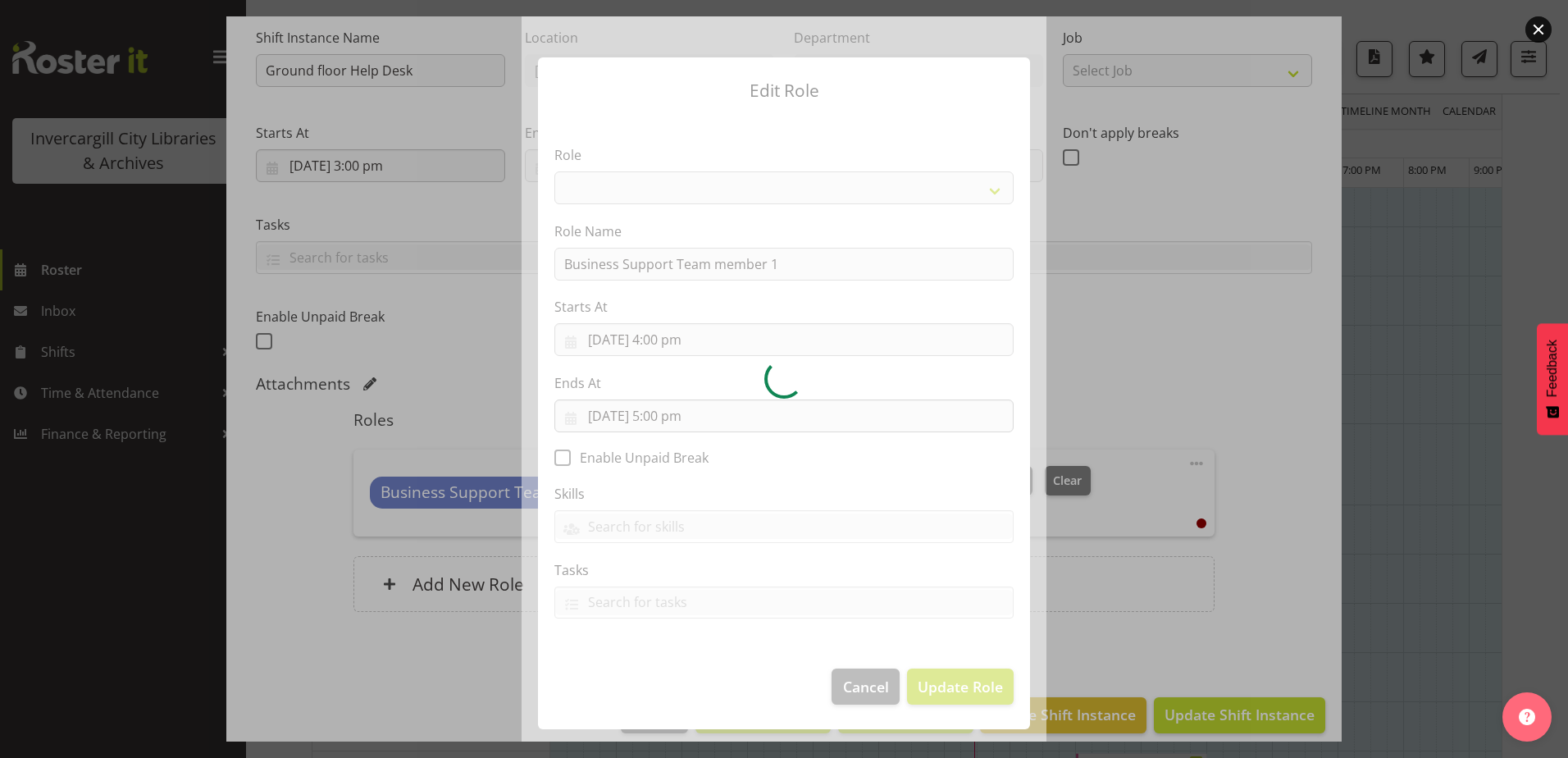
select select "1527"
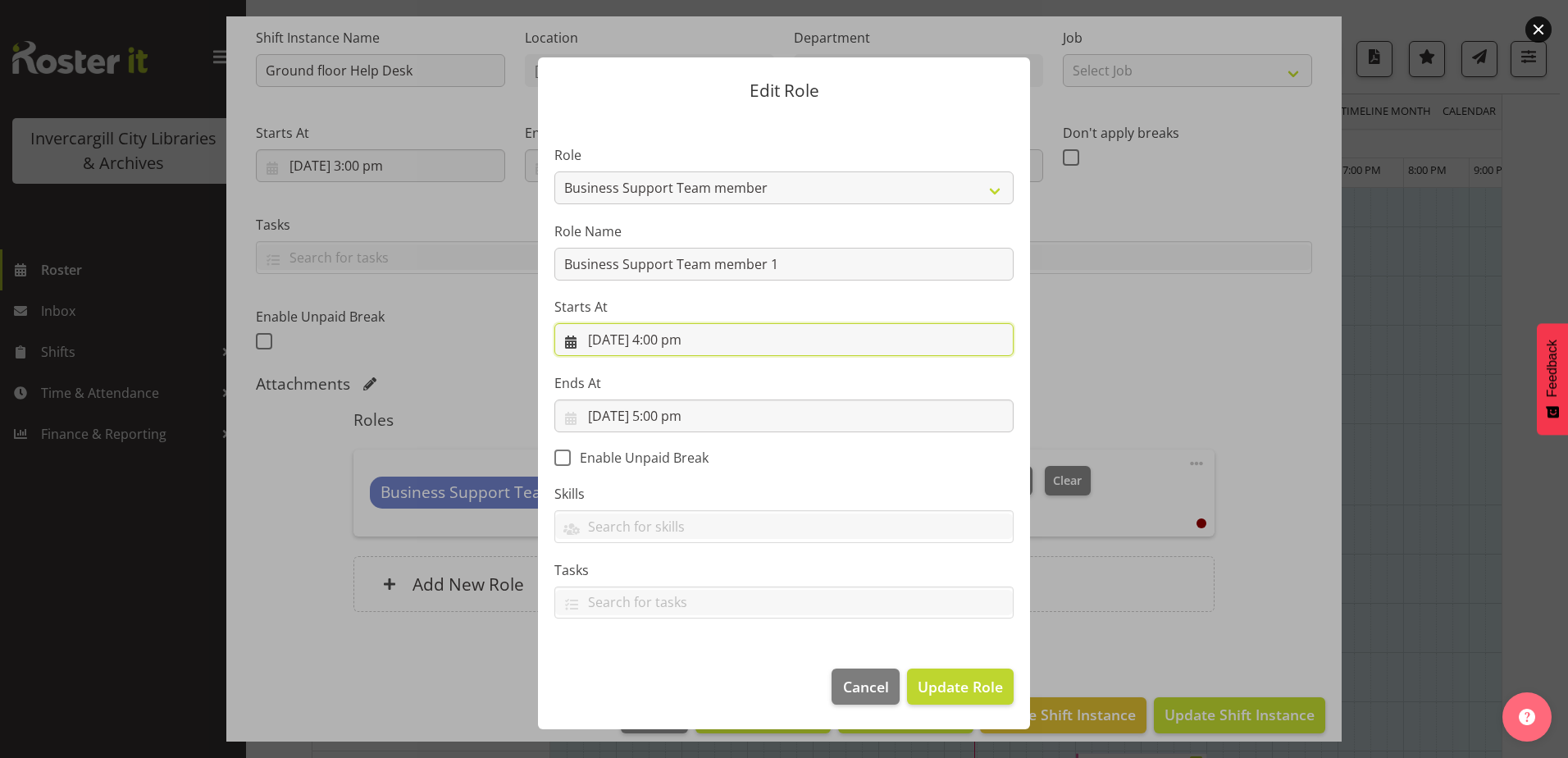
click at [703, 335] on input "11/09/2025, 4:00 pm" at bounding box center [784, 340] width 459 height 32
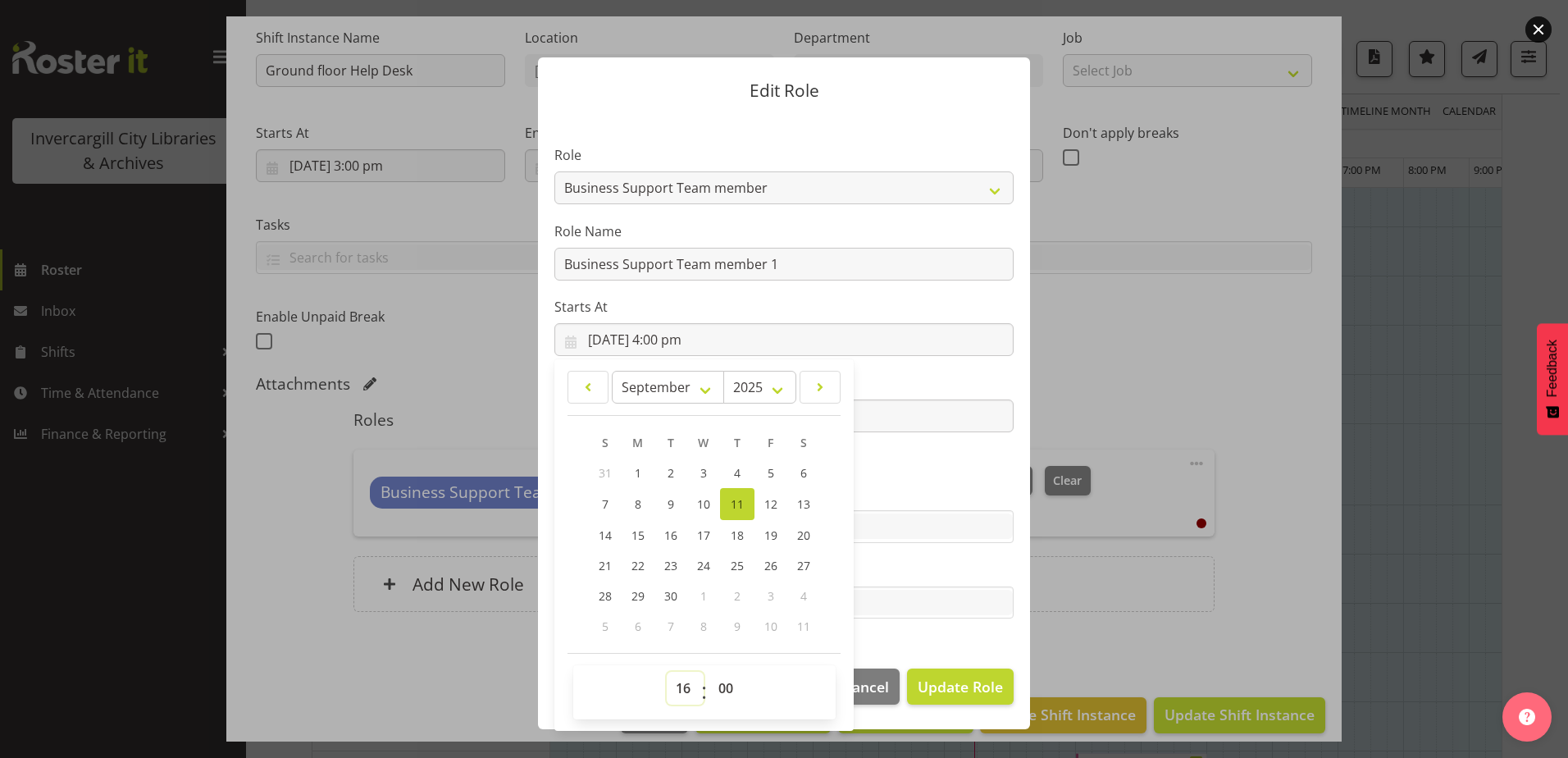
click at [677, 690] on select "00 01 02 03 04 05 06 07 08 09 10 11 12 13 14 15 16 17 18 19 20 21 22 23" at bounding box center [685, 688] width 37 height 32
select select "15"
click at [667, 672] on select "00 01 02 03 04 05 06 07 08 09 10 11 12 13 14 15 16 17 18 19 20 21 22 23" at bounding box center [685, 688] width 37 height 32
type input "11/09/2025, 3:00 pm"
click at [929, 457] on section "Role 1st floor desk AQ operator Business Support Team member Casual Customer Ex…" at bounding box center [784, 384] width 492 height 537
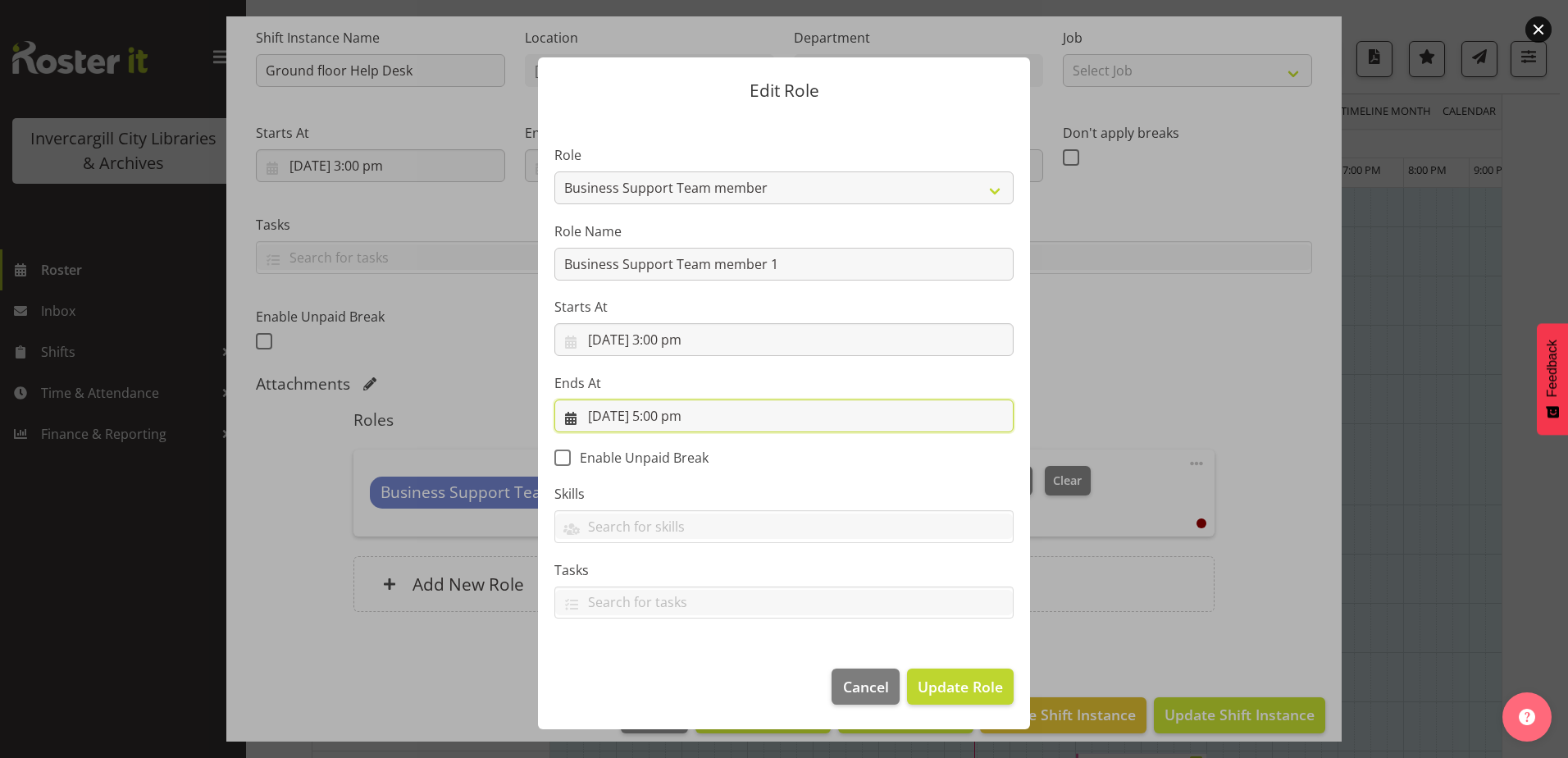
click at [680, 408] on input "11/09/2025, 5:00 pm" at bounding box center [784, 416] width 459 height 32
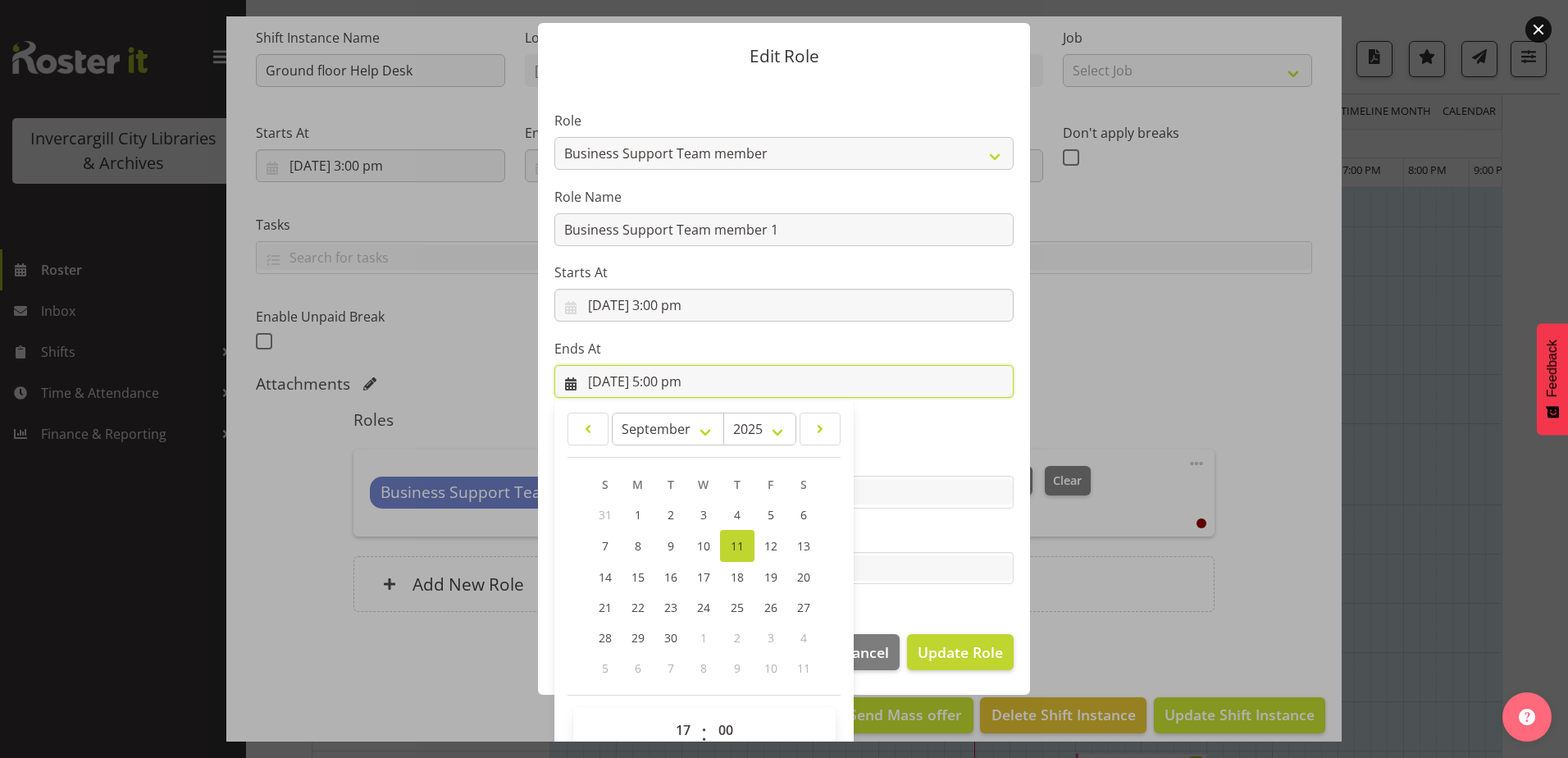
scroll to position [66, 0]
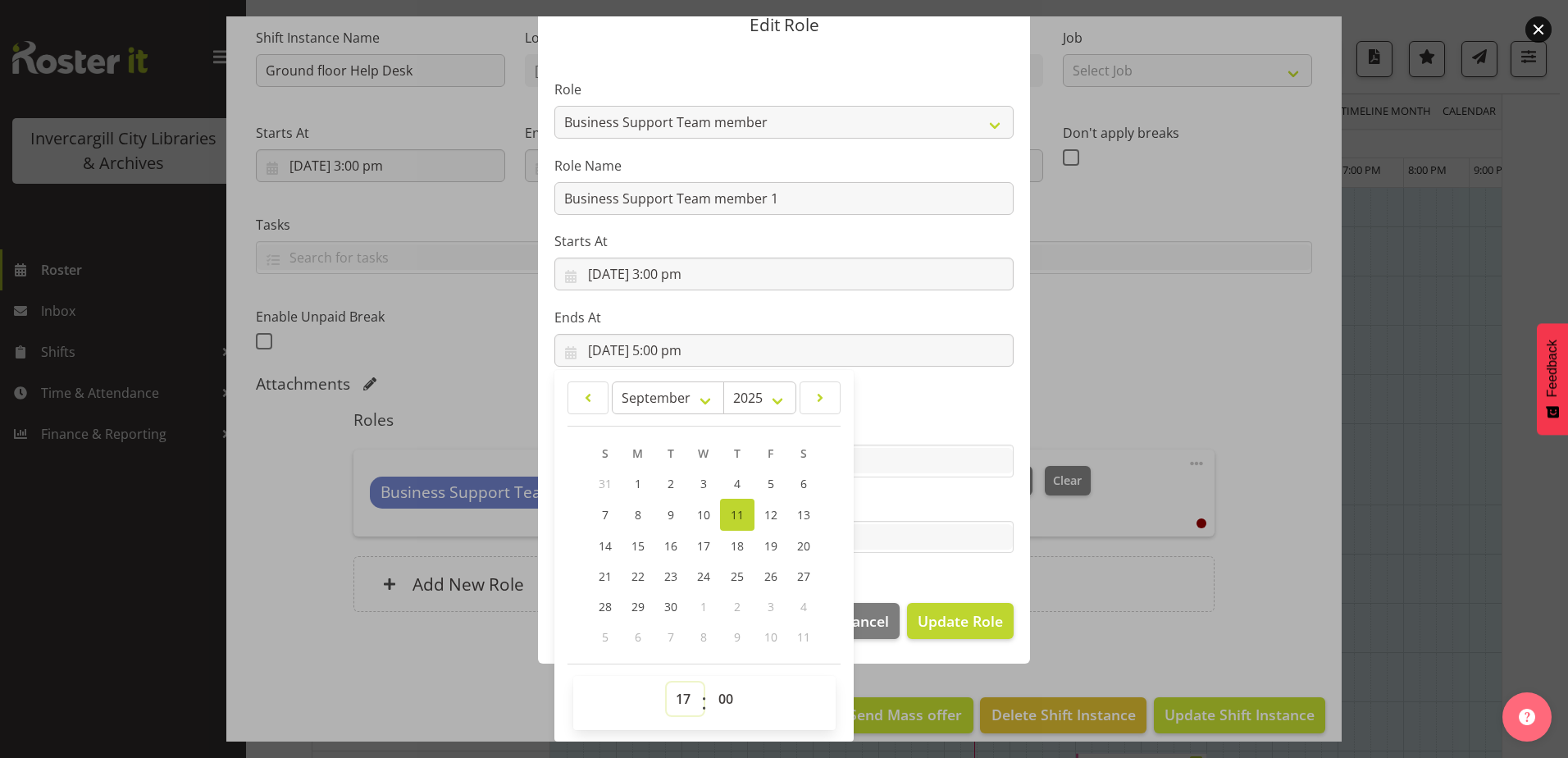
click at [676, 702] on select "00 01 02 03 04 05 06 07 08 09 10 11 12 13 14 15 16 17 18 19 20 21 22 23" at bounding box center [685, 699] width 37 height 32
select select "16"
click at [667, 683] on select "00 01 02 03 04 05 06 07 08 09 10 11 12 13 14 15 16 17 18 19 20 21 22 23" at bounding box center [685, 699] width 37 height 32
type input "11/09/2025, 4:00 pm"
click at [1004, 485] on section "Role 1st floor desk AQ operator Business Support Team member Casual Customer Ex…" at bounding box center [784, 318] width 492 height 537
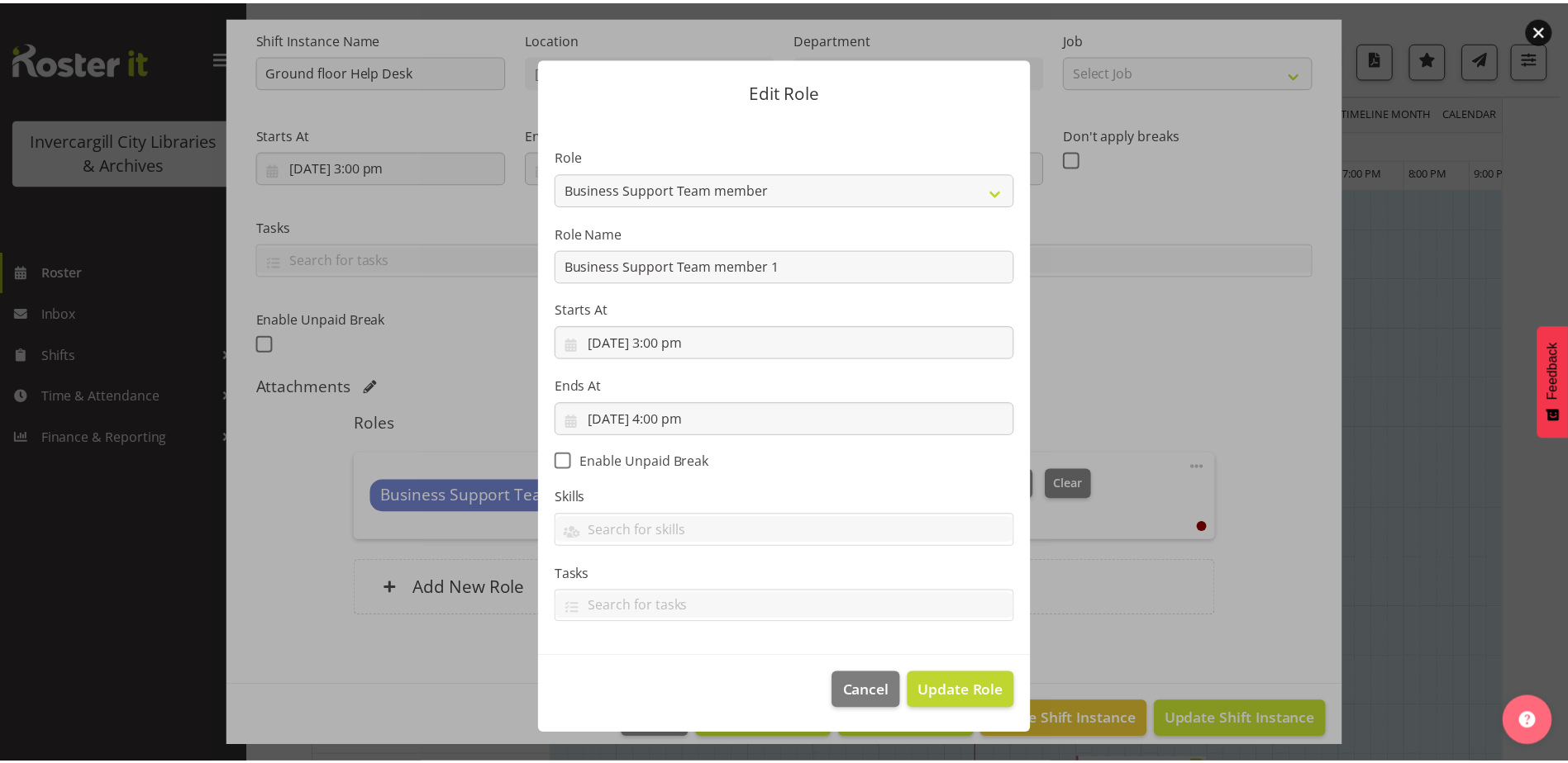
scroll to position [0, 0]
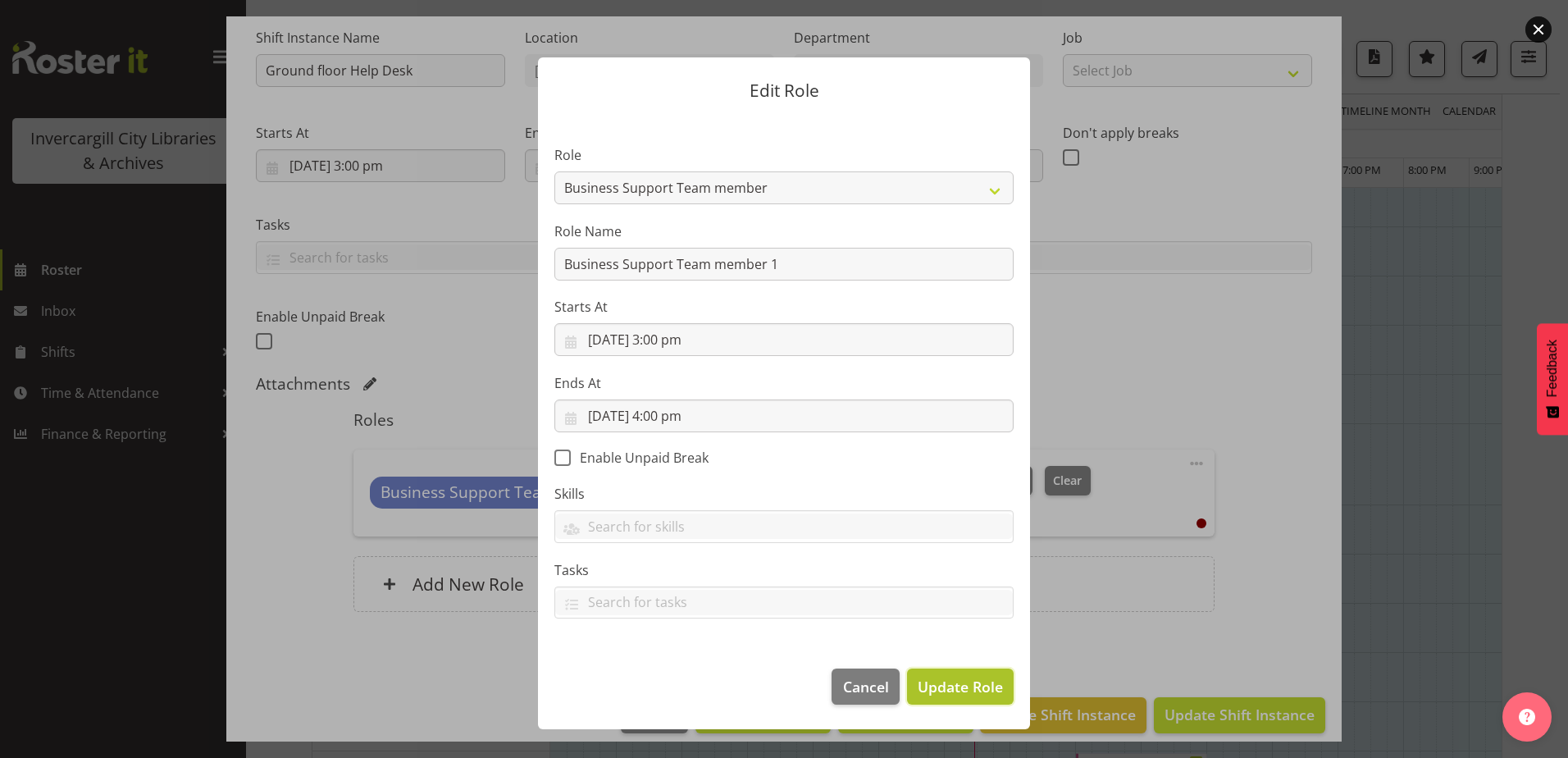
click at [965, 683] on span "Update Role" at bounding box center [961, 686] width 85 height 21
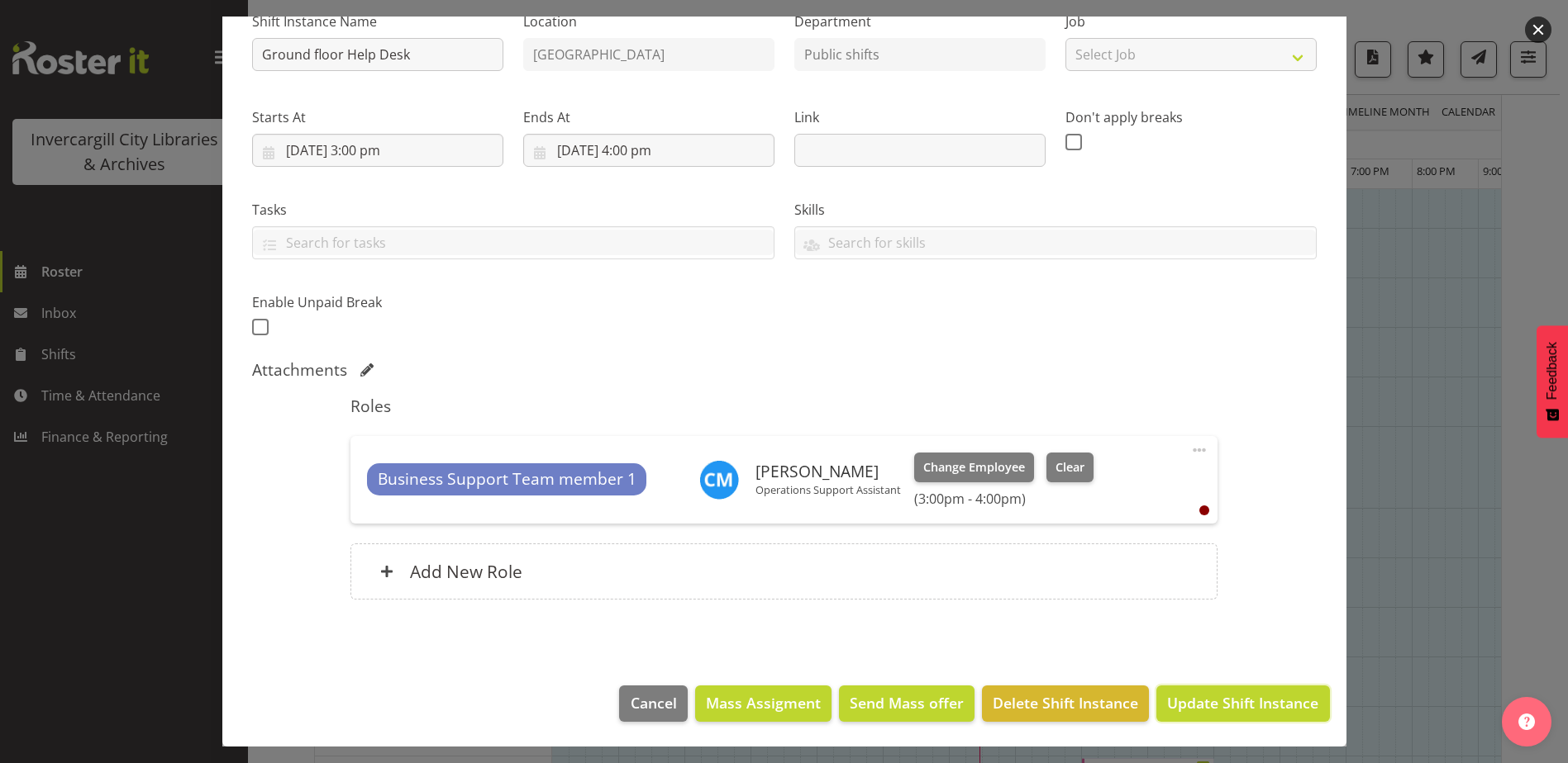
click at [1197, 698] on span "Update Shift Instance" at bounding box center [1242, 703] width 151 height 21
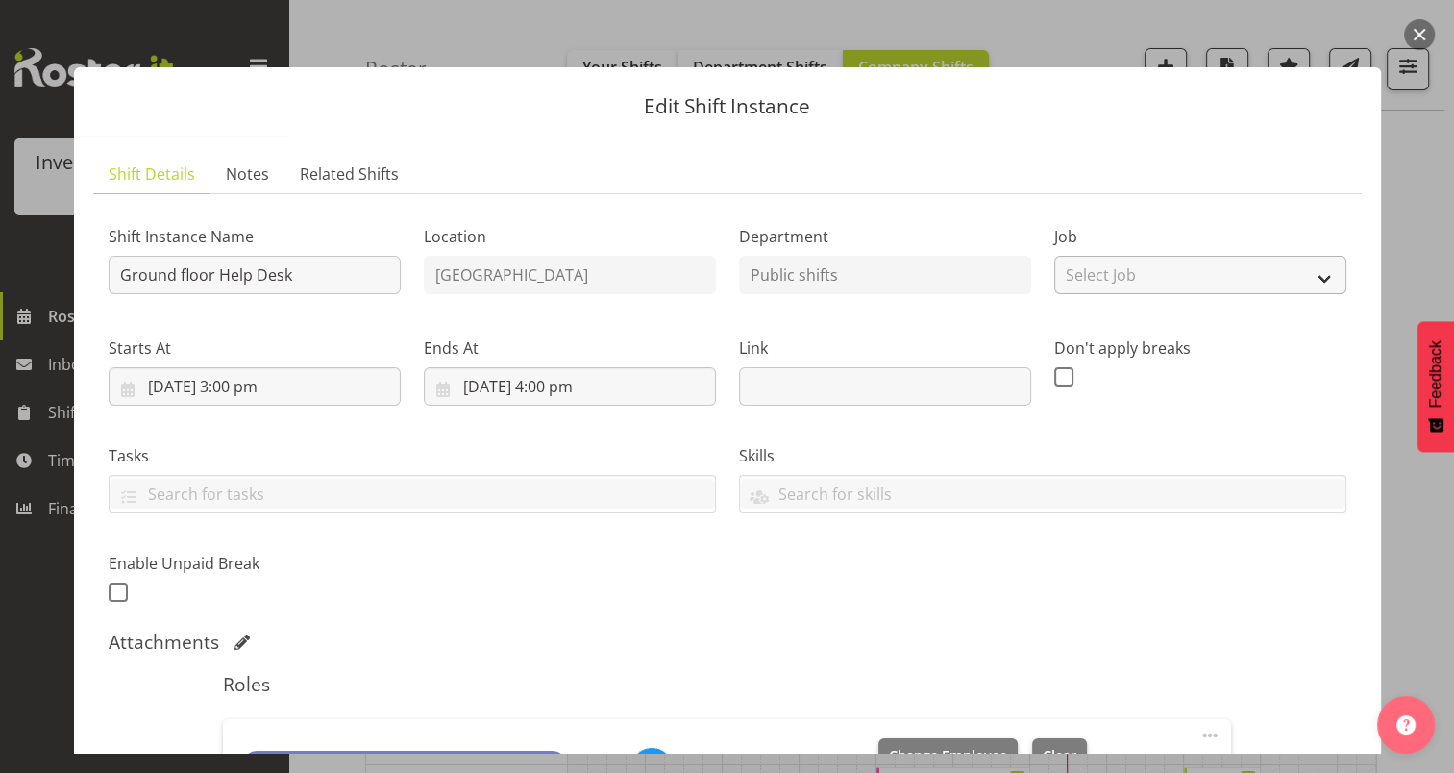
scroll to position [326, 0]
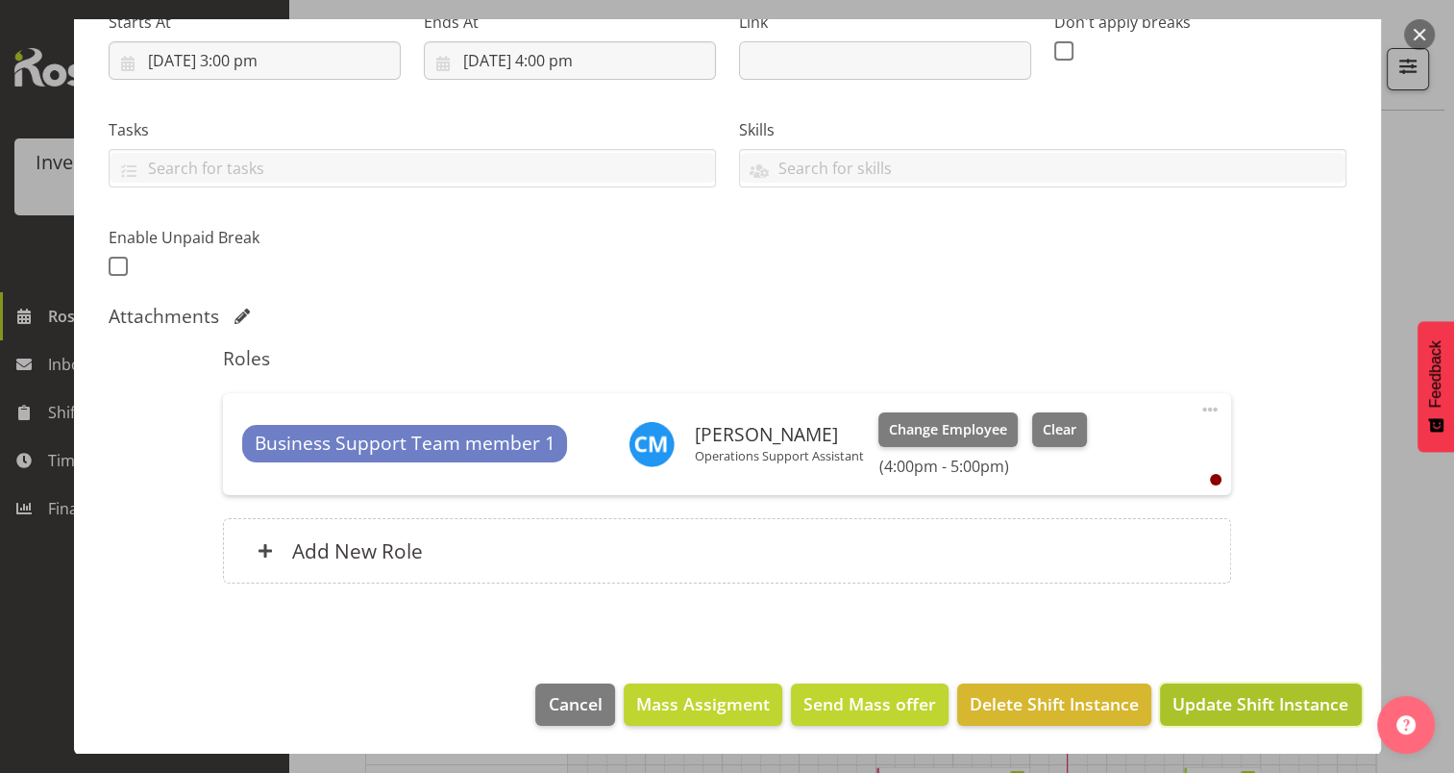
click at [1215, 711] on span "Update Shift Instance" at bounding box center [1261, 703] width 176 height 25
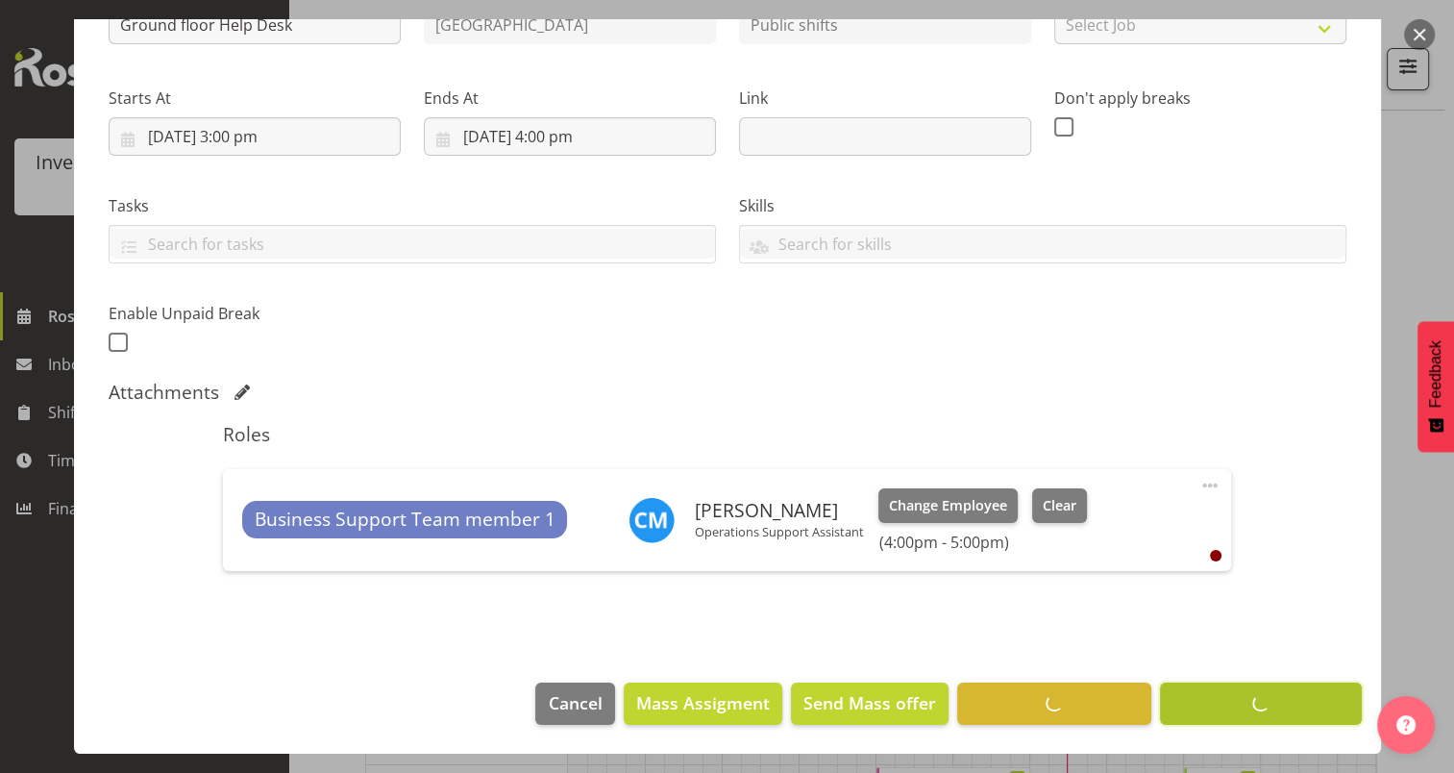
scroll to position [249, 0]
